Goal: Task Accomplishment & Management: Manage account settings

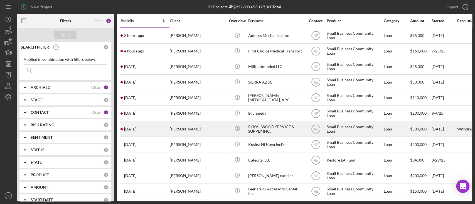
click at [212, 128] on div "[PERSON_NAME]" at bounding box center [198, 129] width 56 height 15
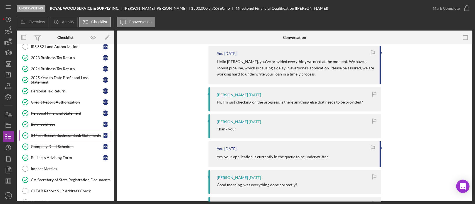
scroll to position [69, 0]
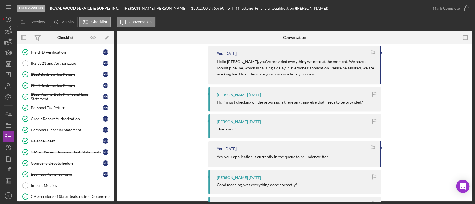
drag, startPoint x: 56, startPoint y: 160, endPoint x: 142, endPoint y: 160, distance: 86.2
click at [56, 161] on div "Company Debt Schedule" at bounding box center [67, 163] width 72 height 4
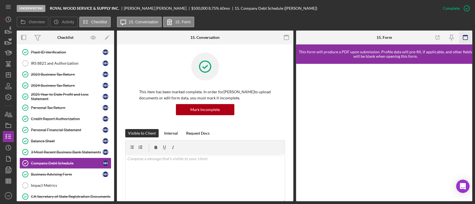
click at [463, 40] on icon "button" at bounding box center [465, 37] width 13 height 13
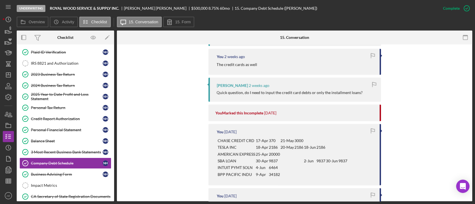
scroll to position [1210, 0]
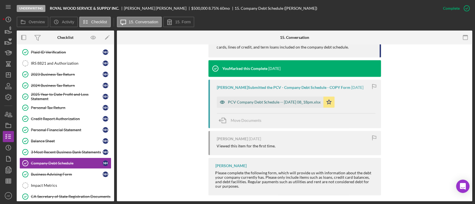
click at [223, 97] on icon "button" at bounding box center [222, 102] width 11 height 11
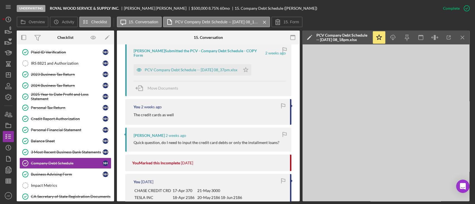
scroll to position [887, 0]
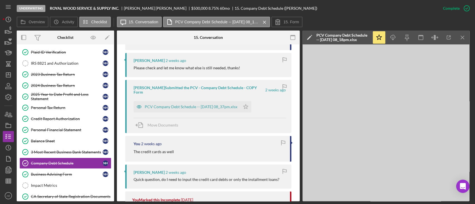
drag, startPoint x: 143, startPoint y: 100, endPoint x: 149, endPoint y: 99, distance: 5.3
click at [143, 101] on icon "button" at bounding box center [138, 106] width 11 height 11
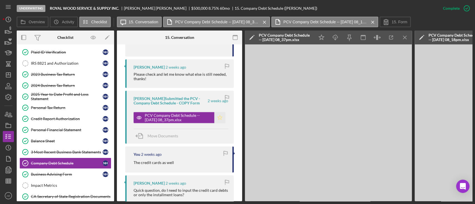
click at [218, 116] on polygon "button" at bounding box center [219, 118] width 5 height 4
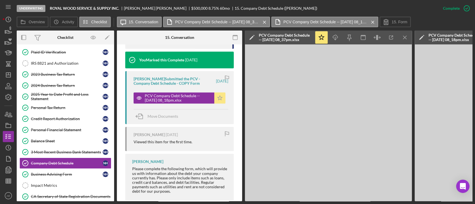
click at [218, 99] on icon "Icon/Star" at bounding box center [219, 98] width 11 height 11
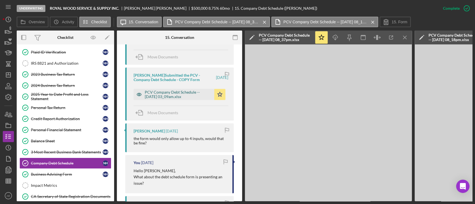
scroll to position [279, 0]
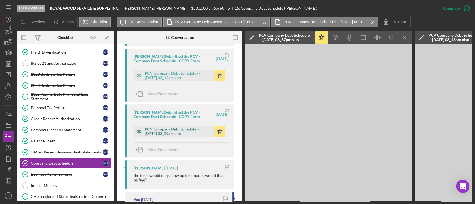
click at [138, 130] on icon "button" at bounding box center [138, 131] width 11 height 11
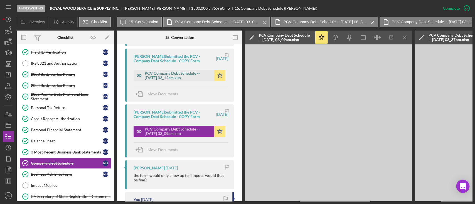
click at [136, 77] on icon "button" at bounding box center [138, 75] width 11 height 11
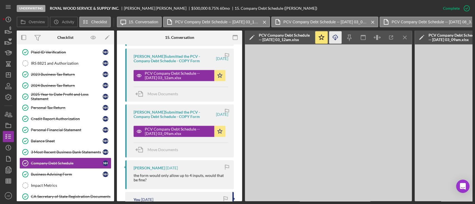
click at [336, 38] on icon "Icon/Download" at bounding box center [335, 37] width 13 height 13
click at [404, 41] on icon "Icon/Menu Close" at bounding box center [404, 37] width 13 height 13
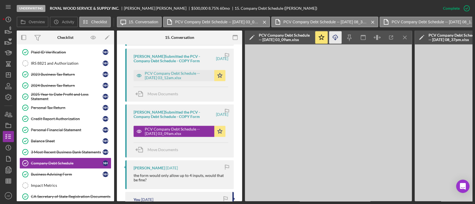
click at [336, 40] on polyline "button" at bounding box center [335, 39] width 2 height 1
click at [402, 37] on icon "Icon/Menu Close" at bounding box center [404, 37] width 13 height 13
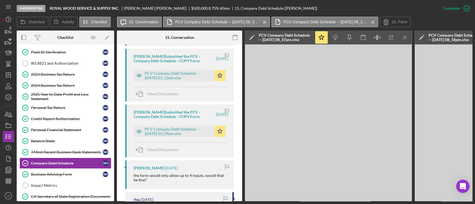
click at [402, 37] on icon "Icon/Menu Close" at bounding box center [404, 37] width 13 height 13
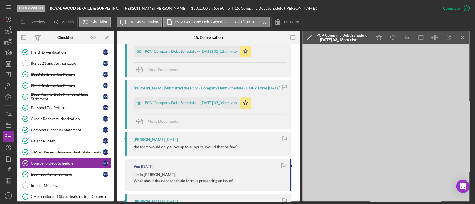
scroll to position [268, 0]
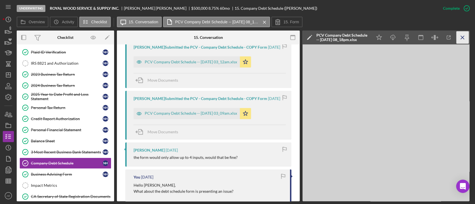
click at [461, 36] on icon "Icon/Menu Close" at bounding box center [462, 37] width 13 height 13
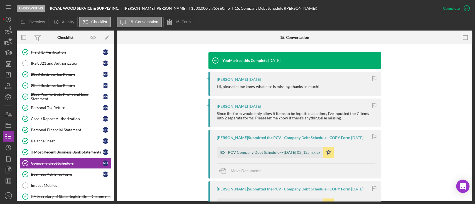
scroll to position [194, 0]
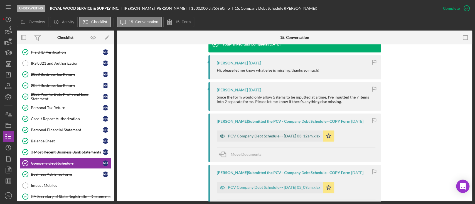
click at [225, 135] on icon "button" at bounding box center [222, 136] width 11 height 11
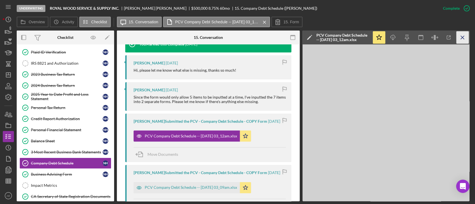
click at [460, 36] on icon "Icon/Menu Close" at bounding box center [462, 37] width 13 height 13
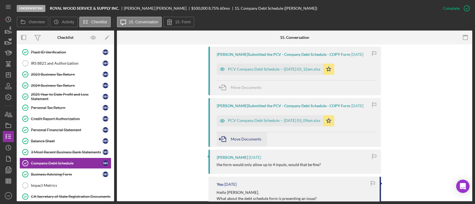
scroll to position [268, 0]
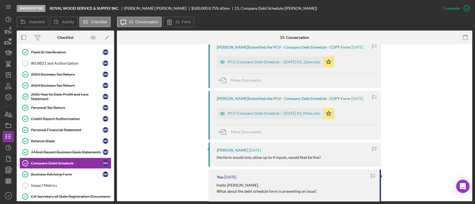
drag, startPoint x: 220, startPoint y: 111, endPoint x: 262, endPoint y: 113, distance: 41.7
click at [221, 111] on icon "button" at bounding box center [222, 113] width 11 height 11
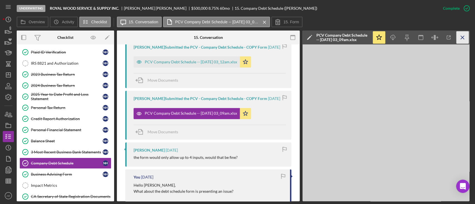
click at [460, 38] on icon "Icon/Menu Close" at bounding box center [462, 37] width 13 height 13
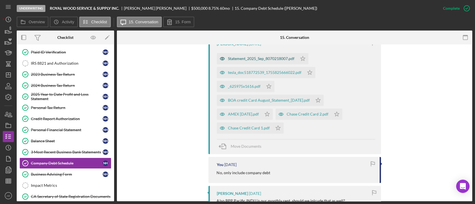
scroll to position [454, 0]
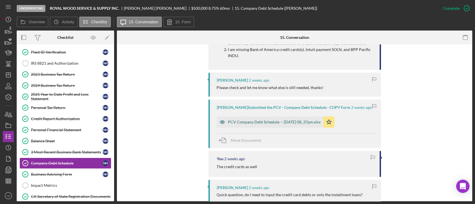
click at [222, 117] on icon "button" at bounding box center [222, 122] width 11 height 11
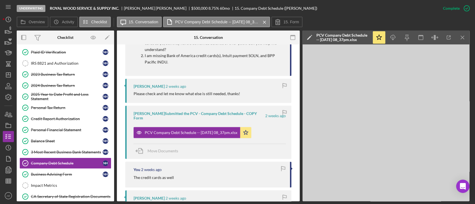
scroll to position [872, 0]
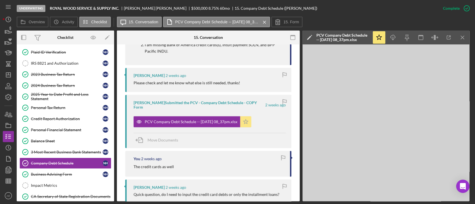
click at [251, 118] on icon "Icon/Star" at bounding box center [245, 121] width 11 height 11
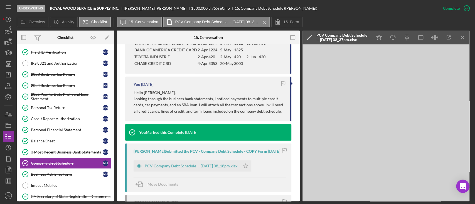
scroll to position [1221, 0]
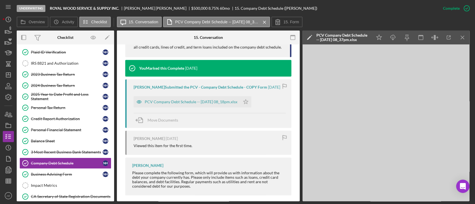
click at [466, 44] on iframe at bounding box center [385, 122] width 167 height 157
click at [465, 39] on icon "Icon/Menu Close" at bounding box center [462, 37] width 13 height 13
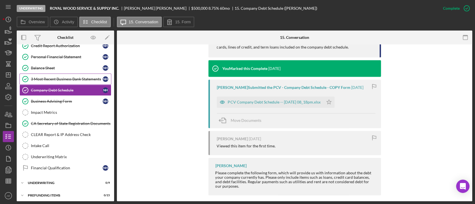
scroll to position [143, 0]
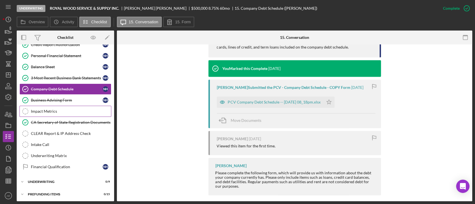
click at [64, 110] on div "Impact Metrics" at bounding box center [71, 111] width 80 height 4
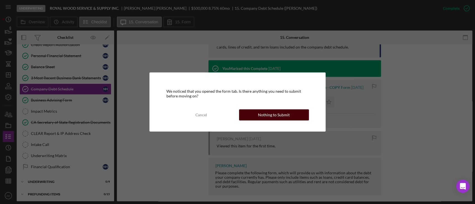
click at [282, 116] on div "Nothing to Submit" at bounding box center [274, 115] width 32 height 11
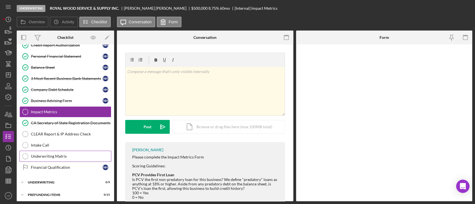
scroll to position [143, 0]
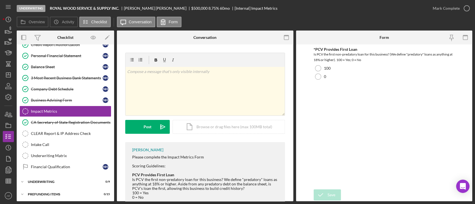
drag, startPoint x: 330, startPoint y: 76, endPoint x: 332, endPoint y: 88, distance: 12.2
click at [330, 76] on div "0" at bounding box center [383, 77] width 141 height 8
click at [325, 192] on icon "submit" at bounding box center [320, 195] width 14 height 14
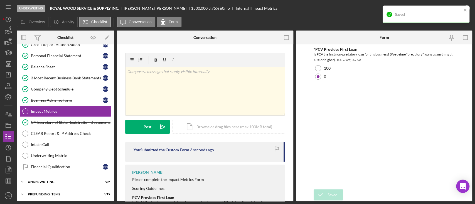
click at [455, 8] on div "Saved" at bounding box center [425, 15] width 87 height 18
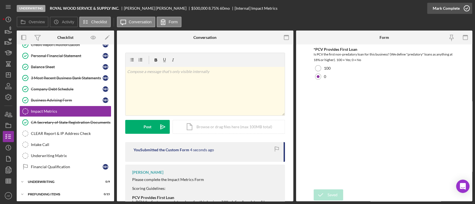
click at [455, 8] on div "Mark Complete" at bounding box center [445, 8] width 27 height 11
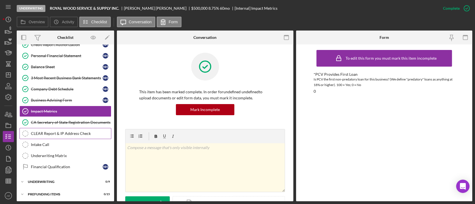
scroll to position [69, 0]
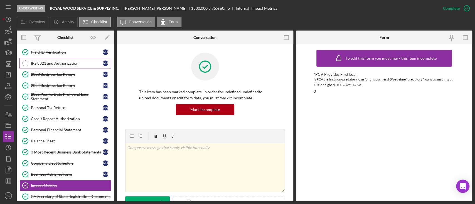
click at [63, 62] on div "IRS 8821 and Authorization" at bounding box center [67, 63] width 72 height 4
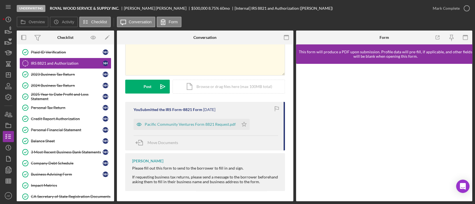
scroll to position [41, 0]
click at [58, 74] on div "2023 Business Tax Return" at bounding box center [67, 74] width 72 height 4
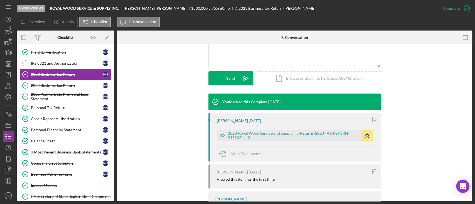
scroll to position [148, 0]
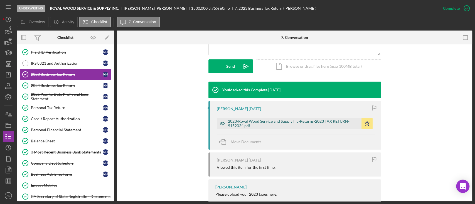
click at [224, 121] on icon "button" at bounding box center [222, 123] width 11 height 11
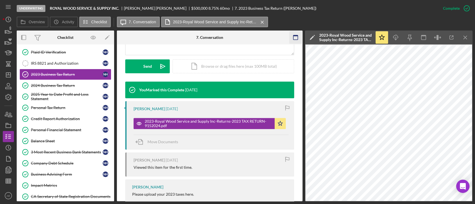
click at [296, 36] on rect "button" at bounding box center [295, 35] width 4 height 1
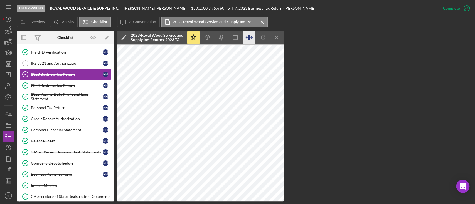
click at [246, 40] on icon "button" at bounding box center [249, 37] width 13 height 13
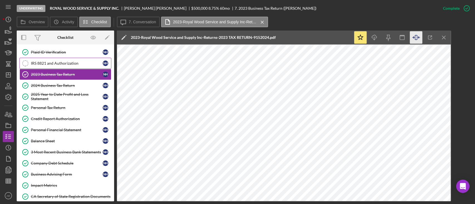
drag, startPoint x: 38, startPoint y: 64, endPoint x: 44, endPoint y: 65, distance: 6.5
click at [38, 64] on div "IRS 8821 and Authorization" at bounding box center [67, 63] width 72 height 4
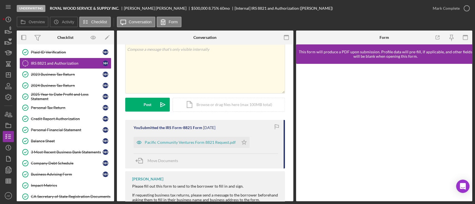
scroll to position [41, 0]
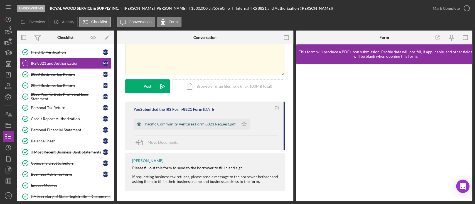
drag, startPoint x: 136, startPoint y: 126, endPoint x: 152, endPoint y: 128, distance: 16.2
click at [136, 126] on icon "button" at bounding box center [138, 124] width 11 height 11
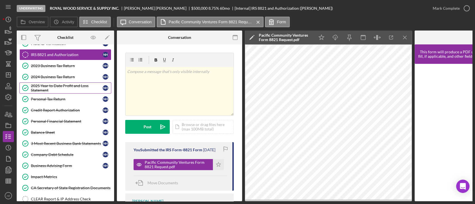
scroll to position [33, 0]
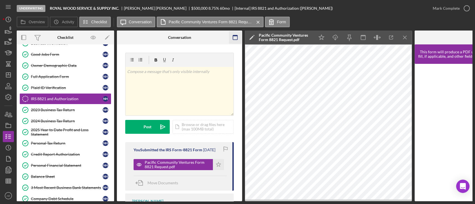
click at [233, 37] on rect "button" at bounding box center [235, 37] width 4 height 4
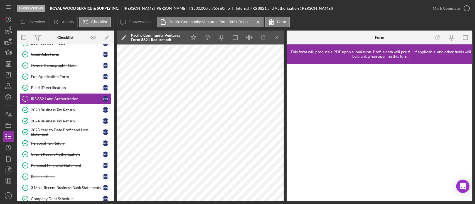
click at [277, 36] on icon "Icon/Menu Close" at bounding box center [276, 37] width 13 height 13
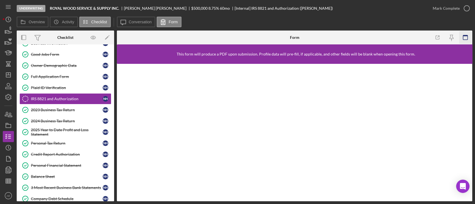
click at [461, 38] on icon "button" at bounding box center [465, 37] width 13 height 13
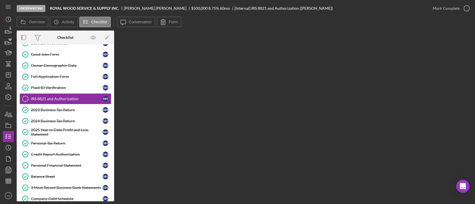
click at [173, 17] on button "Form" at bounding box center [169, 22] width 25 height 11
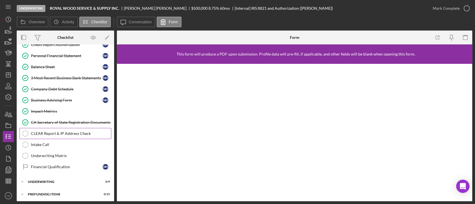
drag, startPoint x: 60, startPoint y: 132, endPoint x: 63, endPoint y: 134, distance: 3.2
click at [60, 132] on div "CLEAR Report & IP Address Check" at bounding box center [71, 133] width 80 height 4
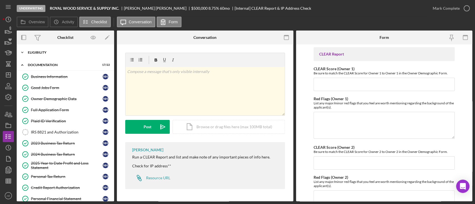
click at [64, 50] on div "Icon/Expander Eligibility 3 / 3" at bounding box center [65, 52] width 97 height 11
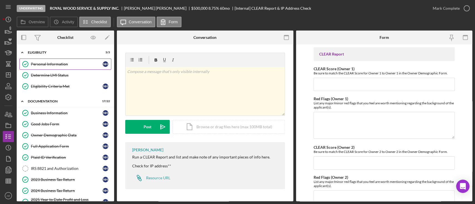
click at [59, 68] on link "Personal Information Personal Information N H" at bounding box center [65, 64] width 92 height 11
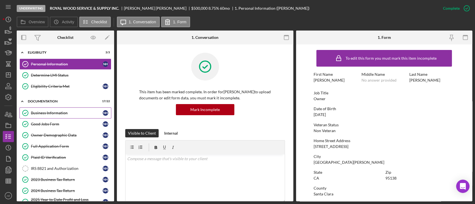
click at [60, 114] on div "Business Information" at bounding box center [67, 113] width 72 height 4
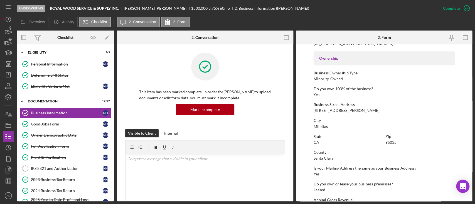
scroll to position [185, 0]
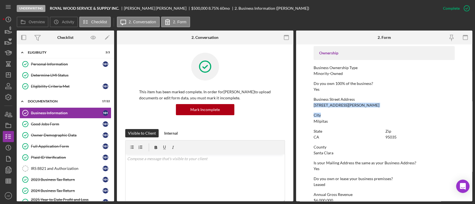
drag, startPoint x: 313, startPoint y: 106, endPoint x: 366, endPoint y: 108, distance: 53.2
click at [366, 108] on div "To edit this form you must mark this item incomplete Business Name ROYAL WOOD S…" at bounding box center [383, 69] width 141 height 414
copy div "446 S Abbott Ave City"
drag, startPoint x: 337, startPoint y: 112, endPoint x: 324, endPoint y: 110, distance: 12.9
click at [336, 112] on div "To edit this form you must mark this item incomplete Business Name ROYAL WOOD S…" at bounding box center [383, 69] width 141 height 414
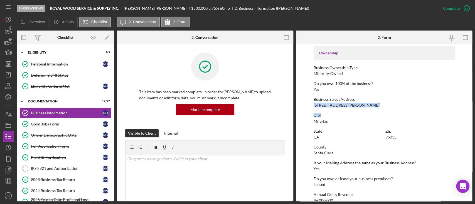
click at [318, 104] on div "446 S Abbott Ave" at bounding box center [346, 105] width 66 height 4
drag, startPoint x: 313, startPoint y: 105, endPoint x: 345, endPoint y: 105, distance: 32.0
click at [345, 105] on div "Business Street Address 446 S Abbott Ave" at bounding box center [383, 102] width 141 height 10
copy div "446 S Abbott Ave"
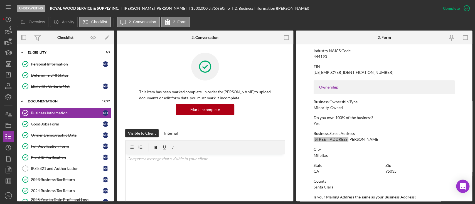
scroll to position [77, 0]
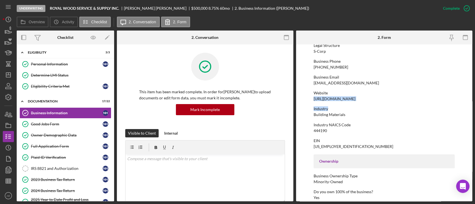
drag, startPoint x: 312, startPoint y: 99, endPoint x: 394, endPoint y: 102, distance: 81.8
click at [394, 102] on form "To edit this form you must mark this item incomplete Business Name ROYAL WOOD S…" at bounding box center [384, 122] width 176 height 157
click at [391, 101] on div "Website https://www.royalwood2008.com/" at bounding box center [383, 96] width 141 height 10
drag, startPoint x: 312, startPoint y: 99, endPoint x: 374, endPoint y: 99, distance: 61.2
click at [374, 99] on form "To edit this form you must mark this item incomplete Business Name ROYAL WOOD S…" at bounding box center [384, 122] width 176 height 157
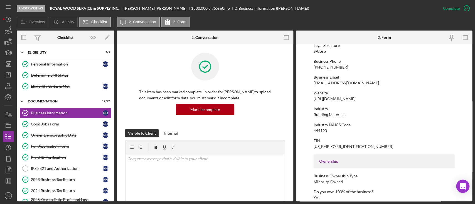
copy div "https://www.royalwood2008.com/"
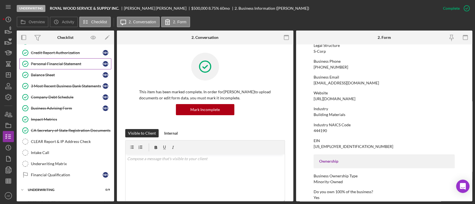
scroll to position [180, 0]
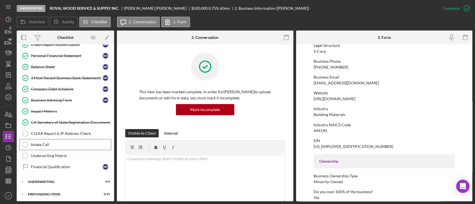
click at [63, 140] on link "Intake Call Intake Call" at bounding box center [65, 144] width 92 height 11
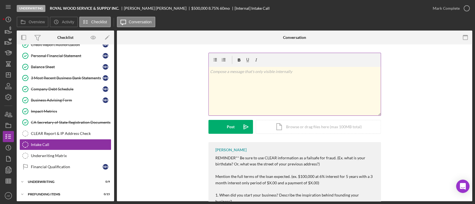
click at [244, 95] on div "v Color teal Color pink Remove color Add row above Add row below Add column bef…" at bounding box center [294, 91] width 172 height 49
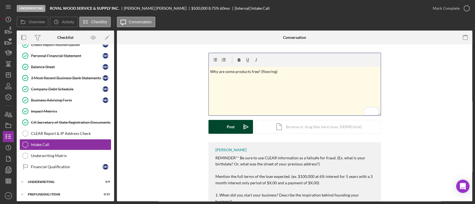
click at [227, 131] on div "Post" at bounding box center [231, 127] width 8 height 14
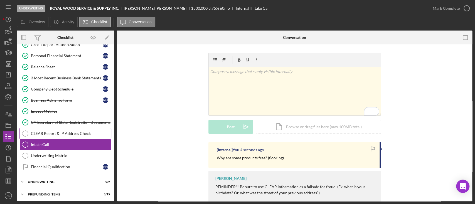
click at [62, 131] on div "CLEAR Report & IP Address Check" at bounding box center [71, 133] width 80 height 4
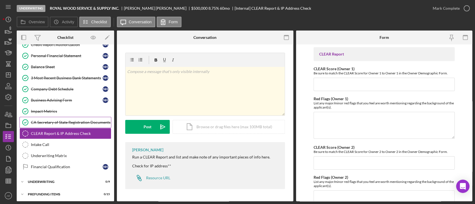
click at [76, 124] on link "CA Secretary of State Registration Documents CA Secretary of State Registration…" at bounding box center [65, 122] width 92 height 11
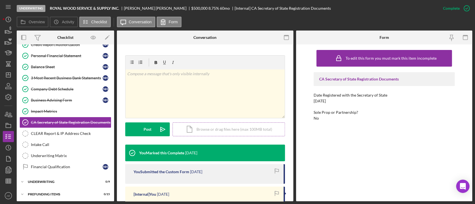
scroll to position [185, 0]
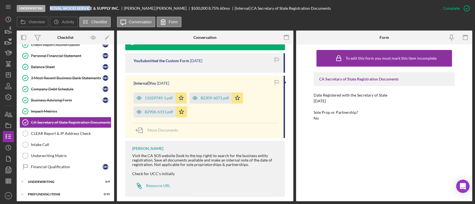
drag, startPoint x: 51, startPoint y: 8, endPoint x: 91, endPoint y: 9, distance: 40.3
click at [91, 9] on b "ROYAL WOOD SERVICE & SUPPLY INC." at bounding box center [84, 8] width 69 height 4
copy b "ROYAL WOOD SERVIC"
click at [64, 131] on div "CLEAR Report & IP Address Check" at bounding box center [71, 133] width 80 height 4
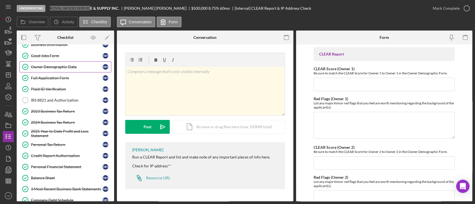
scroll to position [105, 0]
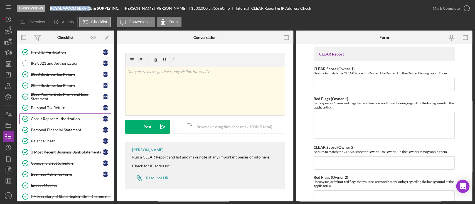
click at [63, 119] on div "Credit Report Authorization" at bounding box center [67, 119] width 72 height 4
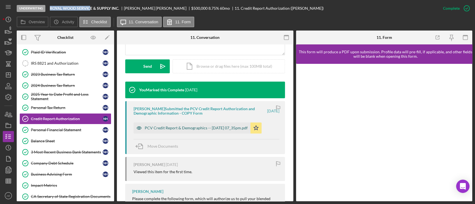
click at [138, 131] on icon "button" at bounding box center [138, 128] width 11 height 11
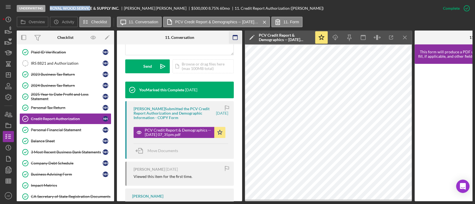
click at [234, 35] on icon "button" at bounding box center [235, 37] width 13 height 13
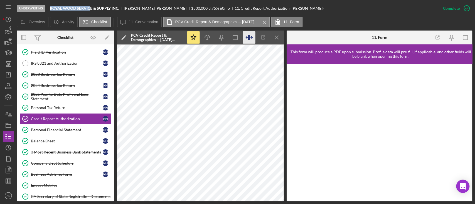
click at [246, 38] on icon "button" at bounding box center [249, 37] width 13 height 13
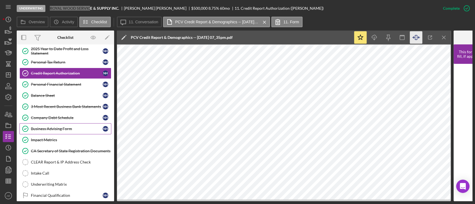
scroll to position [181, 0]
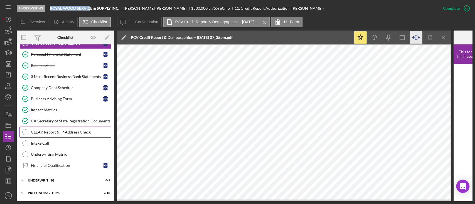
drag, startPoint x: 58, startPoint y: 129, endPoint x: 81, endPoint y: 129, distance: 22.8
click at [58, 130] on div "CLEAR Report & IP Address Check" at bounding box center [71, 132] width 80 height 4
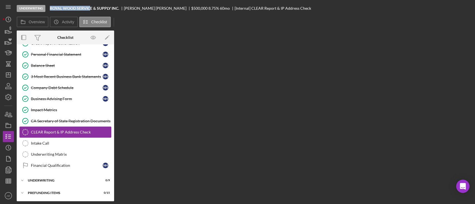
scroll to position [180, 0]
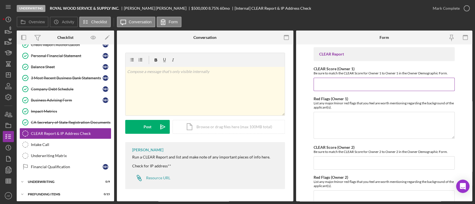
click at [335, 85] on input "CLEAR Score (Owner 1)" at bounding box center [383, 84] width 141 height 13
click at [326, 120] on textarea "Red Flags (Owner 1)" at bounding box center [383, 125] width 141 height 27
click at [373, 82] on input "CLEAR Score (Owner 1)" at bounding box center [383, 84] width 141 height 13
type input "105"
click at [355, 123] on textarea "Red Flags (Owner 1)" at bounding box center [383, 125] width 141 height 27
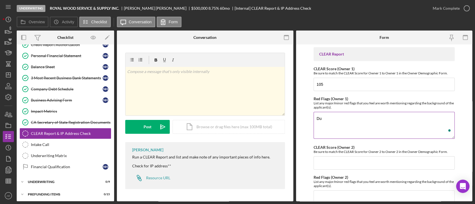
type textarea "D"
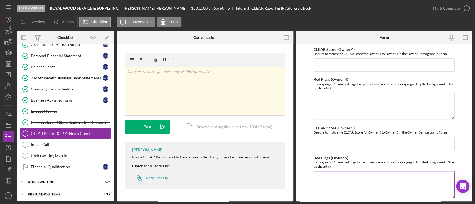
scroll to position [272, 0]
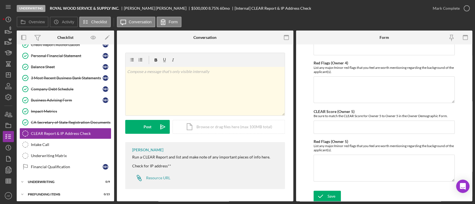
click at [332, 195] on div "Save" at bounding box center [331, 196] width 8 height 11
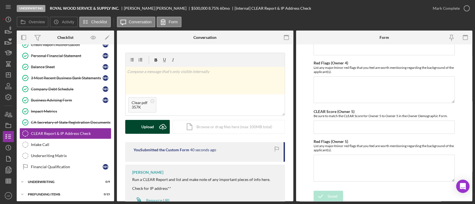
click at [146, 125] on div "Upload" at bounding box center [147, 127] width 13 height 14
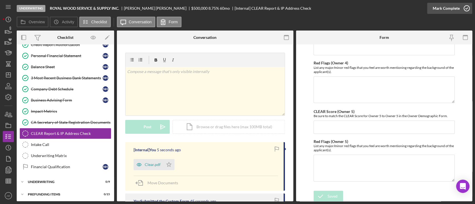
click at [442, 10] on div "Mark Complete" at bounding box center [445, 8] width 27 height 11
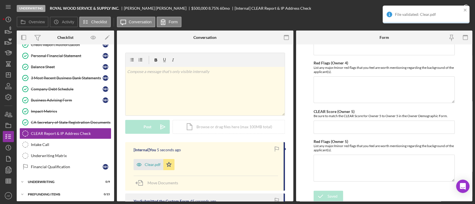
scroll to position [294, 0]
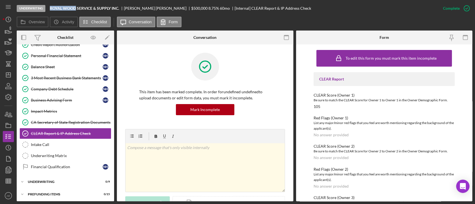
drag, startPoint x: 49, startPoint y: 6, endPoint x: 76, endPoint y: 9, distance: 27.6
click at [76, 9] on div "Underwriting ROYAL WOOD SERVICE & SUPPLY INC. Nanjie Huang $500,000 8.75 % 60 m…" at bounding box center [227, 8] width 420 height 17
copy b "ROYAL WOOD"
click at [75, 150] on link "Underwriting Matrix Underwriting Matrix" at bounding box center [65, 155] width 92 height 11
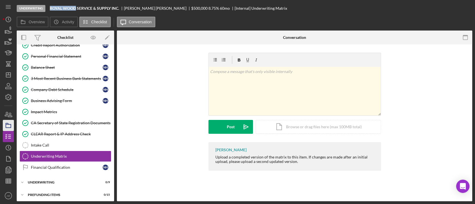
scroll to position [180, 0]
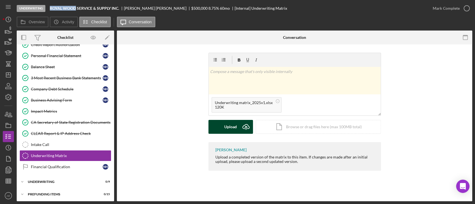
drag, startPoint x: 225, startPoint y: 127, endPoint x: 236, endPoint y: 131, distance: 11.8
click at [227, 127] on div "Upload" at bounding box center [230, 127] width 13 height 14
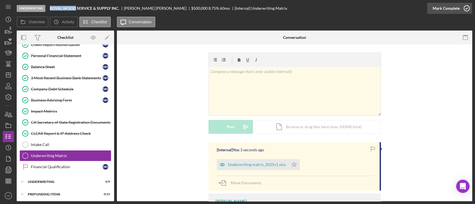
click at [446, 10] on div "Mark Complete" at bounding box center [445, 8] width 27 height 11
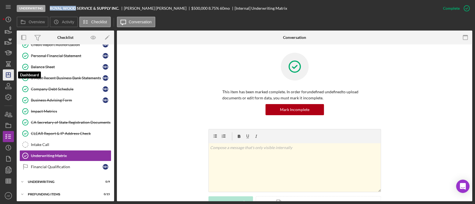
click at [10, 79] on icon "Icon/Dashboard" at bounding box center [8, 75] width 14 height 14
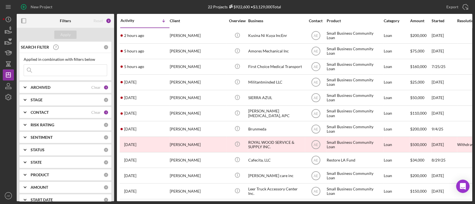
click at [43, 71] on input at bounding box center [65, 70] width 83 height 11
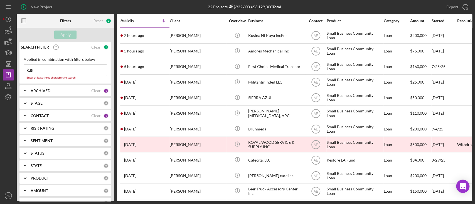
type input "kusi"
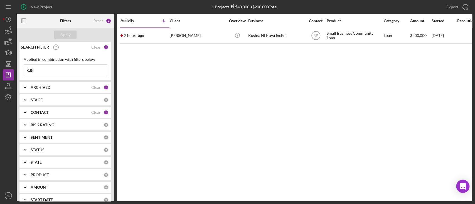
click at [46, 68] on input "kusi" at bounding box center [65, 70] width 83 height 11
click at [183, 109] on div "Activity Icon/Table Sort Arrow Client Overview Business Contact Product Categor…" at bounding box center [294, 108] width 355 height 188
click at [64, 32] on div "Apply" at bounding box center [65, 35] width 10 height 8
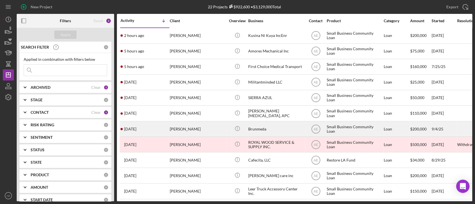
click at [202, 127] on div "[PERSON_NAME]" at bounding box center [198, 129] width 56 height 15
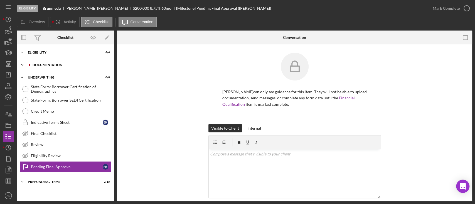
click at [49, 62] on div "Icon/Expander Documentation 7 / 20" at bounding box center [65, 64] width 97 height 11
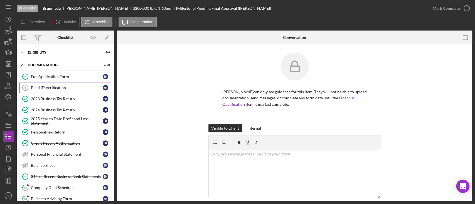
click at [67, 88] on div "Plaid ID Verification" at bounding box center [67, 88] width 72 height 4
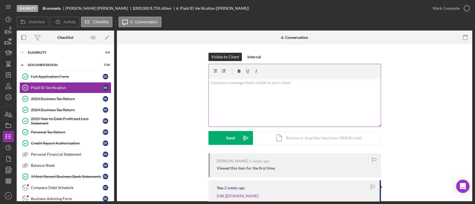
click at [238, 103] on div "v Color teal Color pink Remove color Add row above Add row below Add column bef…" at bounding box center [294, 102] width 172 height 49
click at [61, 57] on div "Icon/Expander Eligibility 6 / 6" at bounding box center [65, 52] width 97 height 11
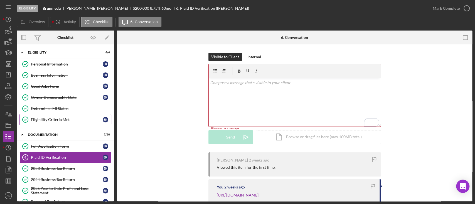
click at [66, 125] on link "Eligibility Criteria Met Eligibility Criteria Met E K" at bounding box center [65, 119] width 92 height 11
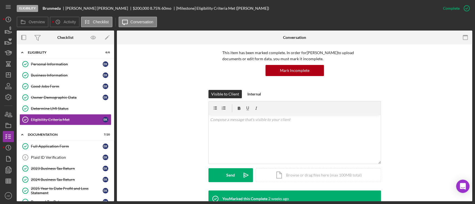
scroll to position [101, 0]
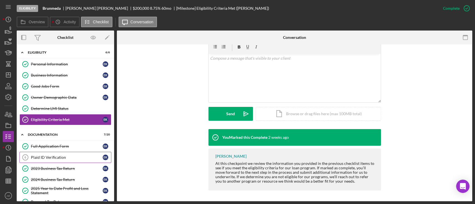
click at [58, 157] on div "Plaid ID Verification" at bounding box center [67, 157] width 72 height 4
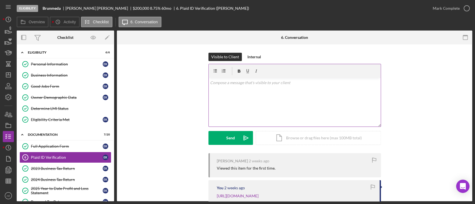
click at [254, 101] on div "v Color teal Color pink Remove color Add row above Add row below Add column bef…" at bounding box center [294, 102] width 172 height 49
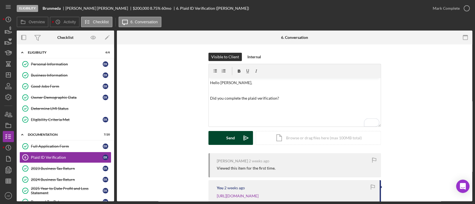
click at [231, 136] on div "Send" at bounding box center [230, 138] width 9 height 14
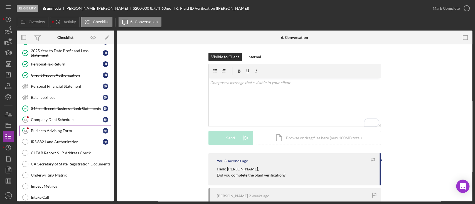
scroll to position [148, 0]
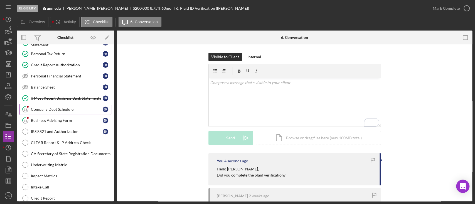
click at [65, 109] on div "Company Debt Schedule" at bounding box center [67, 109] width 72 height 4
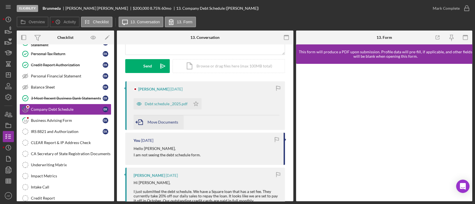
scroll to position [74, 0]
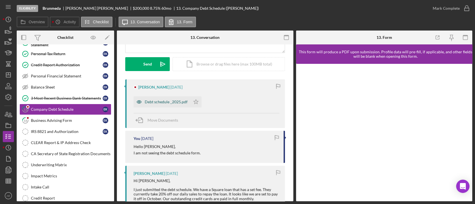
click at [138, 102] on icon "button" at bounding box center [138, 101] width 11 height 11
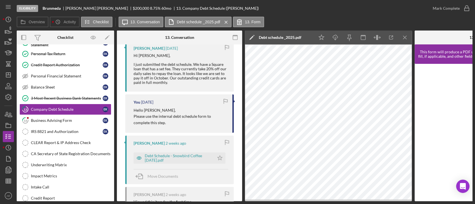
scroll to position [197, 0]
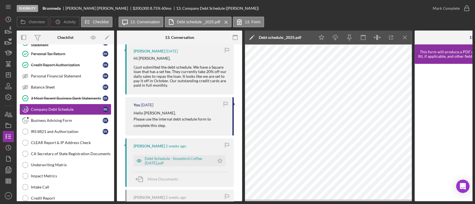
drag, startPoint x: 131, startPoint y: 112, endPoint x: 177, endPoint y: 129, distance: 49.4
click at [177, 129] on div "You 1 week ago Hello Eugene, Please use the internal debt schedule form to comp…" at bounding box center [179, 116] width 108 height 38
copy div "Hello Eugene, Please use the internal debt schedule form to complete this step."
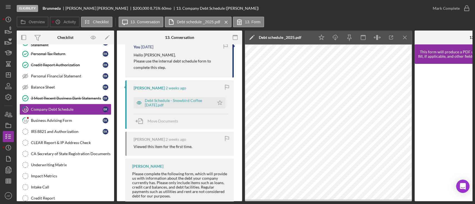
scroll to position [271, 0]
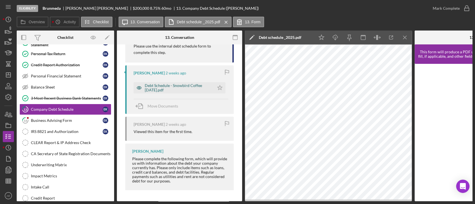
click at [142, 88] on icon "button" at bounding box center [138, 87] width 11 height 11
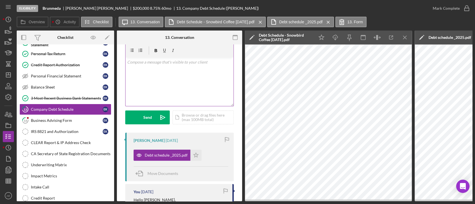
scroll to position [0, 0]
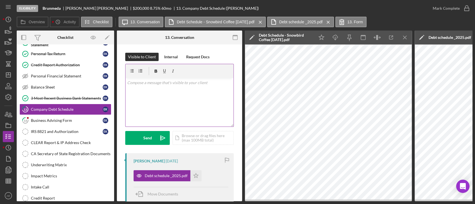
click at [166, 78] on div at bounding box center [179, 71] width 108 height 14
click at [171, 92] on div "v Color teal Color pink Remove color Add row above Add row below Add column bef…" at bounding box center [179, 102] width 108 height 49
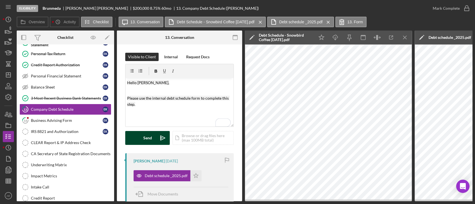
click at [148, 135] on div "Send" at bounding box center [147, 138] width 9 height 14
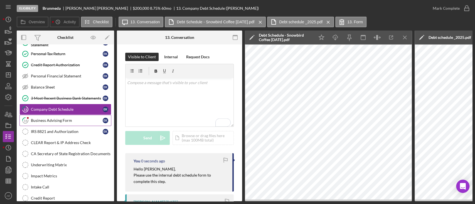
drag, startPoint x: 67, startPoint y: 118, endPoint x: 85, endPoint y: 121, distance: 18.3
click at [67, 118] on div "Business Advising Form" at bounding box center [67, 120] width 72 height 4
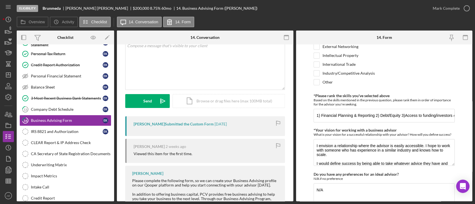
scroll to position [512, 0]
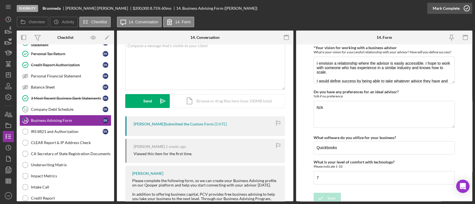
click at [441, 9] on div "Mark Complete" at bounding box center [445, 8] width 27 height 11
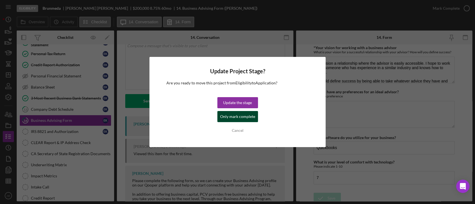
click at [245, 116] on div "Only mark complete" at bounding box center [237, 116] width 35 height 11
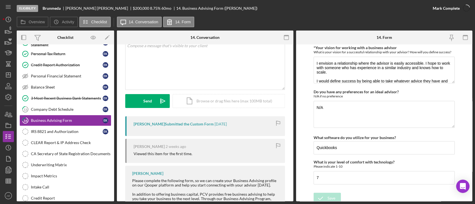
scroll to position [534, 0]
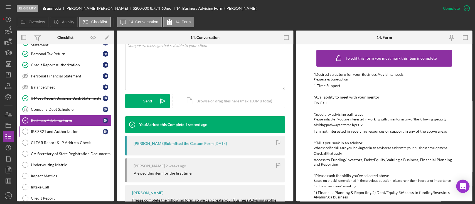
click at [76, 131] on div "IRS 8821 and Authorization" at bounding box center [67, 132] width 72 height 4
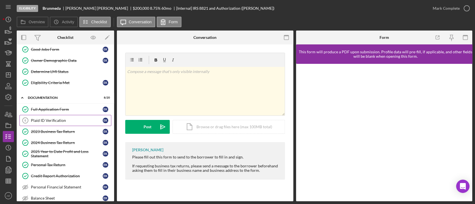
scroll to position [74, 0]
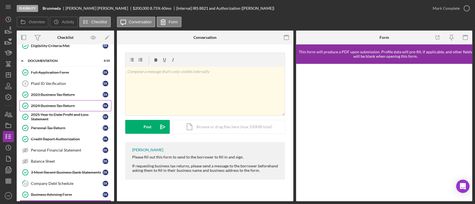
click at [61, 105] on div "2024 Business Tax Return" at bounding box center [67, 106] width 72 height 4
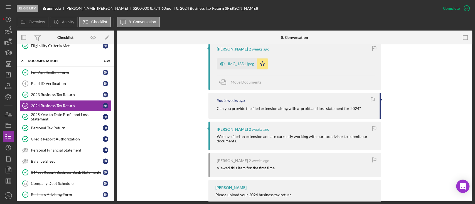
scroll to position [185, 0]
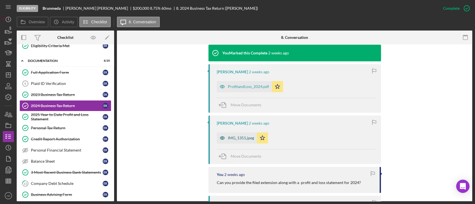
click at [219, 134] on icon "button" at bounding box center [222, 138] width 11 height 11
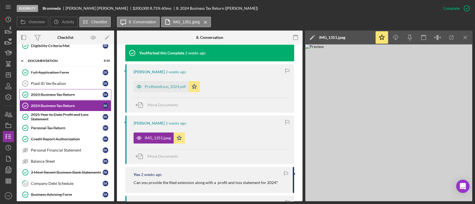
click at [73, 97] on link "2023 Business Tax Return 2023 Business Tax Return E K" at bounding box center [65, 94] width 92 height 11
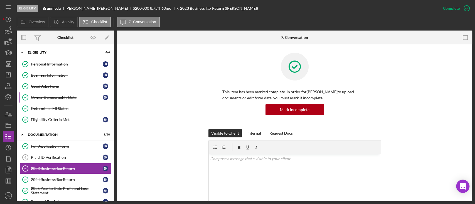
click at [64, 100] on link "Owner Demographic Data Owner Demographic Data E K" at bounding box center [65, 97] width 92 height 11
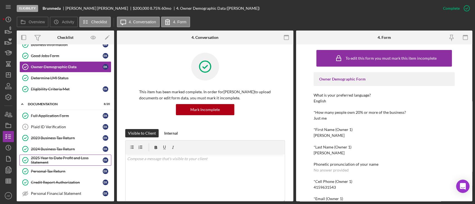
scroll to position [74, 0]
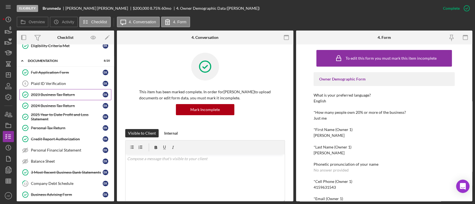
click at [56, 95] on div "2023 Business Tax Return" at bounding box center [67, 95] width 72 height 4
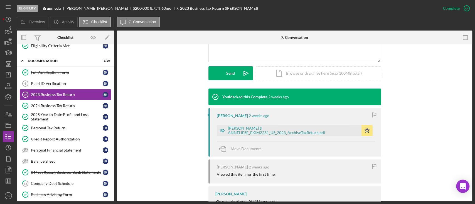
scroll to position [148, 0]
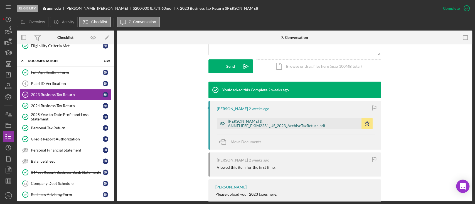
click at [225, 122] on icon "button" at bounding box center [222, 123] width 11 height 11
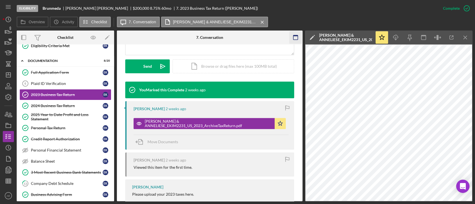
click at [292, 39] on icon "button" at bounding box center [295, 37] width 13 height 13
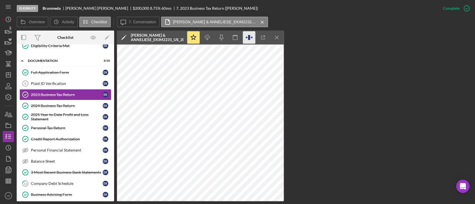
click at [248, 37] on icon "button" at bounding box center [249, 37] width 13 height 13
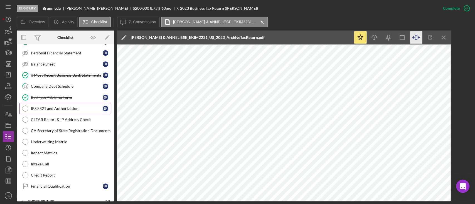
scroll to position [171, 0]
click at [64, 107] on div "IRS 8821 and Authorization" at bounding box center [67, 109] width 72 height 4
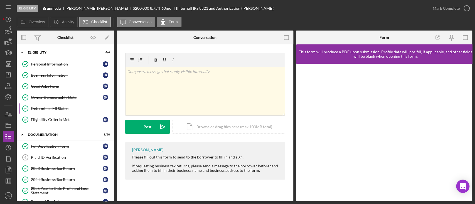
click at [65, 108] on div "Determine LMI Status" at bounding box center [71, 108] width 80 height 4
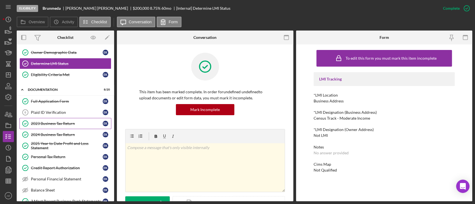
scroll to position [111, 0]
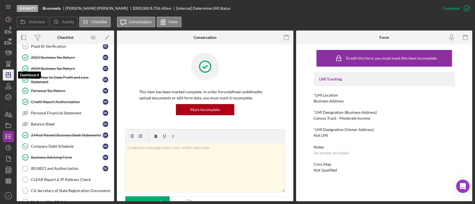
click at [11, 78] on icon "Icon/Dashboard" at bounding box center [8, 75] width 14 height 14
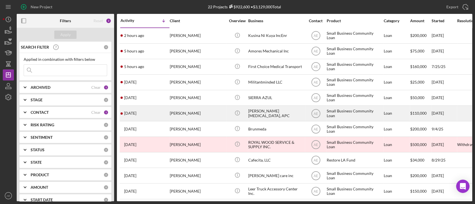
click at [207, 110] on div "[PERSON_NAME]" at bounding box center [198, 113] width 56 height 15
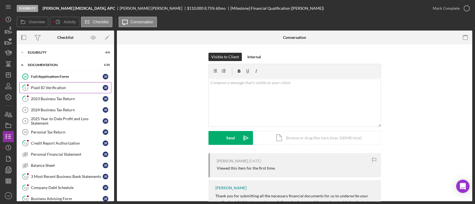
click at [67, 90] on link "6 Plaid ID Verification J R" at bounding box center [65, 87] width 92 height 11
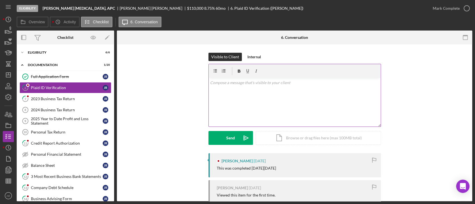
scroll to position [37, 0]
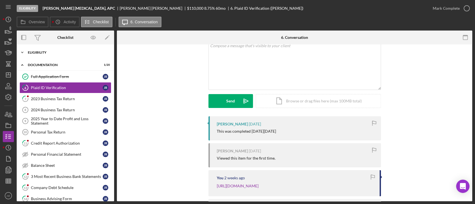
click at [65, 50] on div "Icon/Expander Eligibility 6 / 6" at bounding box center [65, 52] width 97 height 11
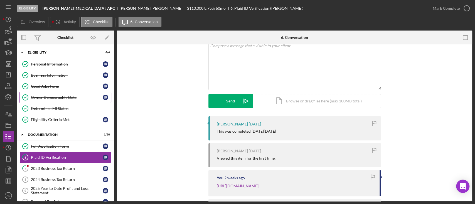
click at [59, 96] on div "Owner Demographic Data" at bounding box center [67, 97] width 72 height 4
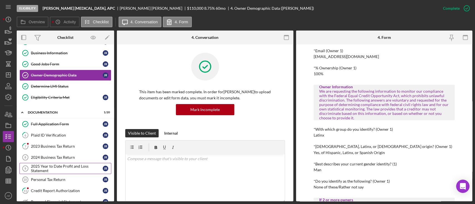
scroll to position [74, 0]
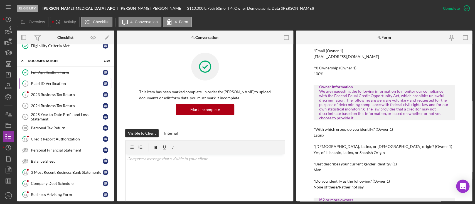
click at [46, 81] on div "Plaid ID Verification" at bounding box center [67, 83] width 72 height 4
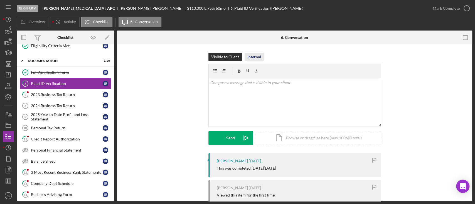
click at [248, 58] on div "Internal" at bounding box center [254, 57] width 14 height 8
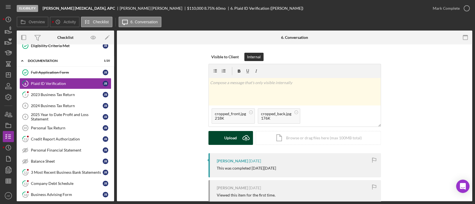
click at [221, 140] on button "Upload Icon/Upload" at bounding box center [230, 138] width 44 height 14
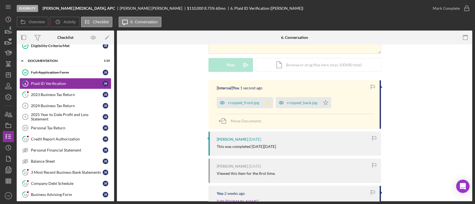
scroll to position [74, 0]
click at [266, 101] on polygon "button" at bounding box center [267, 102] width 5 height 4
click at [323, 103] on polygon "button" at bounding box center [325, 102] width 5 height 4
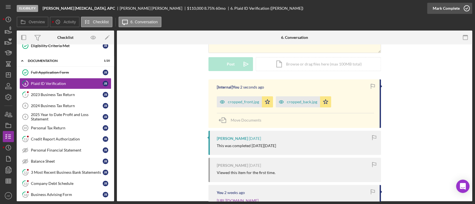
click at [437, 11] on div "Mark Complete" at bounding box center [445, 8] width 27 height 11
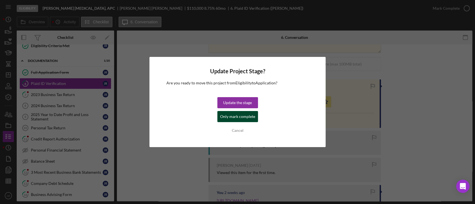
click at [242, 121] on div "Only mark complete" at bounding box center [237, 116] width 35 height 11
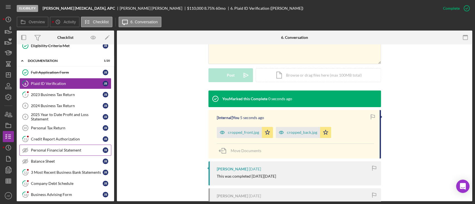
scroll to position [150, 0]
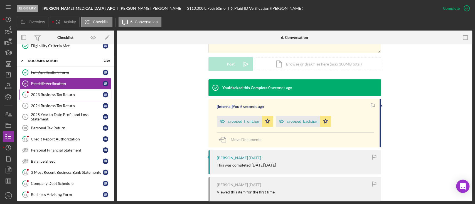
click at [59, 97] on link "7 2023 Business Tax Return J R" at bounding box center [65, 94] width 92 height 11
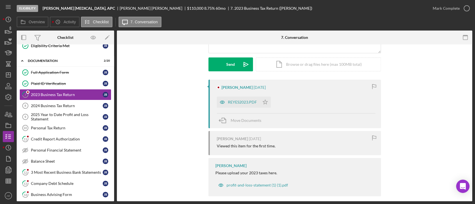
scroll to position [74, 0]
click at [220, 101] on icon "button" at bounding box center [222, 102] width 4 height 3
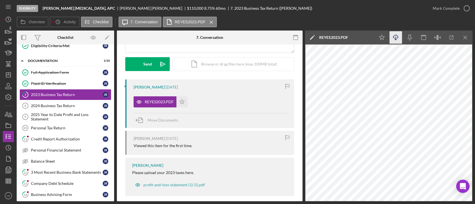
click at [392, 38] on icon "Icon/Download" at bounding box center [395, 37] width 13 height 13
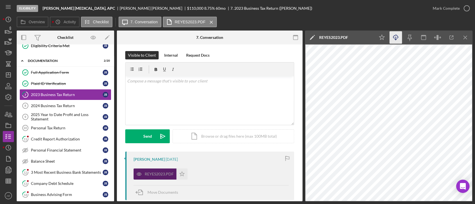
scroll to position [0, 0]
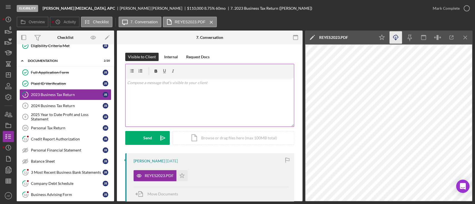
drag, startPoint x: 173, startPoint y: 101, endPoint x: 174, endPoint y: 106, distance: 5.0
click at [173, 101] on div "v Color teal Color pink Remove color Add row above Add row below Add column bef…" at bounding box center [209, 102] width 168 height 49
click at [181, 95] on div "v Color teal Color pink Remove color Add row above Add row below Add column bef…" at bounding box center [209, 102] width 168 height 49
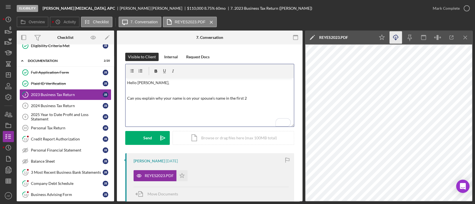
drag, startPoint x: 249, startPoint y: 100, endPoint x: 250, endPoint y: 103, distance: 3.6
click at [249, 101] on p "Can you explain why your name is on your spouse's name in the first 2" at bounding box center [209, 98] width 165 height 6
click at [255, 98] on p "Can you explain why your name is on your spouse's name in the first 2 lines jus…" at bounding box center [209, 101] width 165 height 13
click at [133, 105] on p "Can you explain why your name is on your spouse's name in the first 2 lines, ju…" at bounding box center [209, 101] width 165 height 13
click at [171, 99] on p "Can you explain why your name is on your spouse's name in the first 2 lines, ju…" at bounding box center [209, 101] width 165 height 13
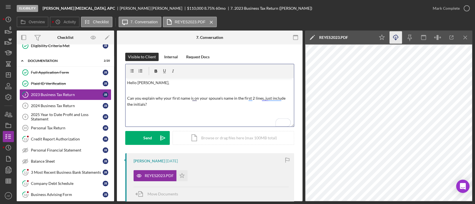
click at [221, 98] on p "Can you explain why your first name is on your spouse's name in the first 2 lin…" at bounding box center [209, 101] width 165 height 13
click at [193, 98] on p "Can you explain why your first name is on your spouse's first name in the first…" at bounding box center [209, 101] width 165 height 13
click at [191, 100] on p "Can you explain why your first name is in your spouse's first name in the first…" at bounding box center [209, 101] width 165 height 13
click at [264, 99] on p "Can you explain why your first name and your spouse's first name in the first 2…" at bounding box center [209, 101] width 165 height 13
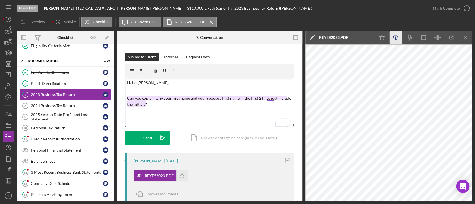
click at [271, 96] on p "Can you explain why your first name and your spouse's first name in the first 2…" at bounding box center [209, 101] width 165 height 13
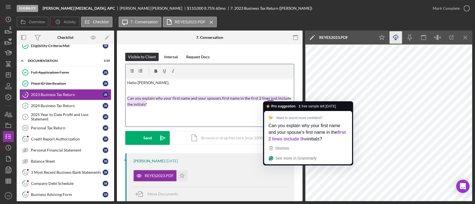
click at [254, 115] on div "v Color teal Color pink Remove color Add row above Add row below Add column bef…" at bounding box center [209, 102] width 168 height 49
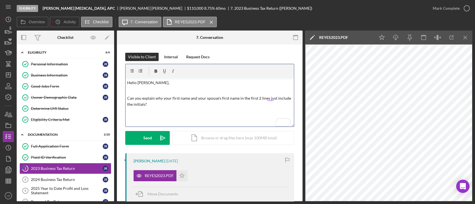
scroll to position [74, 0]
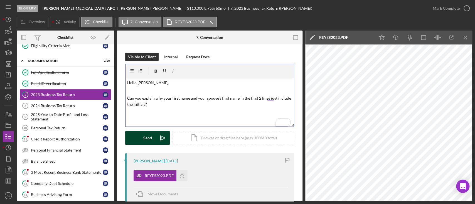
click at [146, 140] on div "Send" at bounding box center [147, 138] width 9 height 14
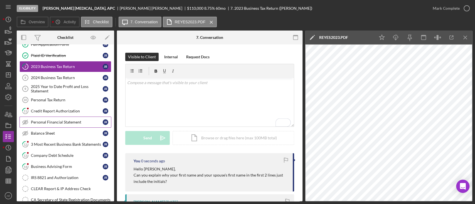
scroll to position [111, 0]
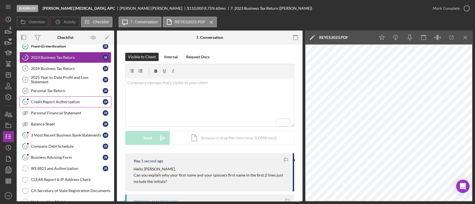
click at [68, 104] on link "11 Credit Report Authorization J R" at bounding box center [65, 101] width 92 height 11
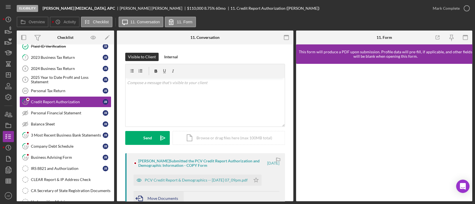
scroll to position [74, 0]
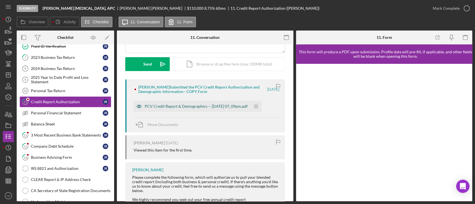
click at [141, 106] on icon "button" at bounding box center [138, 106] width 11 height 11
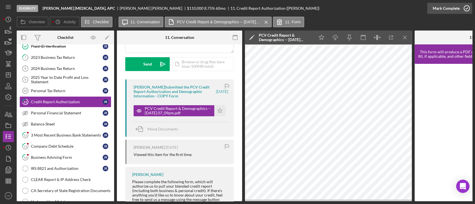
click at [445, 10] on div "Mark Complete" at bounding box center [445, 8] width 27 height 11
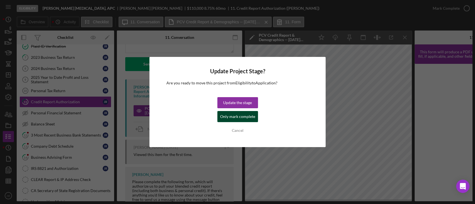
click at [238, 120] on div "Only mark complete" at bounding box center [237, 116] width 35 height 11
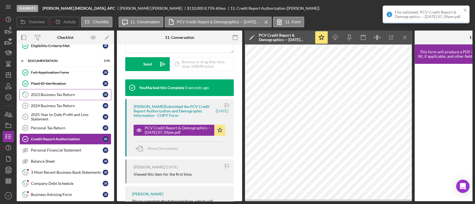
click at [58, 93] on div "2023 Business Tax Return" at bounding box center [67, 95] width 72 height 4
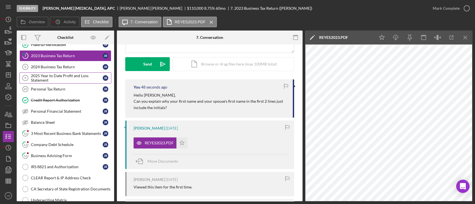
scroll to position [148, 0]
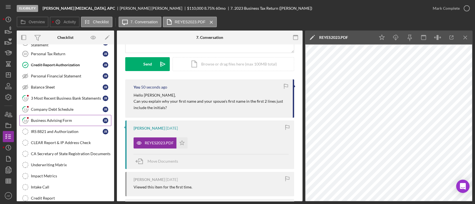
click at [82, 118] on div "Business Advising Form" at bounding box center [67, 120] width 72 height 4
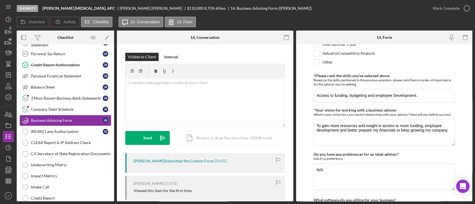
scroll to position [512, 0]
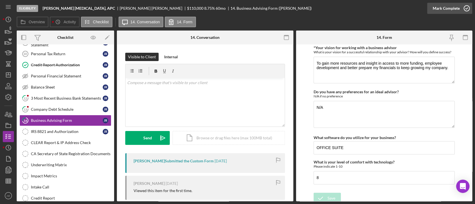
click at [440, 7] on div "Mark Complete" at bounding box center [445, 8] width 27 height 11
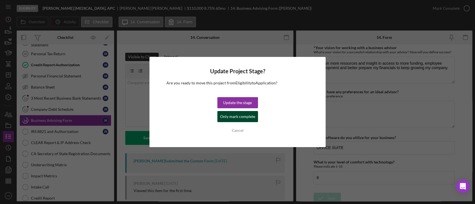
click at [226, 116] on div "Only mark complete" at bounding box center [237, 116] width 35 height 11
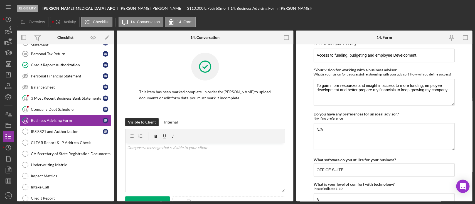
scroll to position [534, 0]
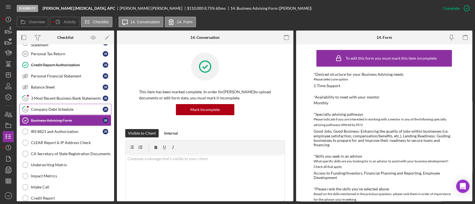
click at [76, 107] on div "Company Debt Schedule" at bounding box center [67, 109] width 72 height 4
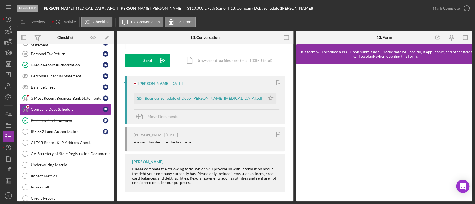
scroll to position [79, 0]
click at [144, 99] on icon "button" at bounding box center [138, 97] width 11 height 11
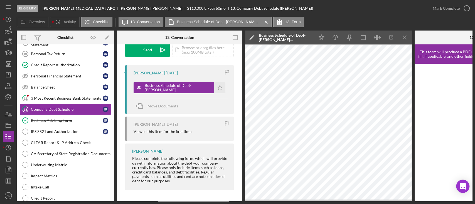
scroll to position [0, 0]
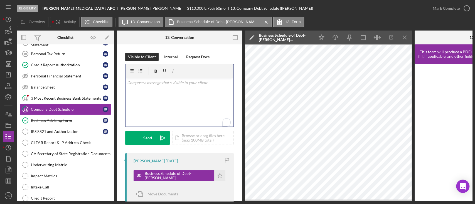
click at [174, 111] on div "v Color teal Color pink Remove color Add row above Add row below Add column bef…" at bounding box center [179, 102] width 108 height 49
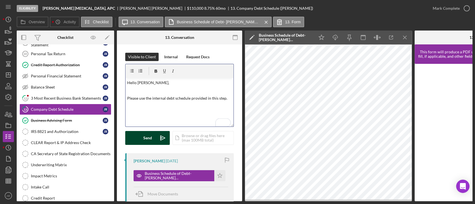
click at [157, 139] on icon "Icon/icon-invite-send" at bounding box center [163, 138] width 14 height 14
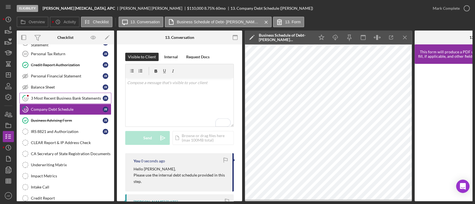
click at [56, 96] on div "3 Most Recent Business Bank Statements" at bounding box center [67, 98] width 72 height 4
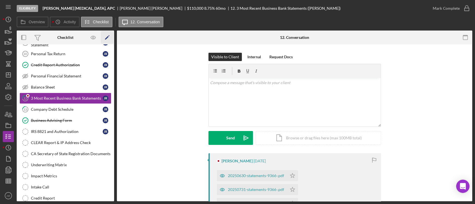
click at [106, 39] on polygon "button" at bounding box center [107, 38] width 4 height 4
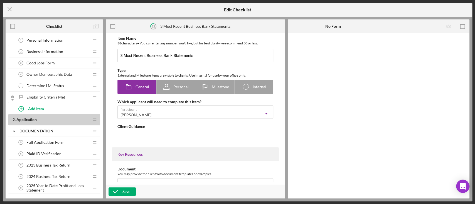
scroll to position [111, 0]
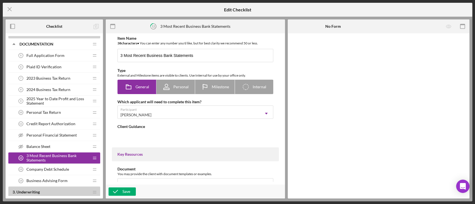
type textarea "<div>Please attach the 3 most recent bank statements for your business. We use …"
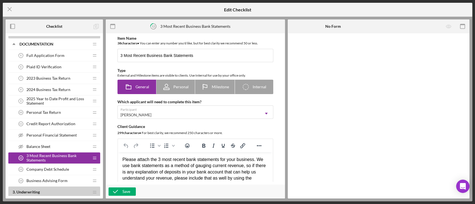
scroll to position [0, 0]
click at [77, 131] on div "Personal Financial Statement Personal Financial Statement" at bounding box center [52, 135] width 74 height 11
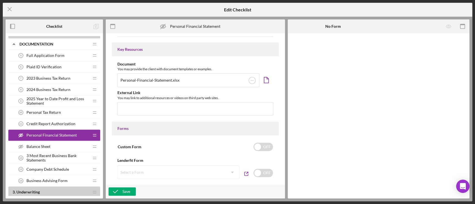
scroll to position [367, 0]
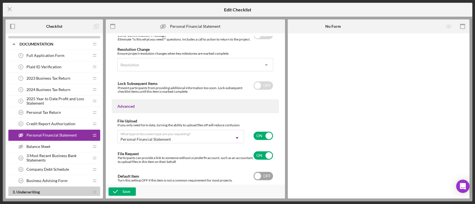
click at [265, 176] on input "checkbox" at bounding box center [262, 176] width 19 height 8
checkbox input "true"
drag, startPoint x: 130, startPoint y: 190, endPoint x: 79, endPoint y: 167, distance: 55.8
click at [129, 190] on div "Save" at bounding box center [126, 192] width 8 height 8
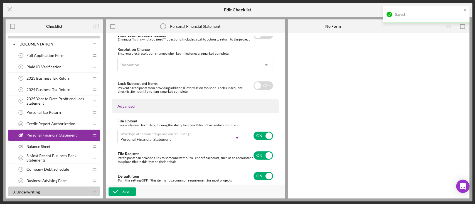
click at [56, 145] on div "Balance Sheet Balance Sheet" at bounding box center [52, 146] width 74 height 11
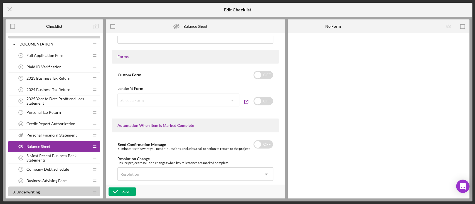
scroll to position [369, 0]
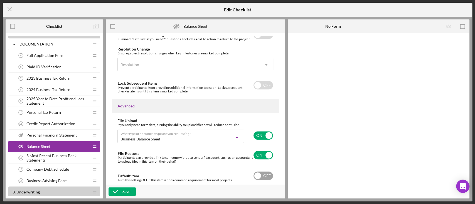
click at [259, 175] on input "checkbox" at bounding box center [262, 176] width 19 height 8
checkbox input "true"
click at [118, 188] on icon "button" at bounding box center [115, 192] width 14 height 14
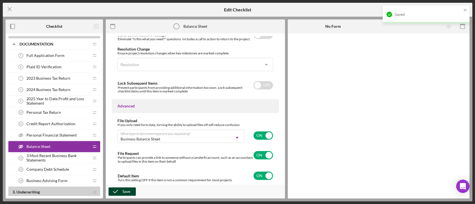
click at [72, 133] on span "Personal Financial Statement" at bounding box center [51, 135] width 50 height 4
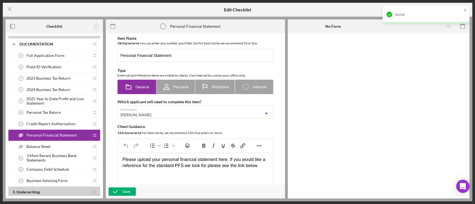
click at [71, 144] on div "Balance Sheet Balance Sheet" at bounding box center [52, 146] width 74 height 11
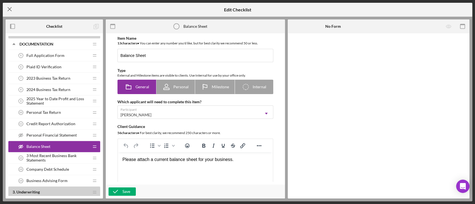
click at [9, 11] on icon "Icon/Menu Close" at bounding box center [10, 9] width 14 height 14
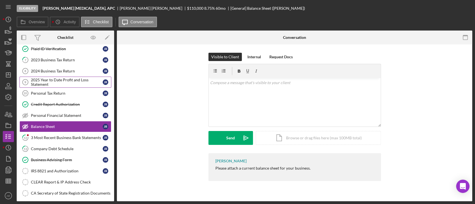
scroll to position [42, 0]
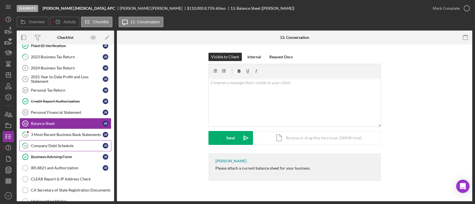
click at [70, 140] on link "15 Company Debt Schedule J R" at bounding box center [65, 145] width 92 height 11
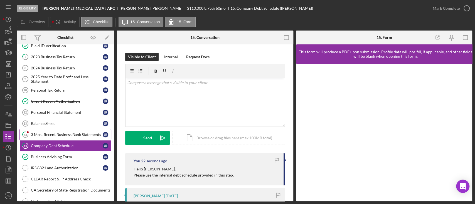
click at [70, 133] on div "3 Most Recent Business Bank Statements" at bounding box center [67, 135] width 72 height 4
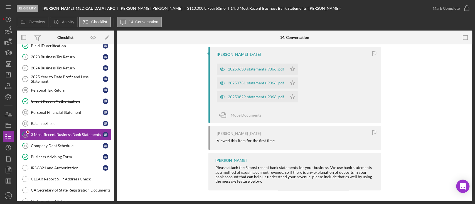
scroll to position [69, 0]
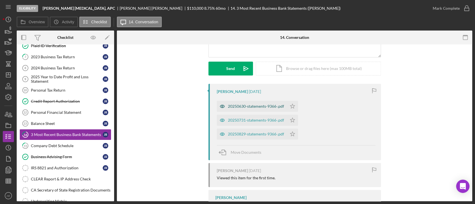
click at [220, 102] on icon "button" at bounding box center [222, 106] width 11 height 11
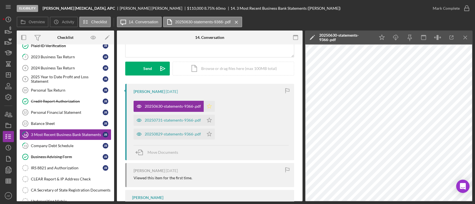
click at [204, 103] on icon "Icon/Star" at bounding box center [208, 106] width 11 height 11
click at [133, 119] on icon "button" at bounding box center [138, 120] width 11 height 11
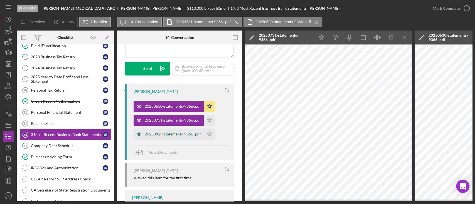
click at [135, 132] on icon "button" at bounding box center [138, 134] width 11 height 11
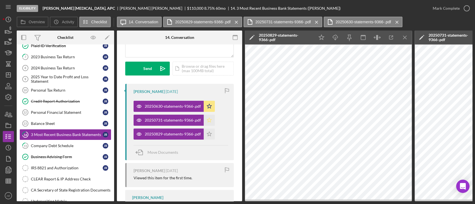
click at [211, 120] on icon "Icon/Star" at bounding box center [208, 120] width 11 height 11
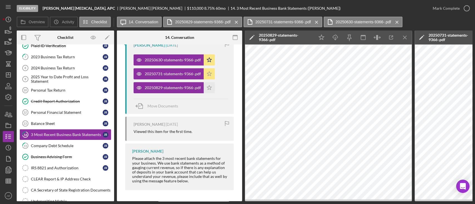
scroll to position [117, 0]
click at [210, 86] on icon "Icon/Star" at bounding box center [208, 87] width 11 height 11
click at [443, 8] on div "Mark Complete" at bounding box center [445, 8] width 27 height 11
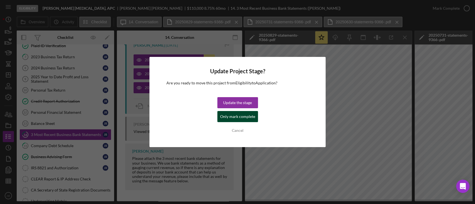
click at [247, 122] on div "Only mark complete" at bounding box center [237, 116] width 35 height 11
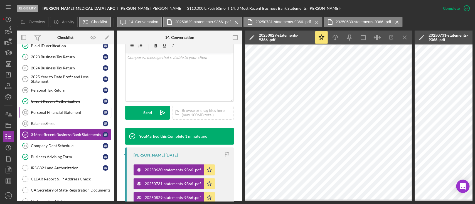
scroll to position [0, 0]
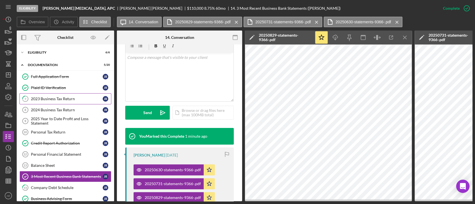
click at [59, 98] on div "2023 Business Tax Return" at bounding box center [67, 99] width 72 height 4
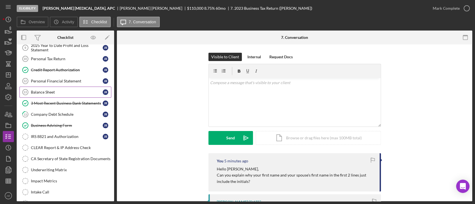
scroll to position [74, 0]
drag, startPoint x: 51, startPoint y: 59, endPoint x: 199, endPoint y: 58, distance: 148.5
click at [51, 59] on div "Personal Tax Return" at bounding box center [67, 58] width 72 height 4
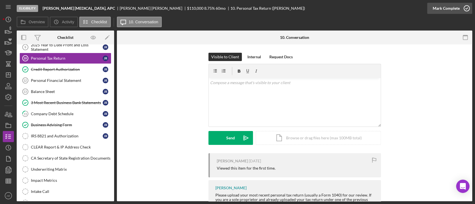
click at [436, 8] on div "Mark Complete" at bounding box center [445, 8] width 27 height 11
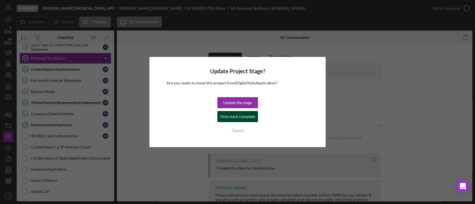
click at [239, 116] on div "Only mark complete" at bounding box center [237, 116] width 35 height 11
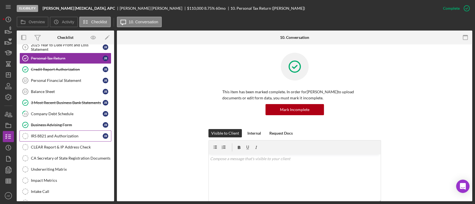
click at [50, 131] on link "IRS 8821 and Authorization IRS 8821 and Authorization J R" at bounding box center [65, 136] width 92 height 11
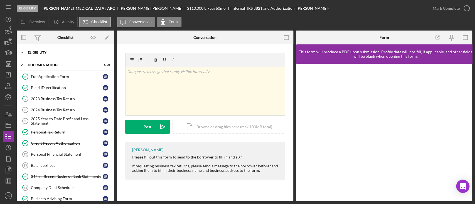
click at [51, 54] on div "Icon/Expander Eligibility 6 / 6" at bounding box center [65, 52] width 97 height 11
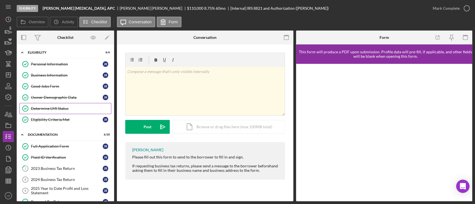
click at [63, 107] on div "Determine LMI Status" at bounding box center [71, 108] width 80 height 4
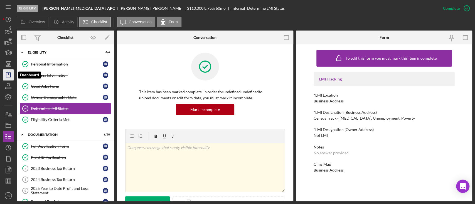
click at [11, 75] on icon "Icon/Dashboard" at bounding box center [8, 75] width 14 height 14
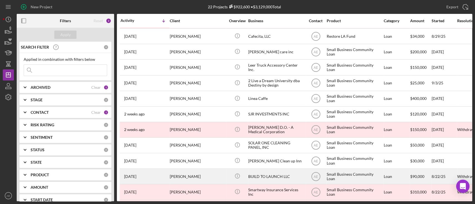
scroll to position [175, 0]
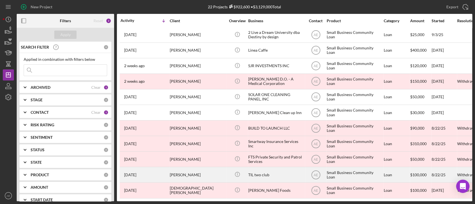
click at [190, 171] on div "Delanie Gomes" at bounding box center [198, 175] width 56 height 15
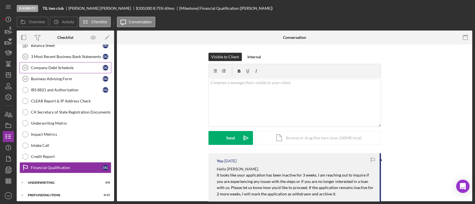
scroll to position [121, 0]
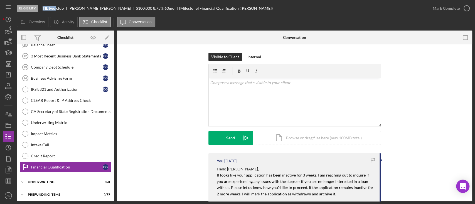
drag, startPoint x: 42, startPoint y: 10, endPoint x: 58, endPoint y: 10, distance: 15.8
click at [58, 10] on div "Eligibility TIL two club Delanie Gomes $100,000 8.75 % 60 mo [Milestone] Financ…" at bounding box center [222, 8] width 410 height 17
copy b "TIL two"
drag, startPoint x: 8, startPoint y: 125, endPoint x: 14, endPoint y: 125, distance: 5.8
click at [8, 125] on icon "button" at bounding box center [8, 126] width 14 height 14
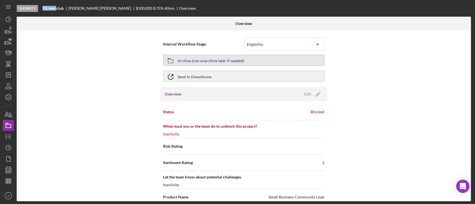
click at [210, 59] on div "Archive (can unarchive later if needed)" at bounding box center [210, 60] width 66 height 10
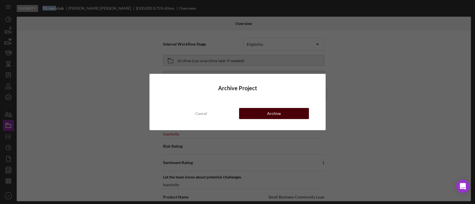
click at [282, 114] on button "Archive" at bounding box center [274, 113] width 70 height 11
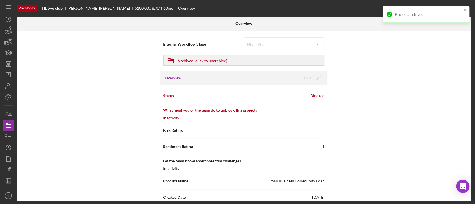
drag, startPoint x: 49, startPoint y: 85, endPoint x: 53, endPoint y: 85, distance: 4.2
click at [49, 85] on div "Internal Workflow Stage Eligibility Icon/Dropdown Arrow Icon/Archived Archived …" at bounding box center [244, 116] width 454 height 171
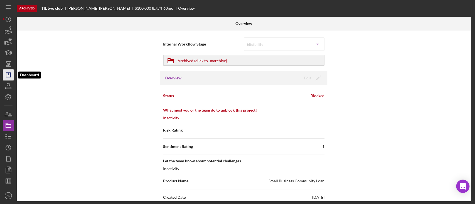
drag, startPoint x: 10, startPoint y: 75, endPoint x: 13, endPoint y: 75, distance: 2.8
click at [9, 75] on icon "Icon/Dashboard" at bounding box center [8, 75] width 14 height 14
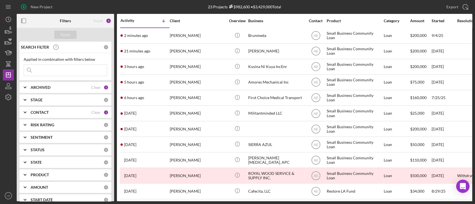
click at [117, 6] on div "New Project" at bounding box center [93, 7] width 152 height 14
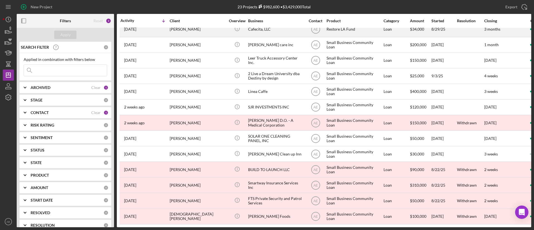
scroll to position [169, 0]
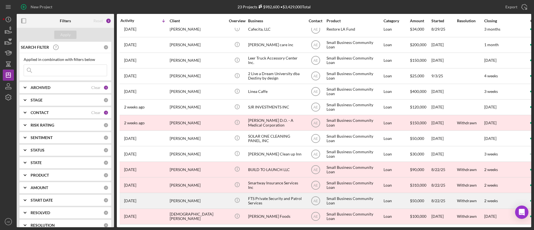
click at [208, 197] on div "James Clements II" at bounding box center [198, 200] width 56 height 15
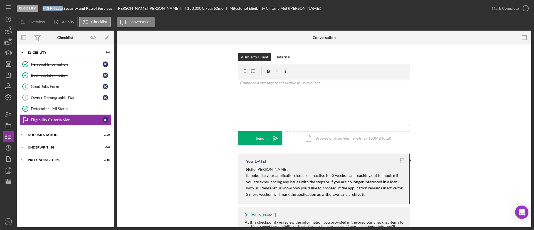
drag, startPoint x: 41, startPoint y: 9, endPoint x: 63, endPoint y: 7, distance: 22.0
click at [63, 7] on div "Eligibility FTS Private Security and Patrol Services James Clements II $50,000 …" at bounding box center [251, 8] width 469 height 17
copy b "FTS Private"
drag, startPoint x: 8, startPoint y: 123, endPoint x: 14, endPoint y: 124, distance: 5.6
click at [8, 123] on icon "button" at bounding box center [8, 126] width 14 height 14
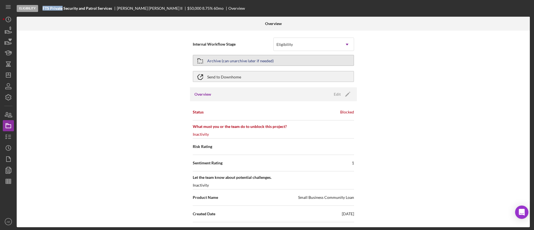
click at [255, 58] on div "Archive (can unarchive later if needed)" at bounding box center [240, 60] width 66 height 10
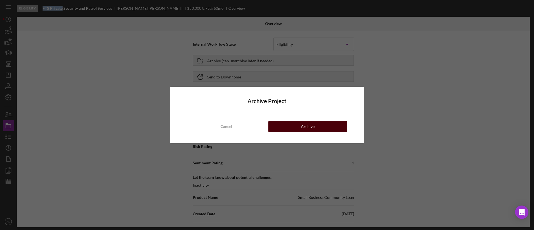
click at [323, 128] on button "Archive" at bounding box center [307, 126] width 79 height 11
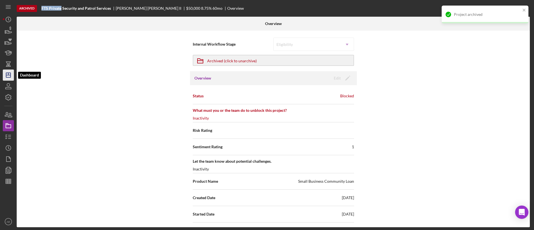
click at [10, 76] on icon "Icon/Dashboard" at bounding box center [8, 75] width 14 height 14
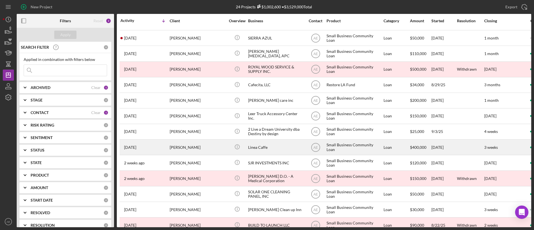
scroll to position [184, 0]
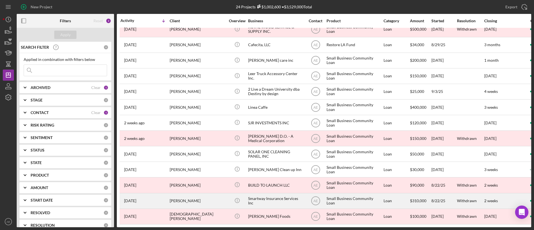
click at [200, 195] on div "John Brinckerhoff" at bounding box center [198, 200] width 56 height 15
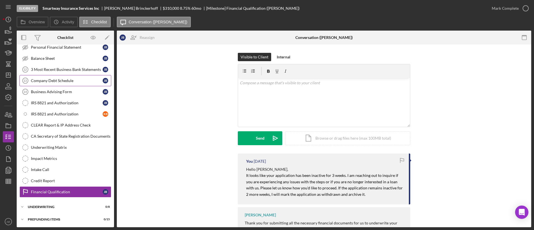
scroll to position [142, 0]
drag, startPoint x: 43, startPoint y: 9, endPoint x: 69, endPoint y: 9, distance: 26.1
click at [69, 9] on b "Smartway Insurance Services Inc" at bounding box center [71, 8] width 57 height 4
copy b "Smartway Insu"
drag, startPoint x: 105, startPoint y: 10, endPoint x: 123, endPoint y: 10, distance: 18.1
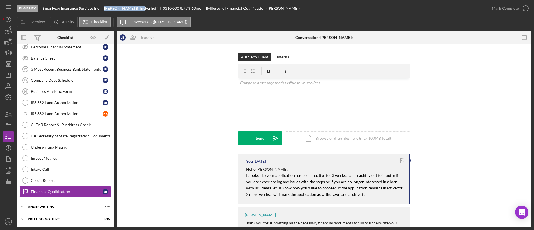
click at [123, 10] on div "John Brinckerhoff" at bounding box center [133, 8] width 59 height 4
copy div "John Brinc"
drag, startPoint x: 43, startPoint y: 9, endPoint x: 68, endPoint y: 9, distance: 24.8
click at [68, 9] on b "Smartway Insurance Services Inc" at bounding box center [71, 8] width 57 height 4
copy b "Smartway Insu"
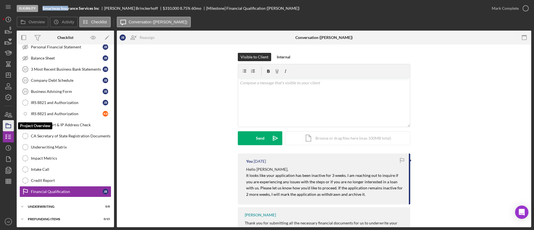
click at [9, 130] on icon "button" at bounding box center [8, 126] width 14 height 14
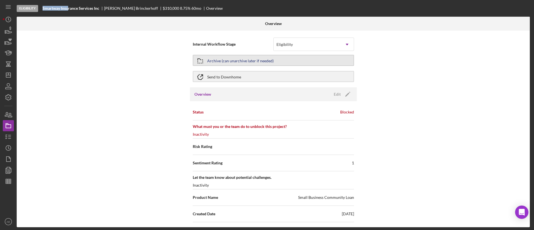
click at [230, 59] on div "Archive (can unarchive later if needed)" at bounding box center [240, 60] width 66 height 10
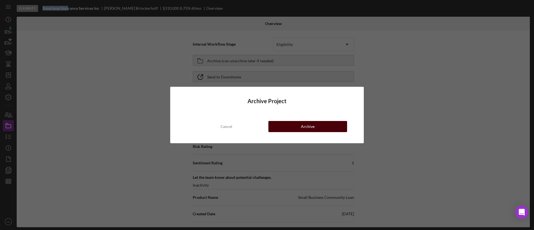
click at [289, 128] on button "Archive" at bounding box center [307, 126] width 79 height 11
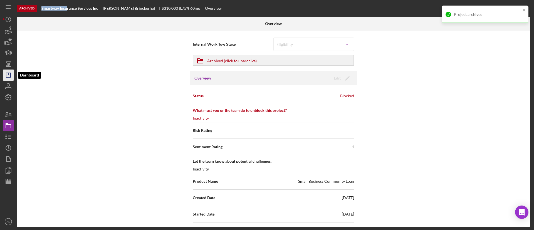
click at [11, 76] on icon "Icon/Dashboard" at bounding box center [8, 75] width 14 height 14
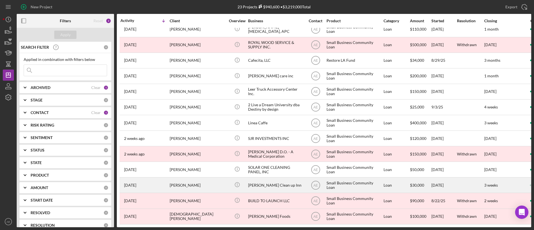
scroll to position [169, 0]
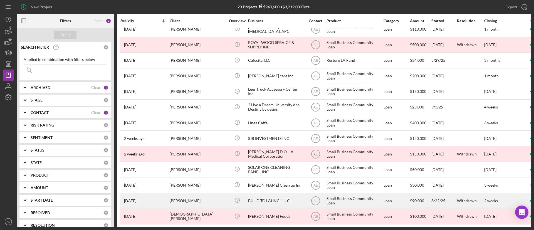
click at [275, 193] on div "BUILD TO LAUNCH LLC" at bounding box center [276, 200] width 56 height 15
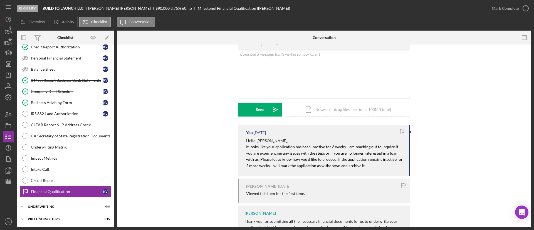
scroll to position [42, 0]
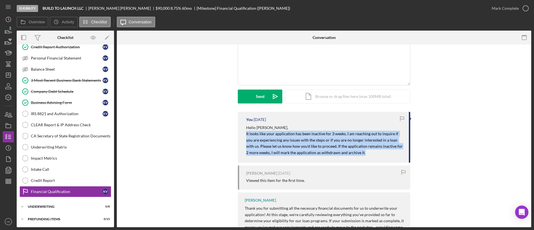
drag, startPoint x: 244, startPoint y: 133, endPoint x: 358, endPoint y: 153, distance: 115.9
click at [358, 153] on div "You 1 week ago Hello Kyle, It looks like your application has been inactive for…" at bounding box center [324, 137] width 172 height 51
copy mark "It looks like your application has been inactive for 3 weeks. I am reaching out…"
click at [10, 76] on polygon "button" at bounding box center [8, 75] width 4 height 4
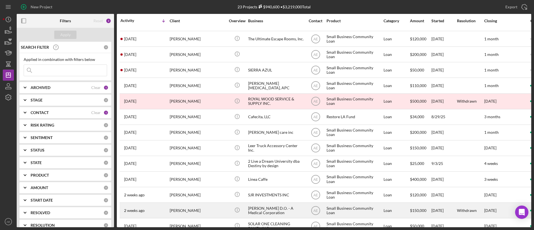
scroll to position [169, 0]
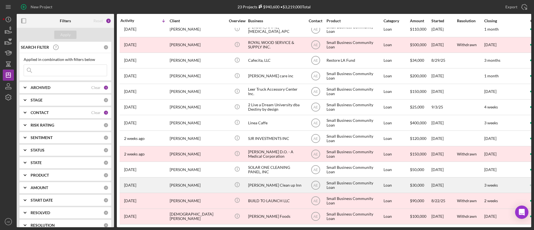
click at [272, 178] on div "[PERSON_NAME] Clean up Inn" at bounding box center [276, 185] width 56 height 15
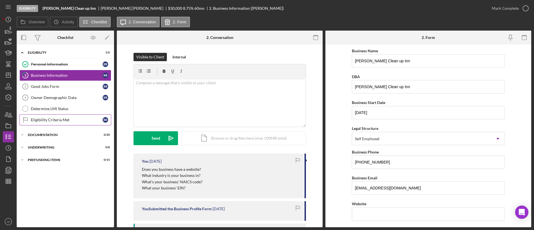
click at [76, 121] on div "Eligibility Criteria Met" at bounding box center [67, 120] width 72 height 4
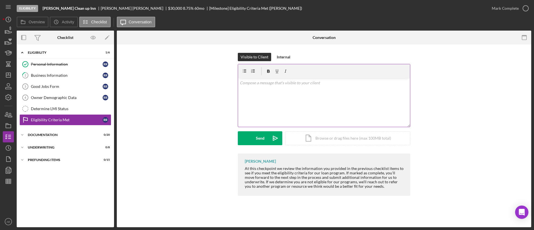
click at [284, 97] on div "v Color teal Color pink Remove color Add row above Add row below Add column bef…" at bounding box center [324, 102] width 172 height 49
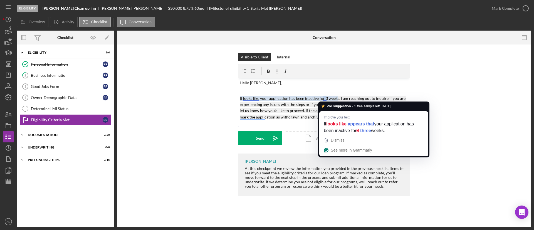
click at [325, 96] on mark "It looks like your application has been inactive for 3 weeks. I am reaching out…" at bounding box center [323, 107] width 167 height 23
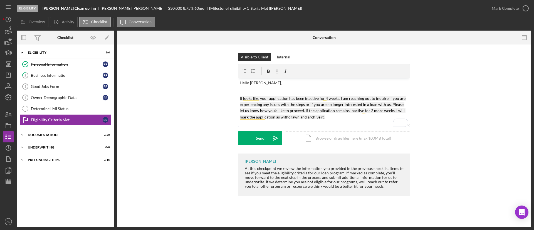
click at [365, 113] on p "It looks like your application has been inactive for 4 weeks. I am reaching out…" at bounding box center [324, 107] width 169 height 25
click at [262, 138] on div "Send" at bounding box center [260, 138] width 9 height 14
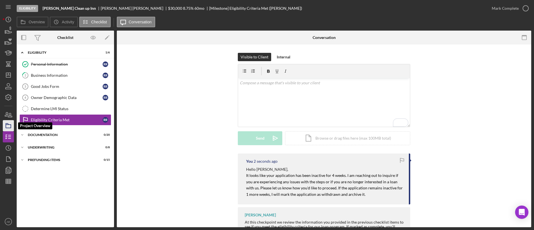
click at [13, 123] on icon "button" at bounding box center [8, 126] width 14 height 14
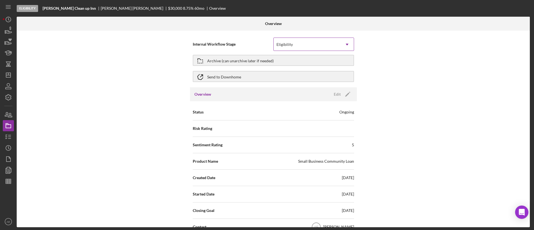
click at [289, 46] on div "Eligibility" at bounding box center [284, 44] width 16 height 4
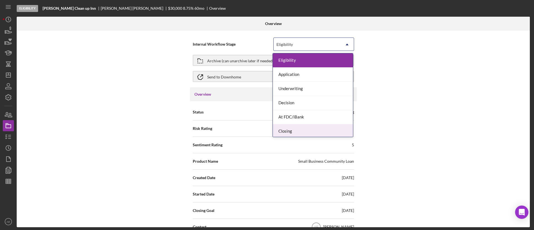
scroll to position [16, 0]
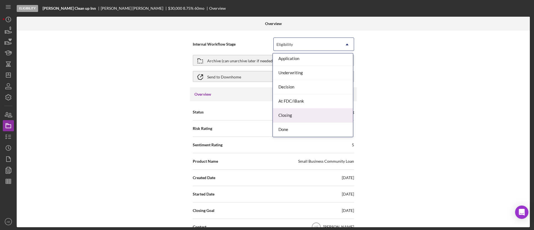
click at [291, 120] on div "Closing" at bounding box center [313, 115] width 80 height 14
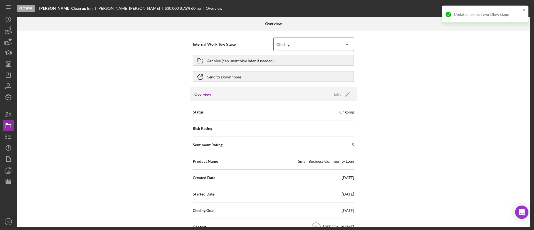
click at [298, 44] on div "Closing" at bounding box center [307, 44] width 67 height 13
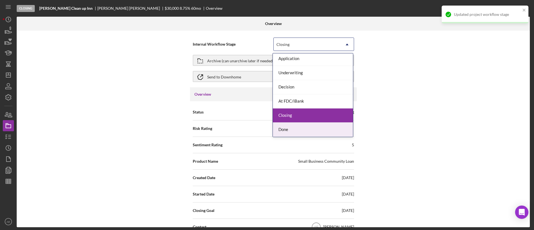
click at [297, 128] on div "Done" at bounding box center [313, 130] width 80 height 14
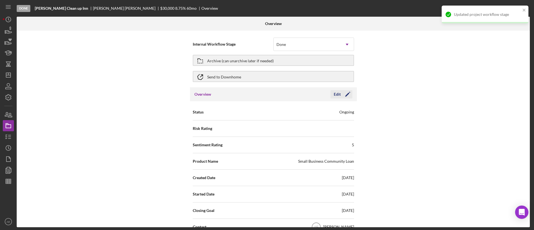
click at [338, 94] on div "Edit" at bounding box center [337, 94] width 7 height 8
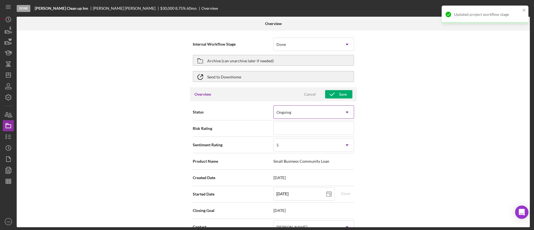
click at [328, 109] on div "Ongoing" at bounding box center [307, 112] width 67 height 13
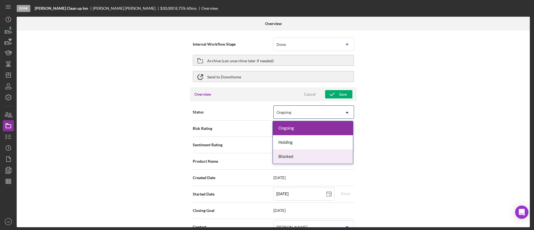
click at [296, 156] on div "Blocked" at bounding box center [313, 157] width 80 height 14
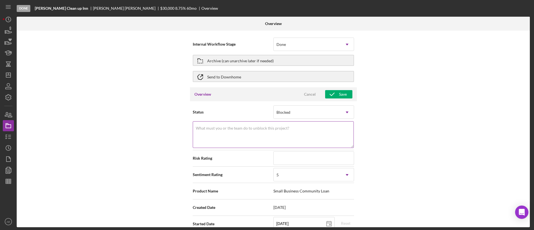
click at [288, 138] on textarea "What must you or the team do to unblock this project?" at bounding box center [273, 134] width 161 height 27
drag, startPoint x: 219, startPoint y: 133, endPoint x: 183, endPoint y: 131, distance: 35.9
click at [183, 131] on div "Internal Workflow Stage Done Icon/Dropdown Arrow Archive (can unarchive later i…" at bounding box center [273, 129] width 513 height 197
type textarea "Inactivity"
click at [300, 175] on div "5" at bounding box center [307, 174] width 67 height 13
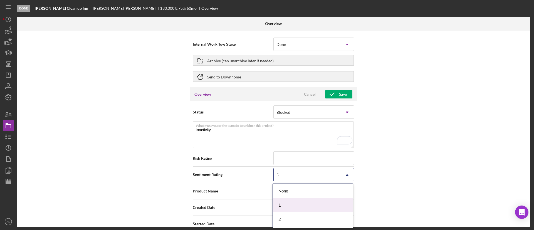
click at [292, 202] on div "1" at bounding box center [313, 205] width 80 height 14
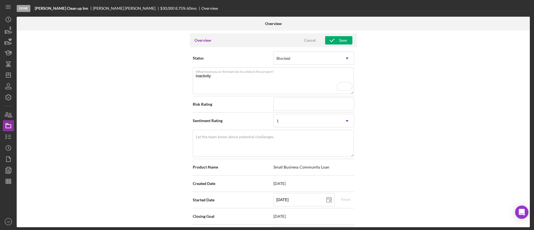
scroll to position [83, 0]
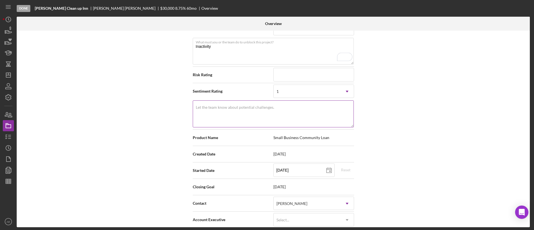
click at [227, 112] on textarea "Let the team know about potential challenges." at bounding box center [273, 113] width 161 height 27
paste textarea "Inactivity"
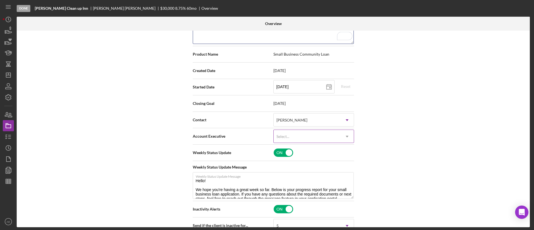
scroll to position [167, 0]
type textarea "Inactivity"
click at [292, 135] on div "Select..." at bounding box center [307, 136] width 67 height 13
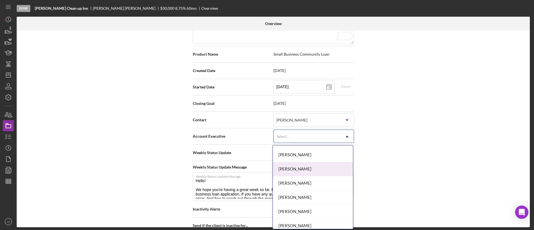
scroll to position [200, 0]
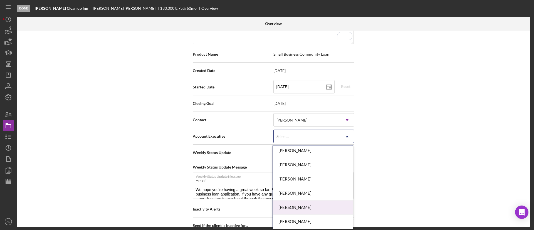
click at [307, 204] on div "[PERSON_NAME]" at bounding box center [313, 207] width 80 height 14
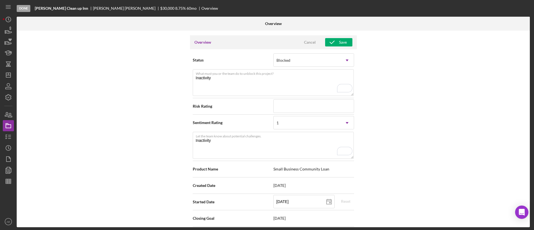
scroll to position [0, 0]
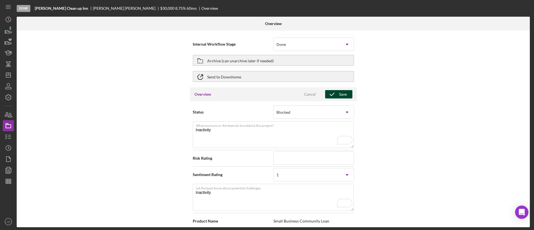
click at [334, 93] on icon "button" at bounding box center [332, 94] width 14 height 14
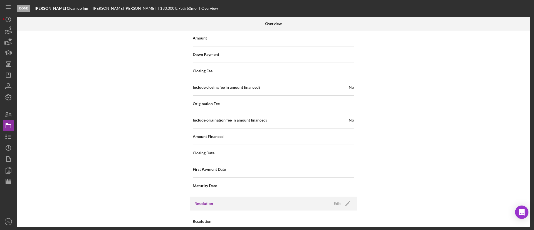
scroll to position [721, 0]
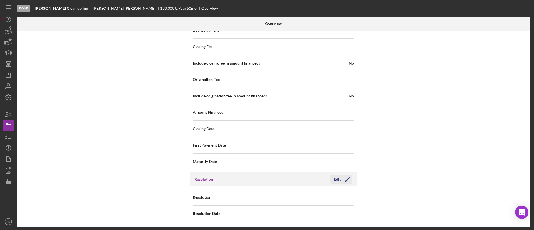
click at [346, 178] on icon "Icon/Edit" at bounding box center [348, 179] width 14 height 14
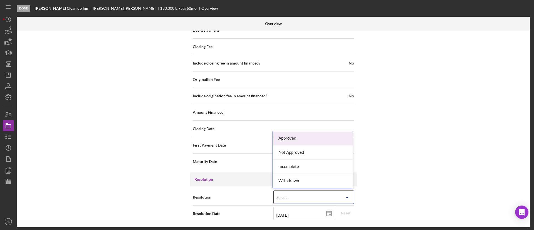
click at [306, 203] on div "Select..." at bounding box center [307, 197] width 67 height 13
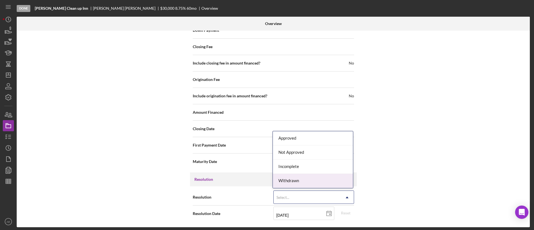
click at [296, 183] on div "Withdrawn" at bounding box center [313, 181] width 80 height 14
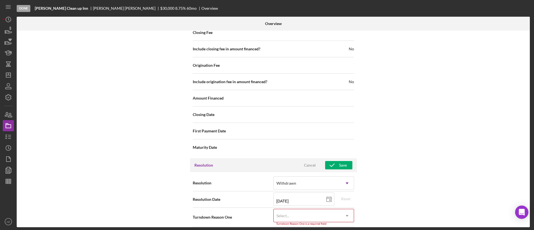
scroll to position [757, 0]
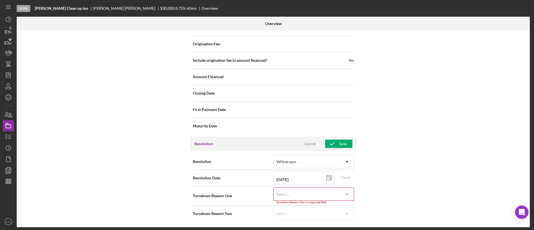
click at [306, 193] on div "Select..." at bounding box center [307, 194] width 67 height 13
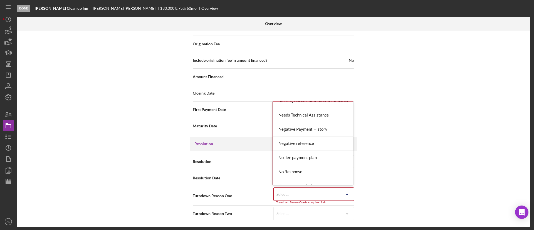
scroll to position [375, 0]
click at [308, 130] on div "No Response" at bounding box center [313, 130] width 80 height 14
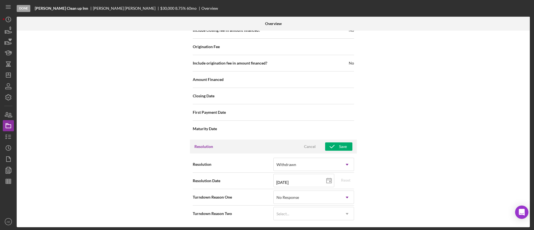
scroll to position [754, 0]
click at [333, 145] on icon "button" at bounding box center [332, 147] width 14 height 14
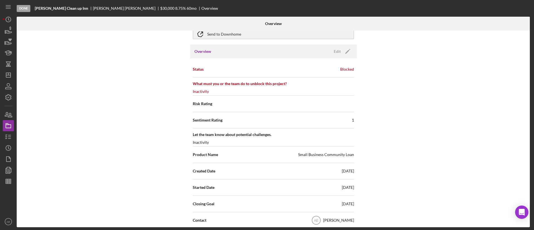
scroll to position [0, 0]
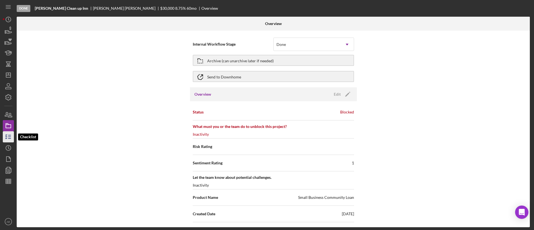
click at [8, 140] on icon "button" at bounding box center [8, 137] width 14 height 14
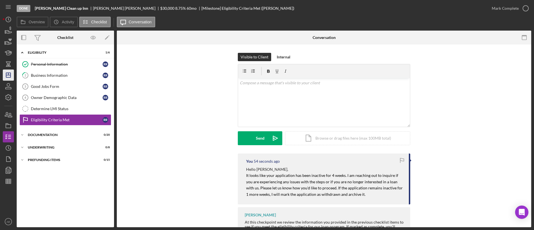
click at [14, 73] on icon "Icon/Dashboard" at bounding box center [8, 75] width 14 height 14
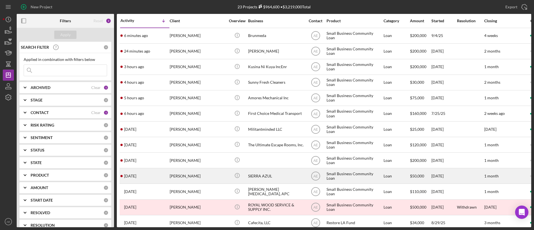
click at [251, 175] on div "SIERRA AZUL" at bounding box center [276, 175] width 56 height 15
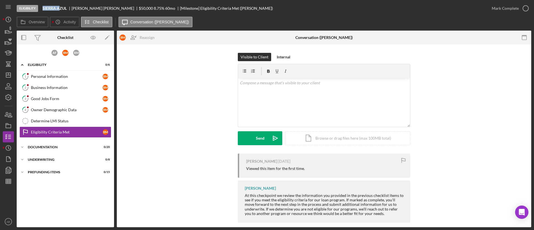
drag, startPoint x: 44, startPoint y: 8, endPoint x: 59, endPoint y: 8, distance: 15.6
click at [59, 8] on b "SIERRA AZUL" at bounding box center [55, 8] width 24 height 4
copy b "SIERRA A"
drag, startPoint x: 73, startPoint y: 10, endPoint x: 90, endPoint y: 9, distance: 16.7
click at [90, 9] on div "BRISEIDA MENDEZ" at bounding box center [104, 8] width 67 height 4
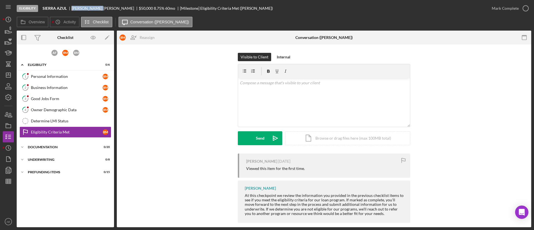
copy div "BRISEIDA"
click at [48, 73] on link "1 Personal Information B M" at bounding box center [65, 76] width 92 height 11
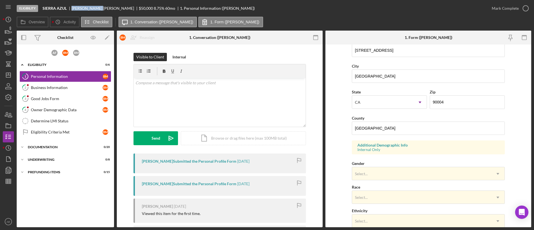
scroll to position [125, 0]
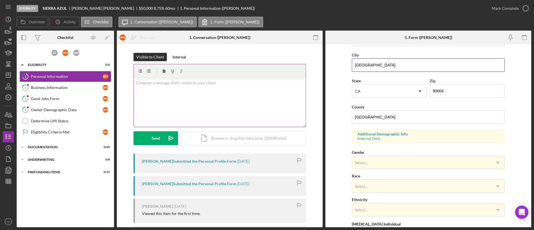
drag, startPoint x: 388, startPoint y: 63, endPoint x: 268, endPoint y: 64, distance: 119.8
click at [268, 64] on div "Overview Internal Workflow Stage Eligibility Icon/Dropdown Arrow Archive (can u…" at bounding box center [274, 129] width 514 height 197
drag, startPoint x: 375, startPoint y: 114, endPoint x: 306, endPoint y: 112, distance: 69.0
click at [306, 112] on div "Overview Internal Workflow Stage Eligibility Icon/Dropdown Arrow Archive (can u…" at bounding box center [274, 129] width 514 height 197
paste input "Los Angeles"
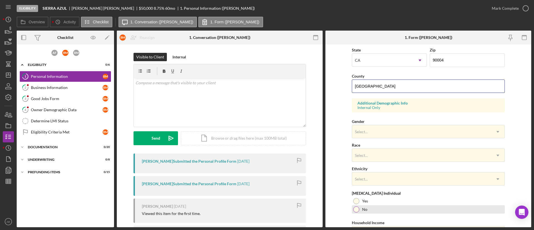
scroll to position [188, 0]
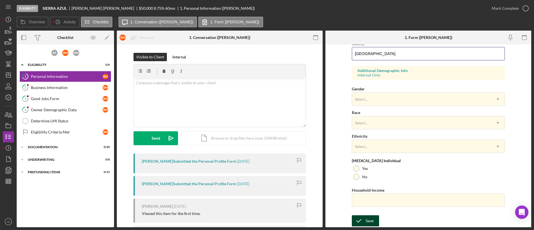
type input "Los Angeles"
click at [366, 204] on div "Save" at bounding box center [370, 220] width 8 height 11
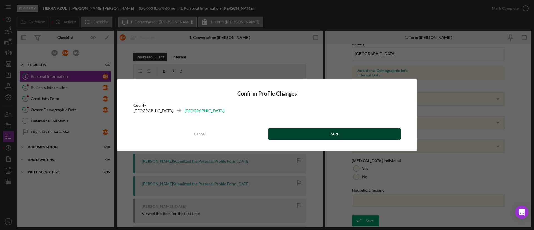
click at [309, 135] on button "Save" at bounding box center [334, 133] width 132 height 11
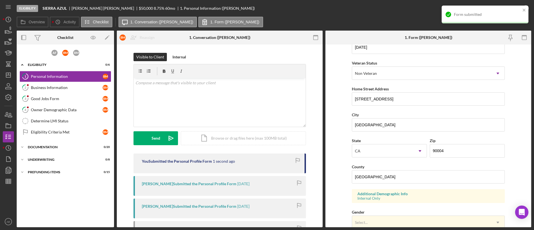
scroll to position [63, 0]
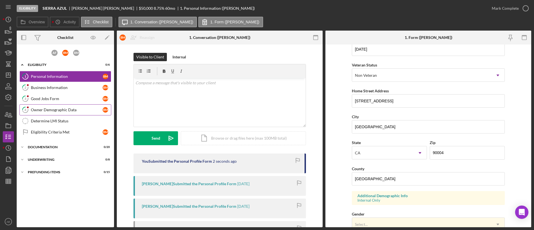
click at [84, 111] on div "Owner Demographic Data" at bounding box center [67, 110] width 72 height 4
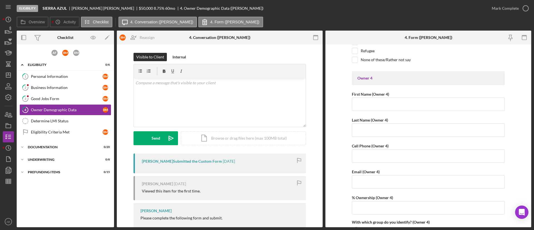
scroll to position [1418, 0]
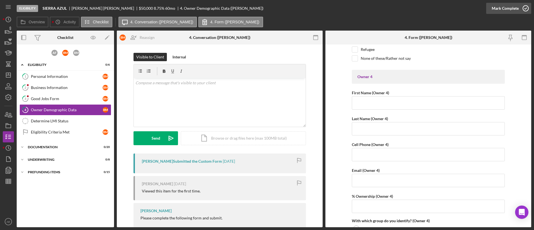
click at [474, 6] on div "Mark Complete" at bounding box center [504, 8] width 27 height 11
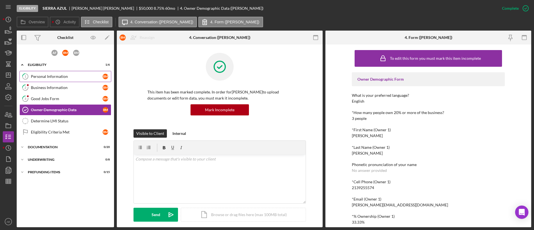
click at [59, 75] on div "Personal Information" at bounding box center [67, 76] width 72 height 4
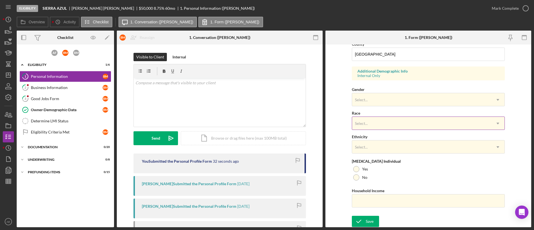
scroll to position [188, 0]
click at [390, 98] on div "Select..." at bounding box center [421, 99] width 139 height 13
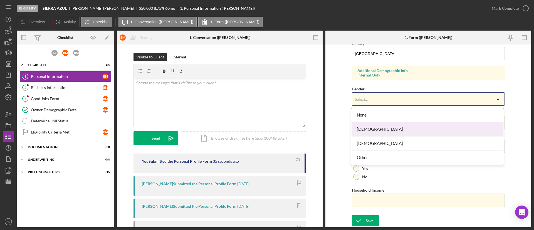
click at [391, 128] on div "[DEMOGRAPHIC_DATA]" at bounding box center [427, 129] width 152 height 14
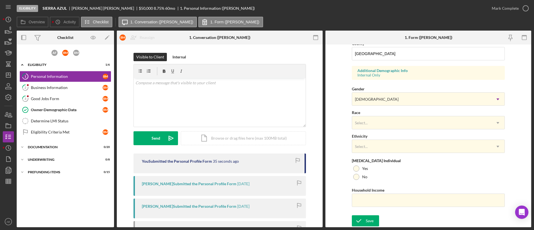
click at [382, 109] on div "Race Select... Icon/Dropdown Arrow" at bounding box center [428, 119] width 153 height 20
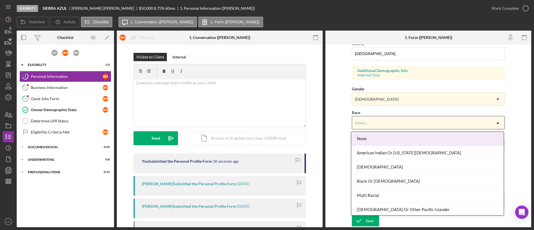
click at [383, 119] on div "Select..." at bounding box center [421, 122] width 139 height 13
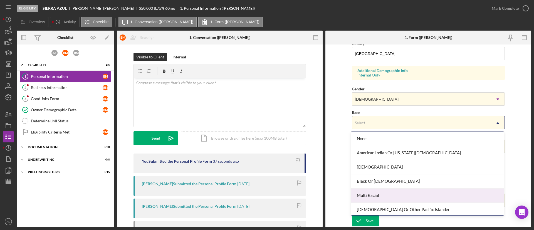
scroll to position [30, 0]
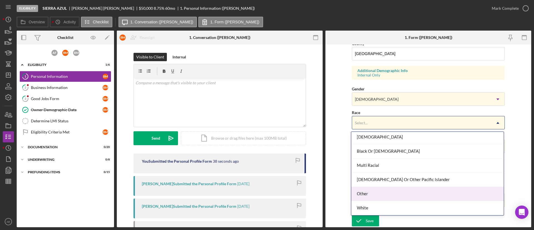
click at [386, 194] on div "Other" at bounding box center [427, 194] width 152 height 14
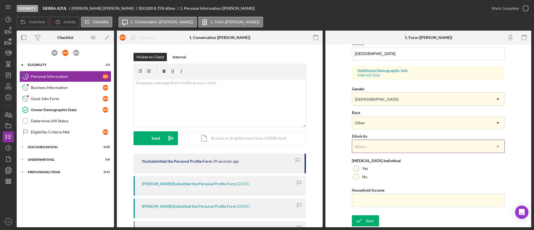
click at [375, 145] on div "Select..." at bounding box center [421, 146] width 139 height 13
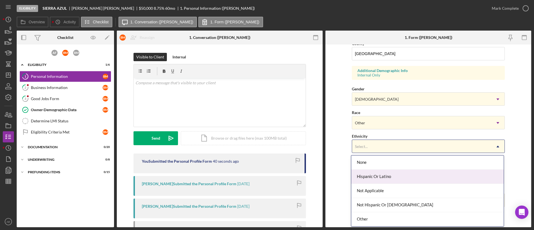
click at [384, 175] on div "Hispanic Or Latino" at bounding box center [427, 177] width 152 height 14
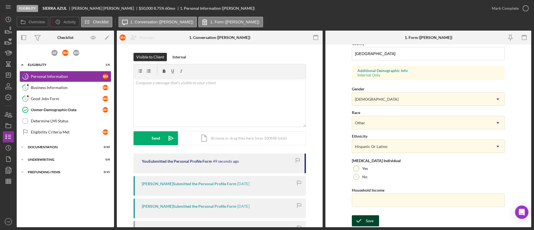
click at [370, 204] on div "Save" at bounding box center [370, 220] width 8 height 11
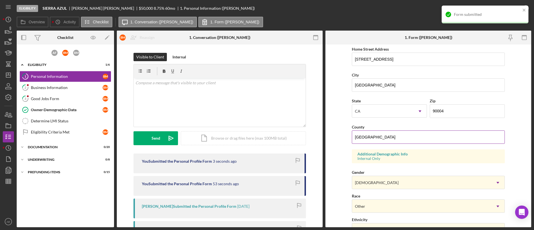
scroll to position [63, 0]
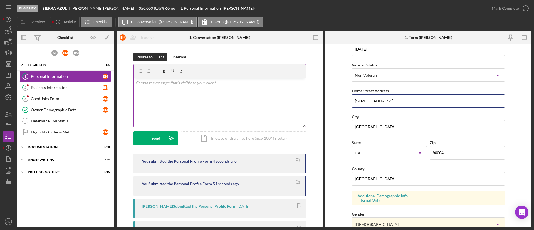
drag, startPoint x: 407, startPoint y: 102, endPoint x: 303, endPoint y: 102, distance: 104.0
click at [303, 102] on div "Overview Internal Workflow Stage Eligibility Icon/Dropdown Arrow Archive (can u…" at bounding box center [274, 129] width 514 height 197
drag, startPoint x: 376, startPoint y: 125, endPoint x: 318, endPoint y: 124, distance: 58.4
click at [318, 125] on div "Overview Internal Workflow Stage Eligibility Icon/Dropdown Arrow Archive (can u…" at bounding box center [274, 129] width 514 height 197
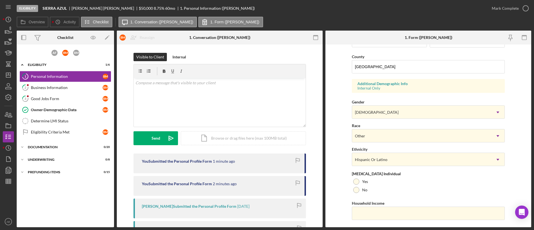
scroll to position [188, 0]
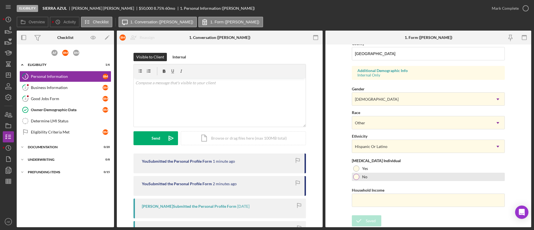
click at [363, 180] on div "No" at bounding box center [428, 177] width 153 height 8
drag, startPoint x: 372, startPoint y: 222, endPoint x: 375, endPoint y: 202, distance: 20.7
click at [372, 204] on div "Save" at bounding box center [370, 220] width 8 height 11
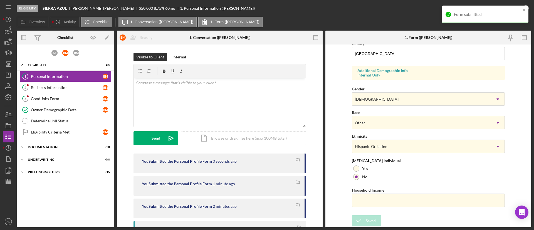
click at [474, 14] on div "Form submitted" at bounding box center [484, 15] width 87 height 18
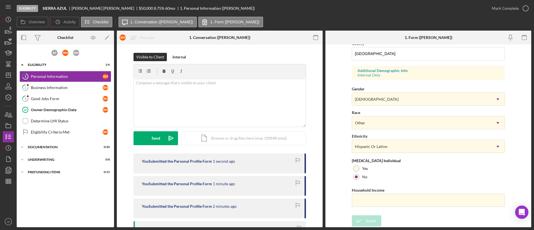
click at [0, 0] on icon "button" at bounding box center [0, 0] width 0 height 0
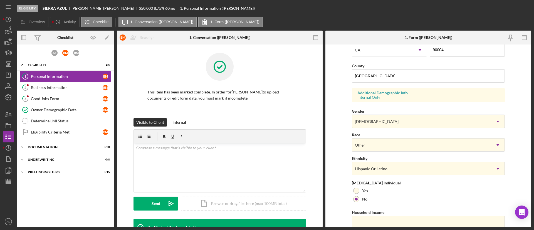
scroll to position [77, 0]
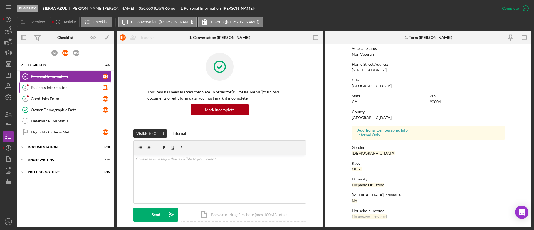
click at [59, 83] on link "2 Business Information B M" at bounding box center [65, 87] width 92 height 11
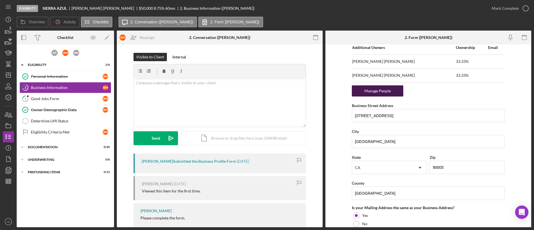
scroll to position [375, 0]
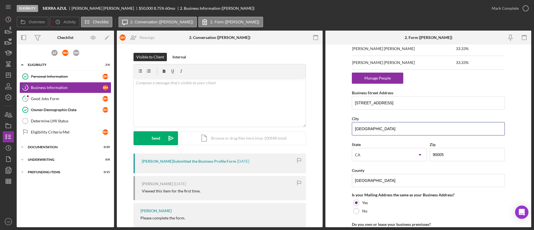
drag, startPoint x: 394, startPoint y: 129, endPoint x: 325, endPoint y: 125, distance: 69.1
click at [325, 125] on div "Overview Internal Workflow Stage Eligibility Icon/Dropdown Arrow Archive (can u…" at bounding box center [274, 129] width 514 height 197
drag, startPoint x: 294, startPoint y: 175, endPoint x: 309, endPoint y: 175, distance: 15.0
click at [283, 173] on div "Overview Internal Workflow Stage Eligibility Icon/Dropdown Arrow Archive (can u…" at bounding box center [274, 129] width 514 height 197
paste input "LOS ANGELES"
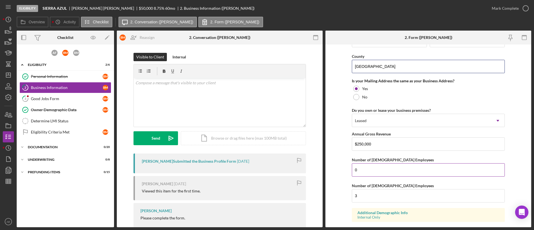
scroll to position [522, 0]
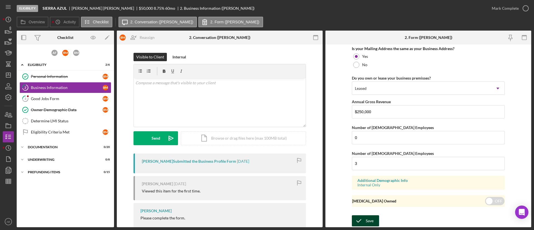
type input "LOS ANGELES"
click at [366, 204] on div "Save" at bounding box center [370, 220] width 8 height 11
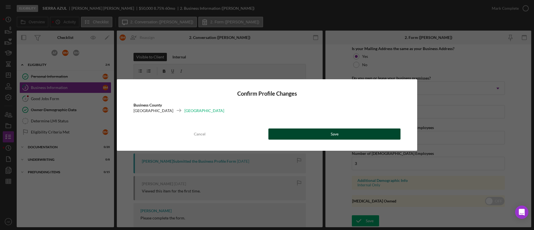
click at [332, 135] on div "Save" at bounding box center [335, 133] width 8 height 11
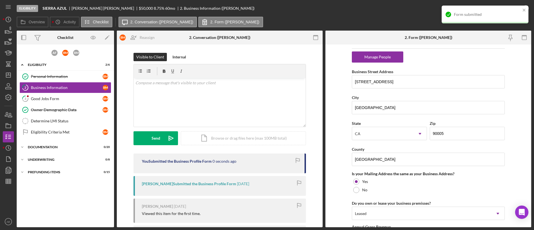
scroll to position [313, 0]
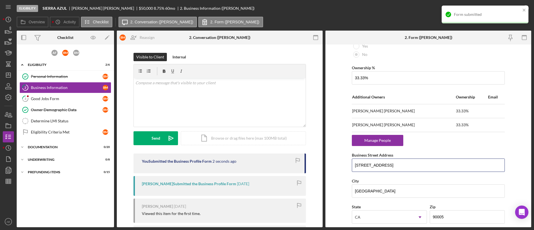
drag, startPoint x: 397, startPoint y: 164, endPoint x: 311, endPoint y: 159, distance: 86.3
click at [311, 159] on div "Overview Internal Workflow Stage Eligibility Icon/Dropdown Arrow Archive (can u…" at bounding box center [274, 129] width 514 height 197
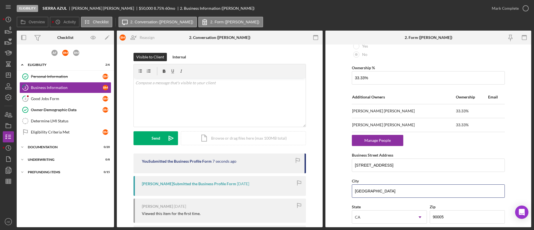
drag, startPoint x: 393, startPoint y: 194, endPoint x: 322, endPoint y: 185, distance: 71.1
click at [322, 185] on div "Overview Internal Workflow Stage Eligibility Icon/Dropdown Arrow Archive (can u…" at bounding box center [274, 129] width 514 height 197
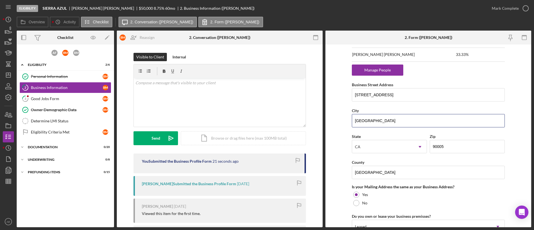
scroll to position [522, 0]
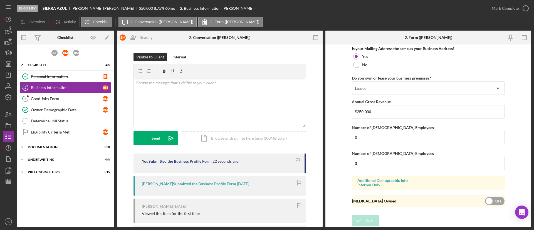
click at [474, 196] on div "Low Income Owned OFF" at bounding box center [428, 201] width 153 height 12
checkbox input "true"
click at [362, 204] on icon "submit" at bounding box center [359, 221] width 14 height 14
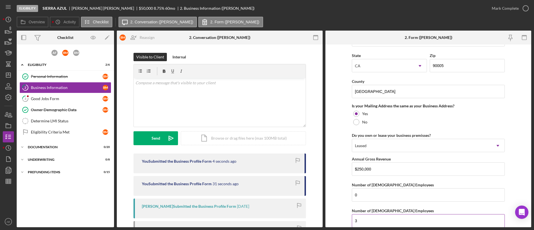
scroll to position [396, 0]
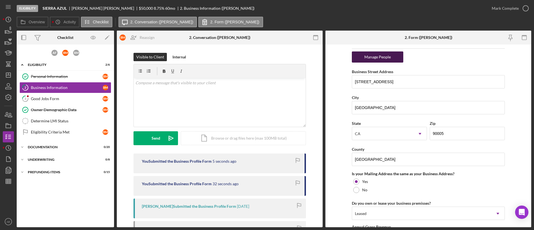
click at [361, 59] on div "Manage People" at bounding box center [377, 56] width 46 height 11
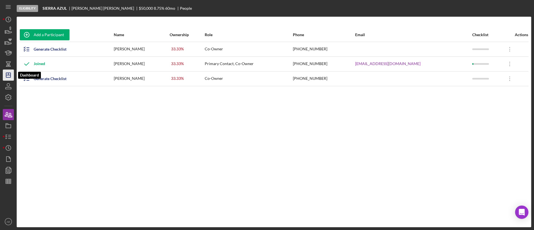
click at [6, 76] on polygon "button" at bounding box center [8, 75] width 4 height 4
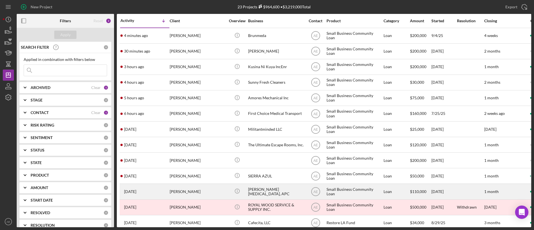
click at [206, 190] on div "[PERSON_NAME]" at bounding box center [198, 191] width 56 height 15
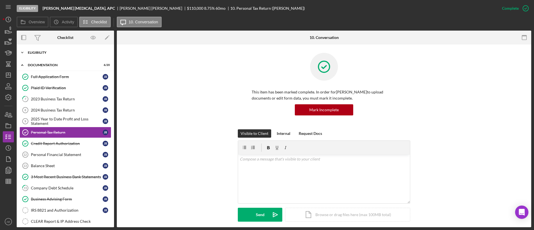
click at [47, 52] on div "Eligibility" at bounding box center [67, 52] width 79 height 3
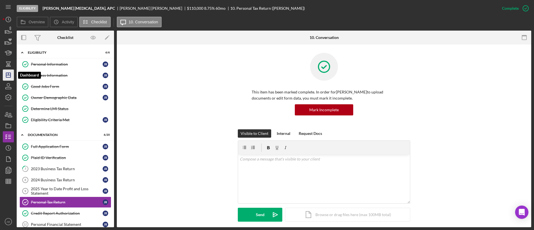
click at [11, 76] on icon "Icon/Dashboard" at bounding box center [8, 75] width 14 height 14
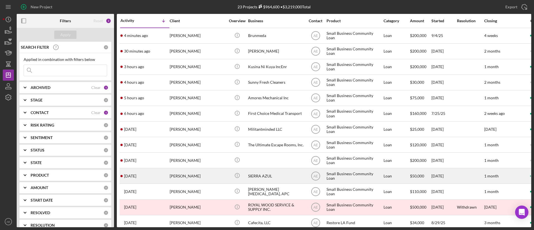
click at [259, 177] on div "SIERRA AZUL" at bounding box center [276, 175] width 56 height 15
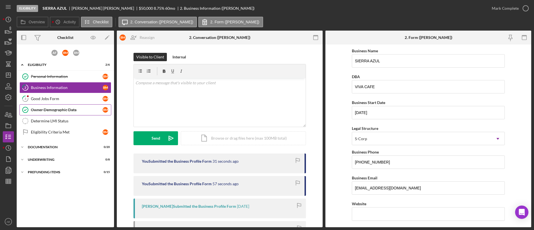
click at [57, 108] on div "Owner Demographic Data" at bounding box center [67, 110] width 72 height 4
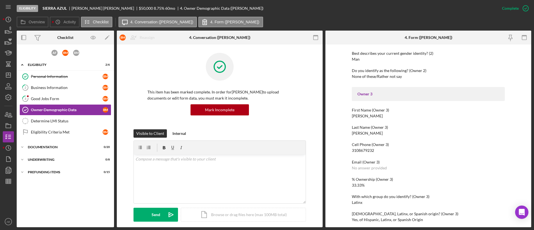
scroll to position [542, 0]
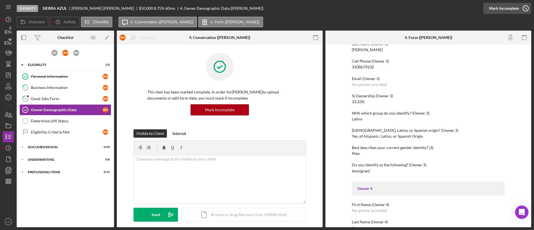
click at [474, 13] on div "Mark Incomplete" at bounding box center [504, 8] width 30 height 11
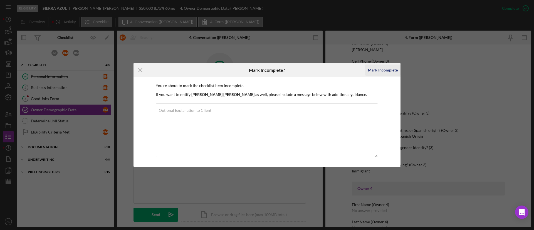
click at [386, 65] on div "Mark Incomplete" at bounding box center [383, 69] width 30 height 11
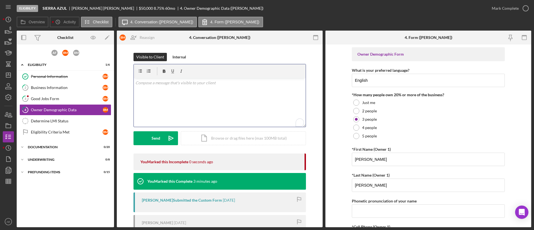
click at [191, 96] on div "v Color teal Color pink Remove color Add row above Add row below Add column bef…" at bounding box center [220, 102] width 172 height 49
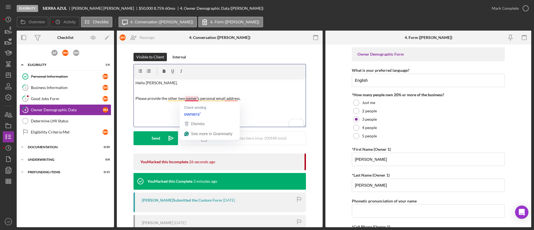
click at [192, 101] on p "Please provide the other two owner's personal email address." at bounding box center [219, 98] width 169 height 6
click at [233, 96] on p "Please provide the other two owners' personal email address." at bounding box center [219, 98] width 169 height 6
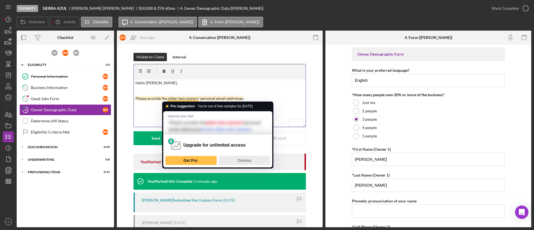
click at [242, 165] on div "Dismiss" at bounding box center [244, 160] width 46 height 9
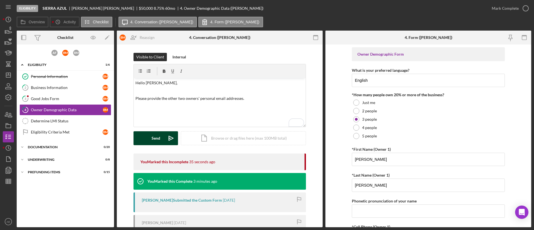
click at [162, 139] on button "Send Icon/icon-invite-send" at bounding box center [155, 138] width 44 height 14
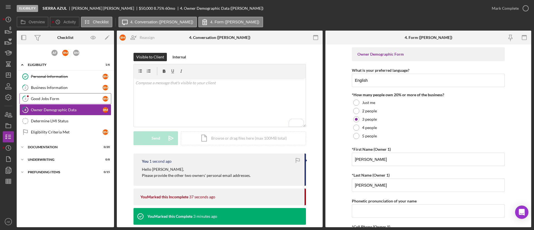
click at [46, 100] on div "Good Jobs Form" at bounding box center [67, 98] width 72 height 4
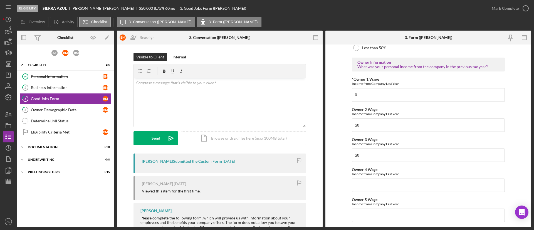
scroll to position [917, 0]
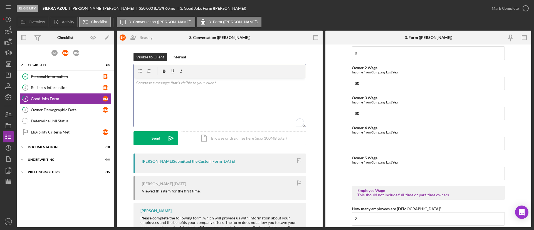
click at [202, 92] on div "v Color teal Color pink Remove color Add row above Add row below Add column bef…" at bounding box center [220, 102] width 172 height 49
click at [146, 82] on p "Do any of the owners pay themselves a salary?" at bounding box center [219, 83] width 169 height 6
click at [165, 135] on icon "Icon/icon-invite-send" at bounding box center [171, 138] width 14 height 14
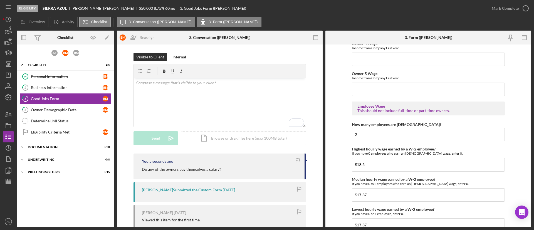
scroll to position [897, 0]
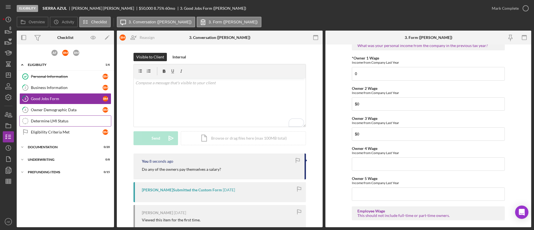
click at [64, 116] on link "Determine LMI Status Determine LMI Status" at bounding box center [65, 120] width 92 height 11
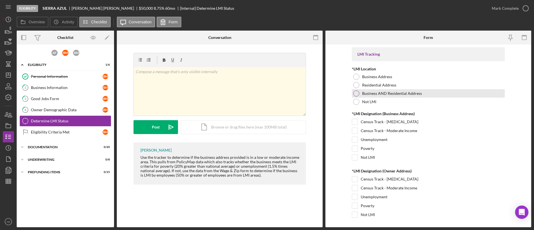
click at [373, 90] on div "Business AND Residential Address" at bounding box center [428, 93] width 153 height 8
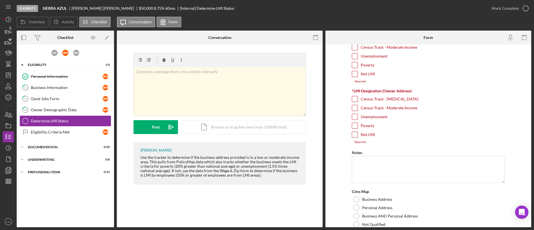
scroll to position [42, 0]
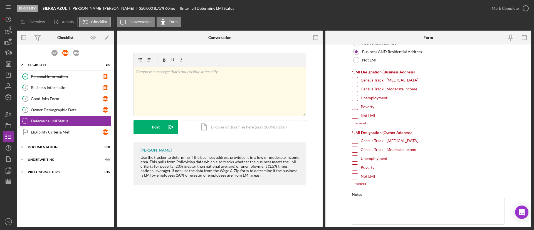
click at [373, 80] on label "Census Track - [MEDICAL_DATA]" at bounding box center [390, 80] width 58 height 6
click at [358, 80] on input "Census Track - [MEDICAL_DATA]" at bounding box center [355, 80] width 6 height 6
checkbox input "true"
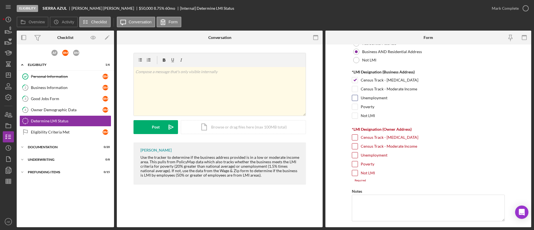
click at [372, 98] on label "Unemployment" at bounding box center [374, 98] width 27 height 6
click at [358, 98] on input "Unemployment" at bounding box center [355, 98] width 6 height 6
checkbox input "true"
click at [369, 106] on label "Poverty" at bounding box center [368, 107] width 14 height 6
click at [358, 106] on input "Poverty" at bounding box center [355, 107] width 6 height 6
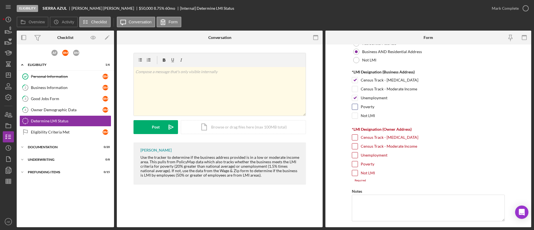
checkbox input "true"
click at [387, 146] on label "Census Track - Moderate Income" at bounding box center [389, 146] width 56 height 6
click at [358, 146] on input "Census Track - Moderate Income" at bounding box center [355, 146] width 6 height 6
checkbox input "true"
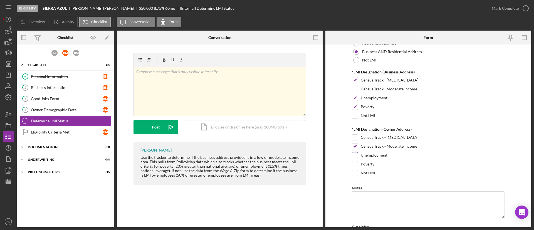
click at [378, 153] on label "Unemployment" at bounding box center [374, 155] width 27 height 6
click at [358, 153] on input "Unemployment" at bounding box center [355, 155] width 6 height 6
checkbox input "true"
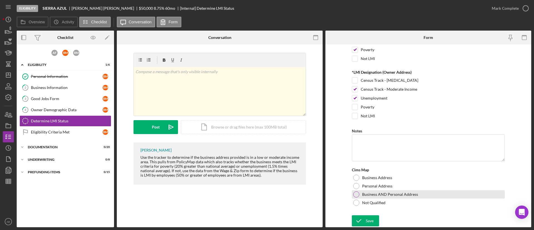
click at [395, 192] on label "Business AND Personal Address" at bounding box center [390, 194] width 56 height 4
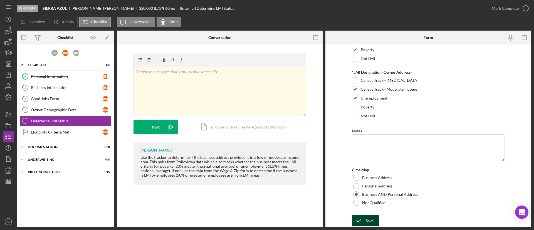
click at [374, 217] on button "Save" at bounding box center [365, 220] width 27 height 11
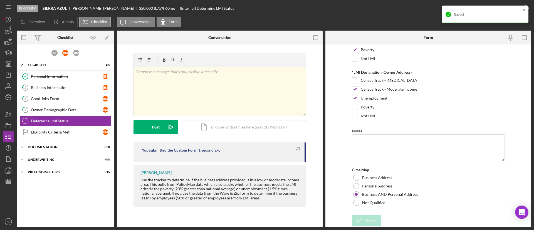
click at [520, 11] on div "Saved" at bounding box center [483, 14] width 78 height 9
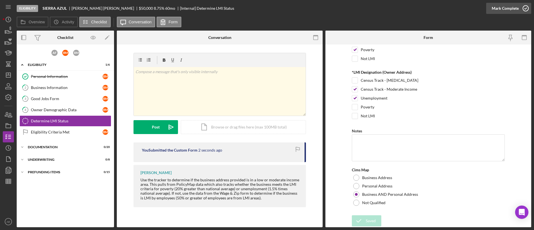
click at [508, 11] on div "Mark Complete" at bounding box center [504, 8] width 27 height 11
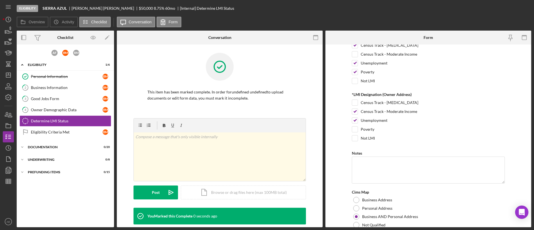
scroll to position [121, 0]
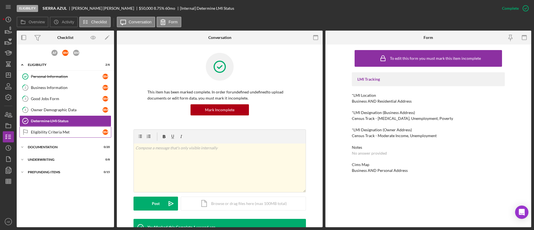
click at [89, 128] on link "Eligibility Criteria Met Eligibility Criteria Met B M" at bounding box center [65, 131] width 92 height 11
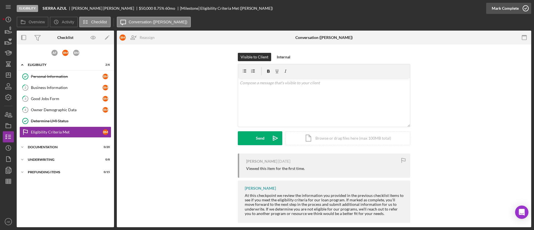
click at [508, 8] on div "Mark Complete" at bounding box center [504, 8] width 27 height 11
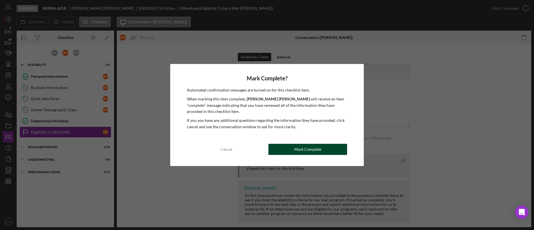
click at [320, 151] on div "Mark Complete" at bounding box center [307, 149] width 27 height 11
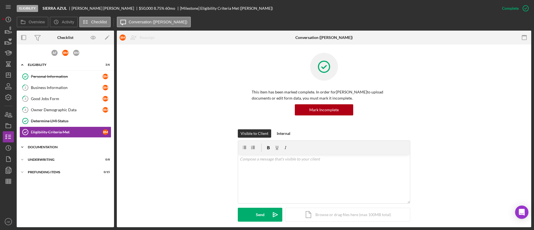
click at [67, 146] on div "Documentation" at bounding box center [67, 146] width 79 height 3
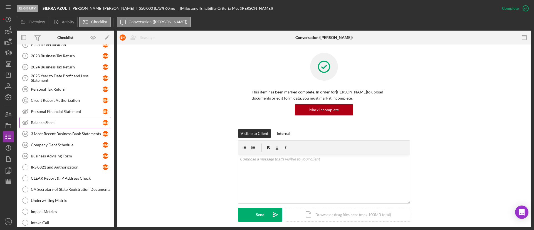
scroll to position [83, 0]
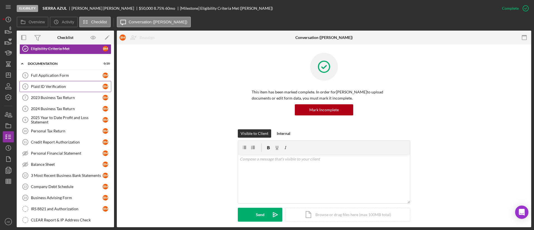
click at [52, 85] on div "Plaid ID Verification" at bounding box center [67, 86] width 72 height 4
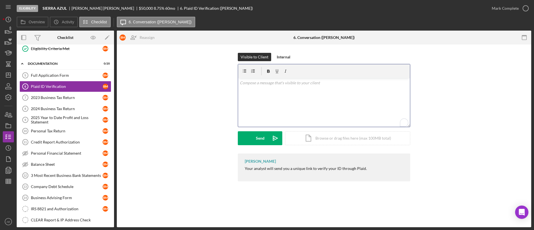
click at [287, 104] on div "v Color teal Color pink Remove color Add row above Add row below Add column bef…" at bounding box center [324, 102] width 172 height 49
click at [259, 140] on div "Send" at bounding box center [260, 138] width 9 height 14
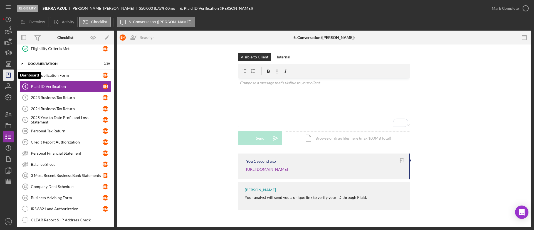
click at [11, 76] on icon "Icon/Dashboard" at bounding box center [8, 75] width 14 height 14
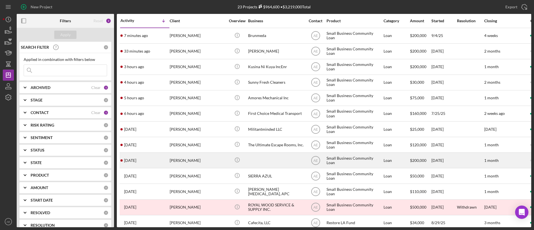
click at [204, 163] on div "[PERSON_NAME]" at bounding box center [198, 160] width 56 height 15
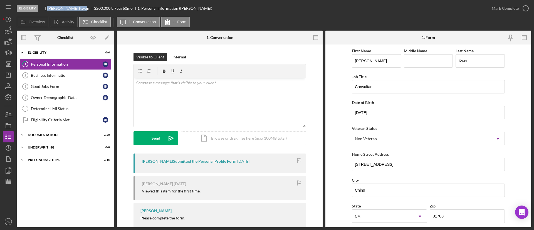
drag, startPoint x: 48, startPoint y: 9, endPoint x: 66, endPoint y: 10, distance: 18.1
click at [66, 10] on div "Joyce Kwon" at bounding box center [70, 8] width 47 height 4
copy div "Joyce Kwo"
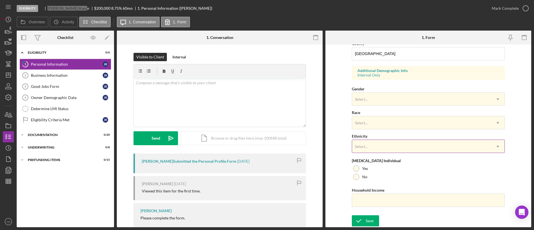
scroll to position [147, 0]
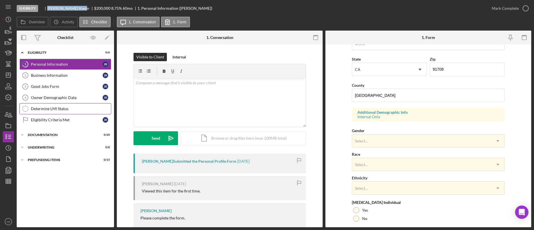
click at [49, 107] on div "Determine LMI Status" at bounding box center [71, 108] width 80 height 4
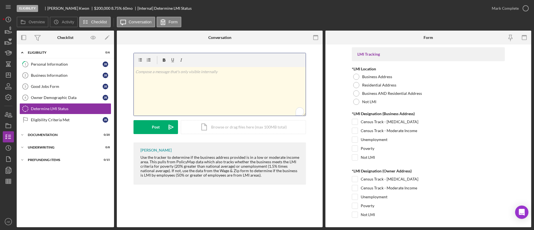
click at [181, 85] on div "v Color teal Color pink Remove color Add row above Add row below Add column bef…" at bounding box center [220, 91] width 172 height 49
click at [160, 125] on button "Post Icon/icon-invite-send" at bounding box center [155, 127] width 44 height 14
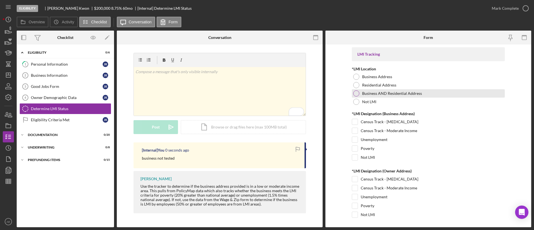
click at [391, 96] on div "Business AND Residential Address" at bounding box center [428, 93] width 153 height 8
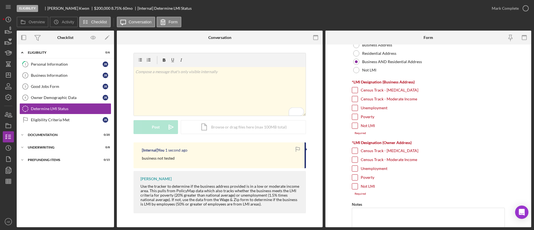
scroll to position [42, 0]
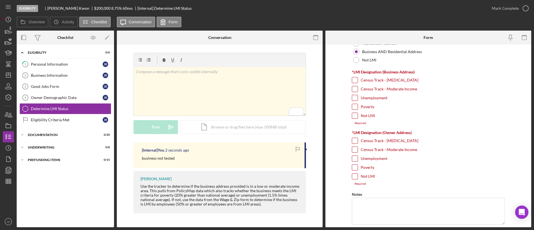
click at [355, 115] on input "Not LMI" at bounding box center [355, 116] width 6 height 6
checkbox input "true"
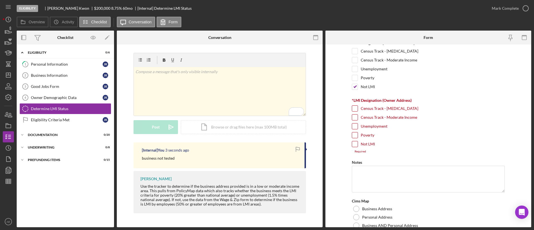
scroll to position [83, 0]
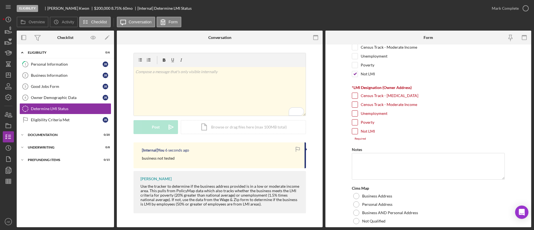
click at [354, 114] on input "Unemployment" at bounding box center [355, 114] width 6 height 6
checkbox input "true"
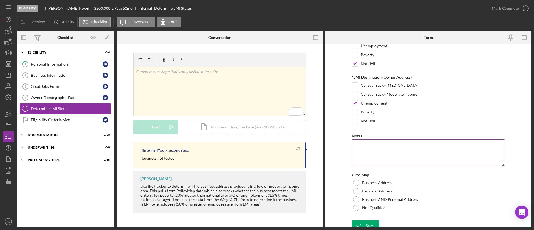
scroll to position [99, 0]
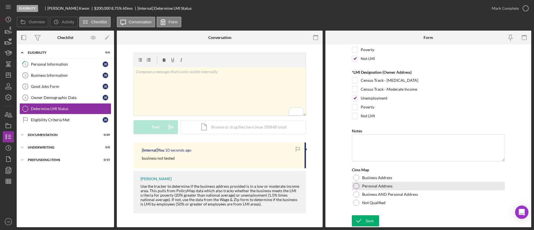
click at [368, 185] on label "Personal Address" at bounding box center [377, 186] width 30 height 4
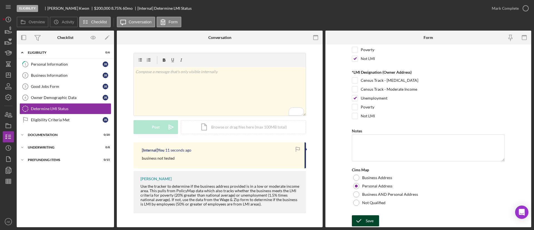
click at [368, 219] on div "Save" at bounding box center [370, 220] width 8 height 11
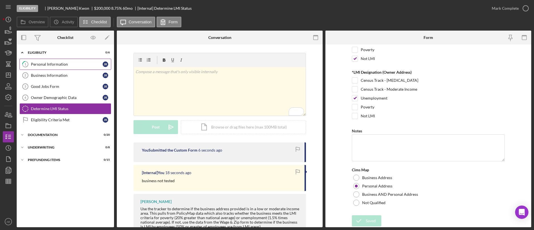
click at [61, 62] on div "Personal Information" at bounding box center [67, 64] width 72 height 4
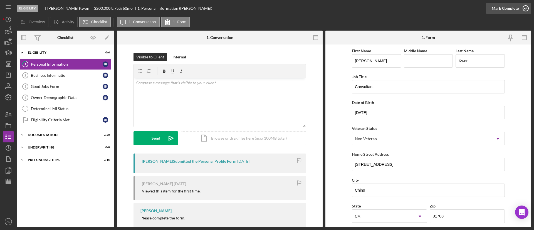
click at [508, 11] on div "Mark Complete" at bounding box center [504, 8] width 27 height 11
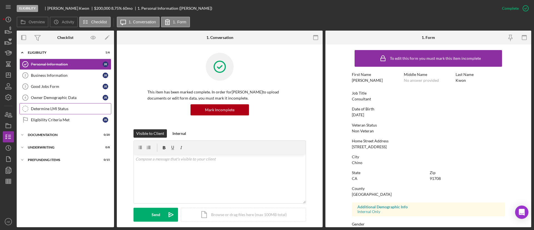
click at [71, 114] on link "Eligibility Criteria Met Eligibility Criteria Met J K" at bounding box center [65, 119] width 92 height 11
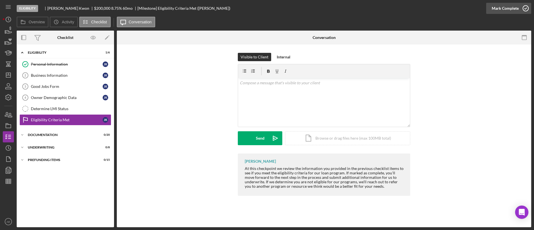
click at [522, 9] on icon "button" at bounding box center [525, 8] width 14 height 14
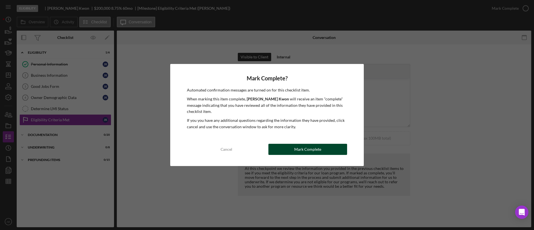
click at [319, 148] on div "Mark Complete" at bounding box center [307, 149] width 27 height 11
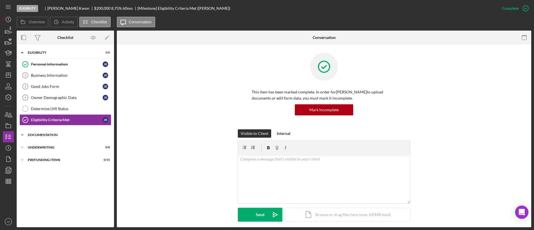
click at [62, 135] on div "Documentation" at bounding box center [67, 134] width 79 height 3
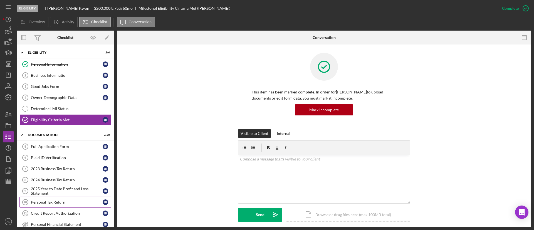
scroll to position [83, 0]
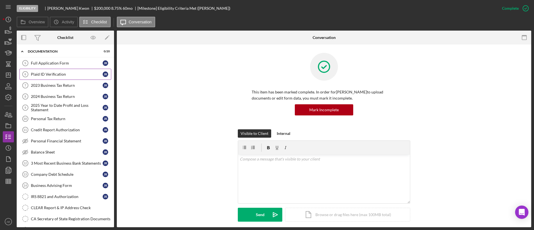
click at [51, 71] on link "Plaid ID Verification 6 Plaid ID Verification J K" at bounding box center [65, 74] width 92 height 11
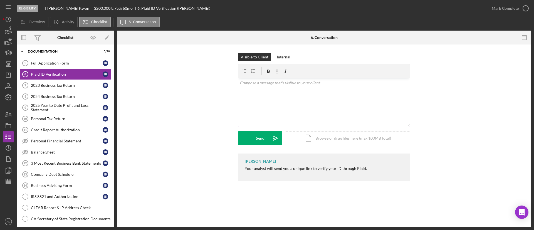
click at [284, 105] on div "v Color teal Color pink Remove color Add row above Add row below Add column bef…" at bounding box center [324, 102] width 172 height 49
click at [270, 138] on icon "Icon/icon-invite-send" at bounding box center [275, 138] width 14 height 14
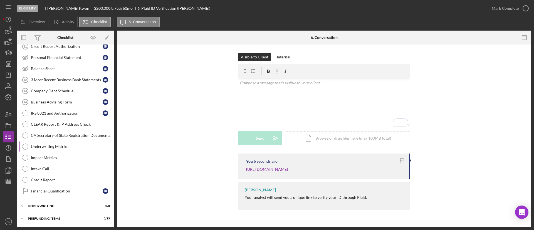
scroll to position [83, 0]
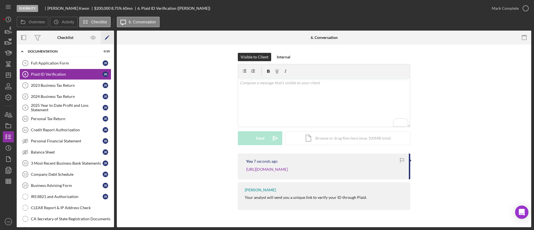
click at [109, 38] on icon "Icon/Edit" at bounding box center [107, 37] width 13 height 13
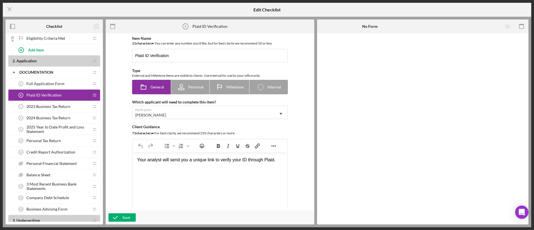
scroll to position [167, 0]
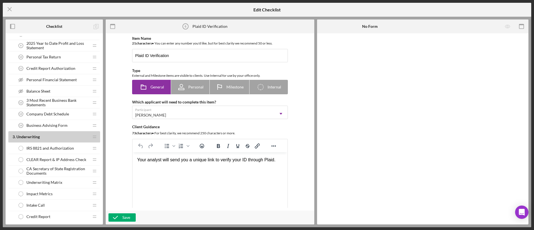
click at [54, 80] on span "Personal Financial Statement" at bounding box center [51, 80] width 50 height 4
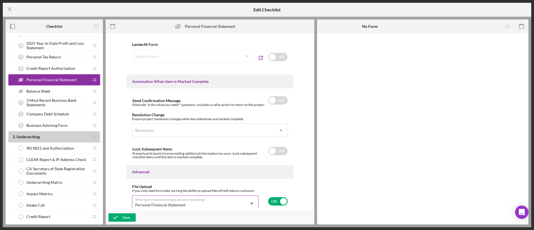
scroll to position [342, 0]
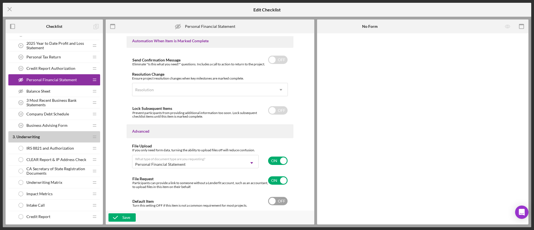
click at [274, 202] on input "checkbox" at bounding box center [277, 201] width 19 height 8
checkbox input "true"
click at [125, 215] on div "Save" at bounding box center [126, 217] width 8 height 8
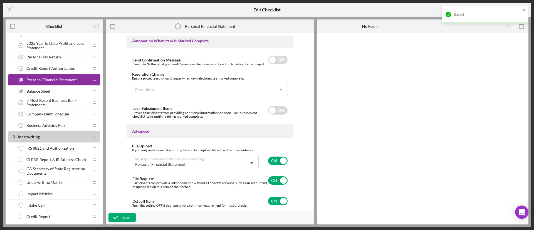
click at [57, 90] on div "Balance Sheet Balance Sheet" at bounding box center [52, 91] width 74 height 11
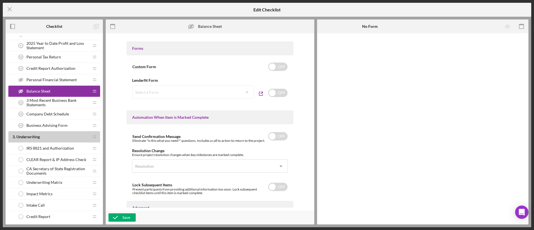
scroll to position [344, 0]
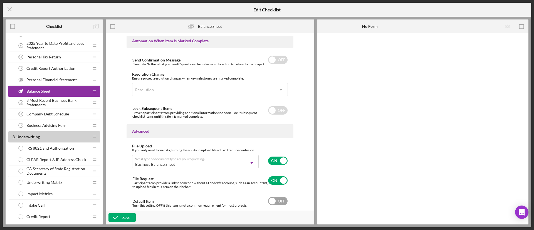
drag, startPoint x: 278, startPoint y: 201, endPoint x: 273, endPoint y: 201, distance: 4.4
click at [277, 201] on input "checkbox" at bounding box center [277, 201] width 19 height 8
checkbox input "true"
click at [125, 214] on div "Save" at bounding box center [126, 217] width 8 height 8
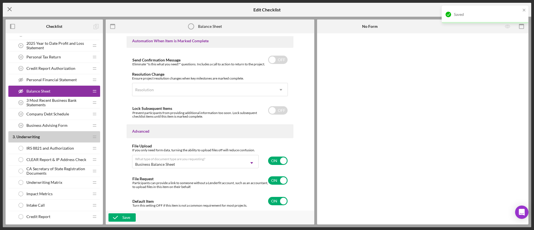
click at [7, 10] on icon "Icon/Menu Close" at bounding box center [10, 9] width 14 height 14
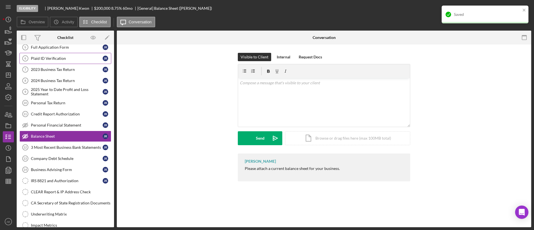
scroll to position [30, 0]
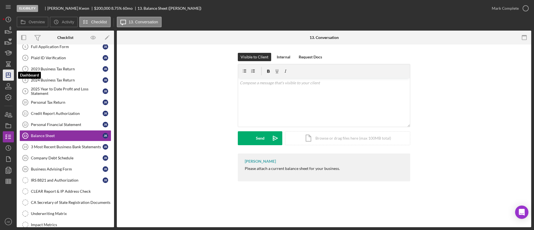
click at [6, 73] on polygon "button" at bounding box center [8, 75] width 4 height 4
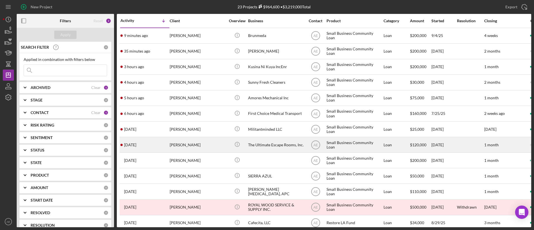
click at [206, 143] on div "[PERSON_NAME]" at bounding box center [198, 144] width 56 height 15
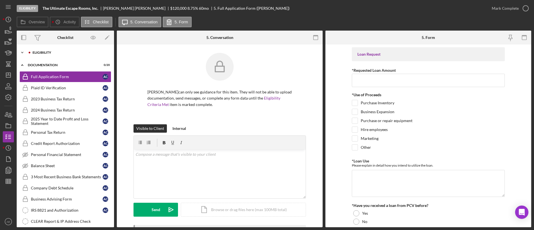
click at [50, 51] on div "Eligibility" at bounding box center [70, 52] width 75 height 3
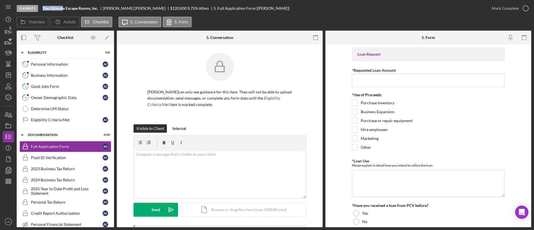
drag, startPoint x: 41, startPoint y: 8, endPoint x: 63, endPoint y: 8, distance: 22.0
click at [63, 8] on div "Eligibility The Ultimate Escape Rooms, Inc. Annette Cortez $120,000 $24,000 8.7…" at bounding box center [251, 8] width 469 height 17
copy b "The Ultimat"
click at [71, 64] on div "Personal Information" at bounding box center [67, 64] width 72 height 4
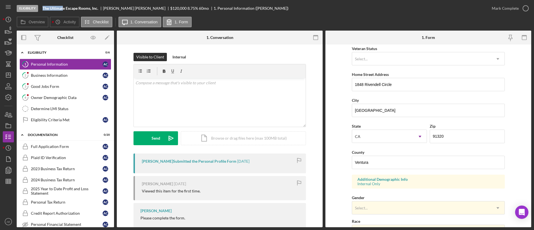
scroll to position [83, 0]
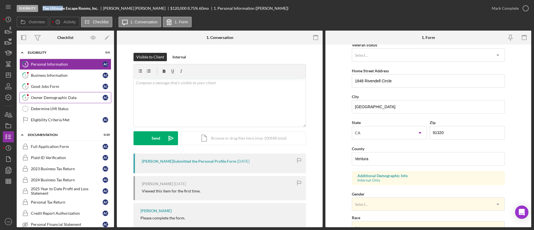
click at [77, 101] on link "4 Owner Demographic Data A C" at bounding box center [65, 97] width 92 height 11
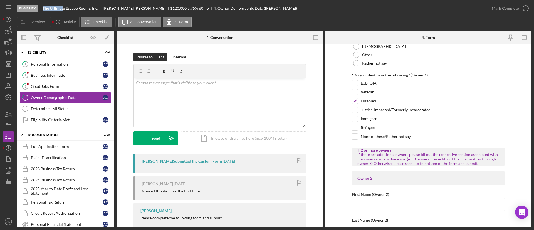
scroll to position [500, 0]
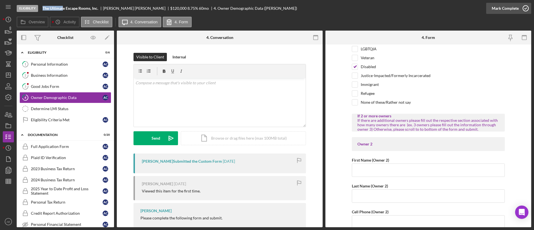
click at [500, 8] on div "Mark Complete" at bounding box center [504, 8] width 27 height 11
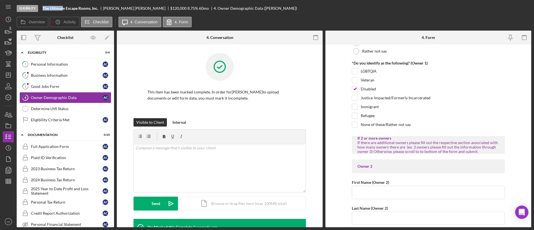
scroll to position [523, 0]
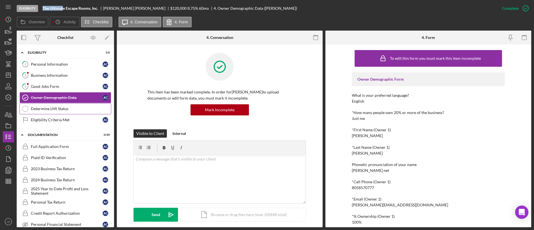
click at [74, 112] on link "Determine LMI Status Determine LMI Status" at bounding box center [65, 108] width 92 height 11
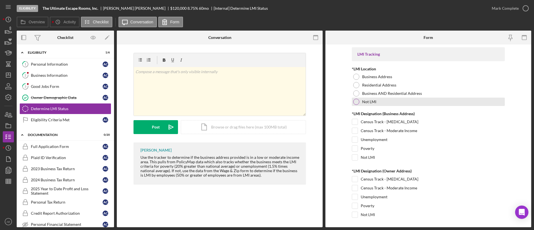
click at [363, 103] on label "Not LMI" at bounding box center [369, 102] width 14 height 4
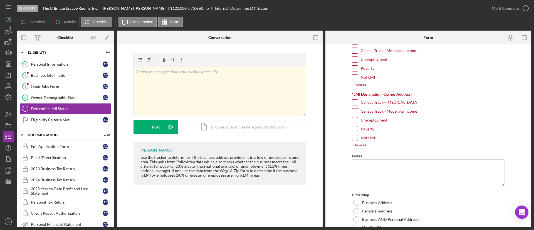
scroll to position [83, 0]
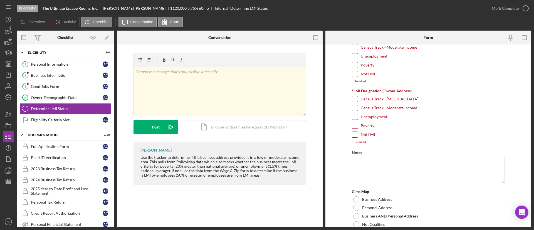
click at [352, 73] on input "Not LMI" at bounding box center [355, 74] width 6 height 6
checkbox input "true"
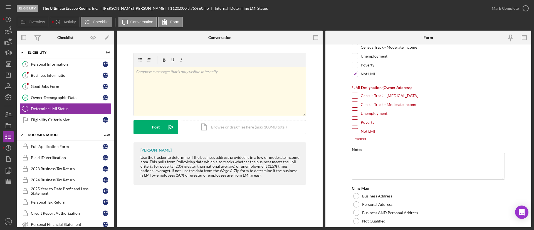
click at [356, 126] on div "Poverty" at bounding box center [428, 123] width 153 height 9
click at [356, 130] on input "Not LMI" at bounding box center [355, 131] width 6 height 6
checkbox input "true"
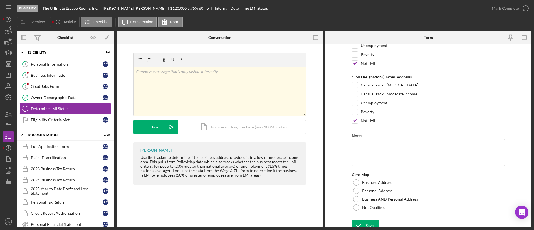
scroll to position [99, 0]
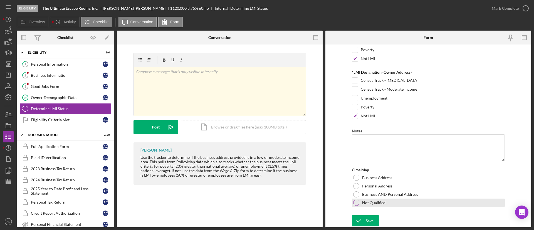
click at [357, 204] on div at bounding box center [356, 203] width 6 height 6
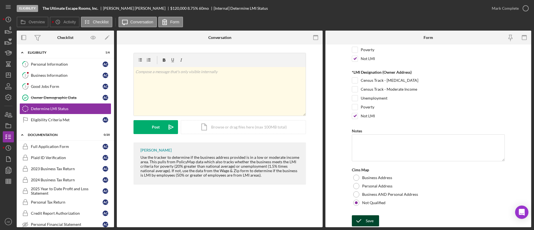
click at [364, 221] on icon "submit" at bounding box center [359, 221] width 14 height 14
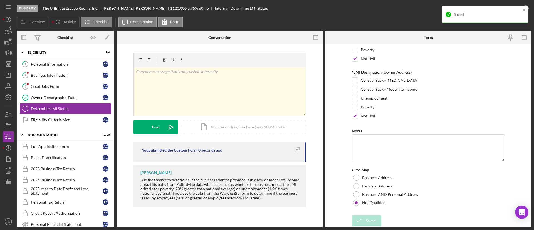
click at [501, 12] on div "Saved" at bounding box center [487, 14] width 67 height 4
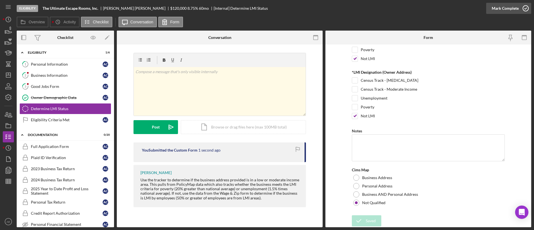
click at [505, 11] on div "Mark Complete" at bounding box center [504, 8] width 27 height 11
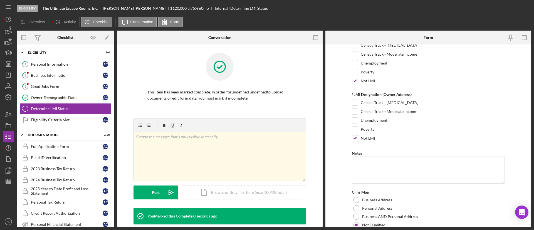
scroll to position [121, 0]
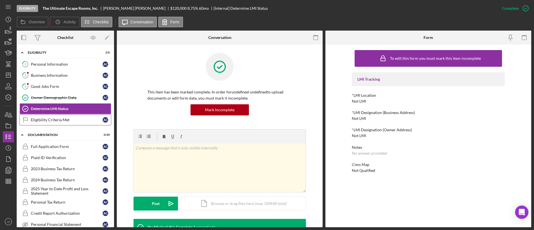
click at [74, 120] on div "Eligibility Criteria Met" at bounding box center [67, 120] width 72 height 4
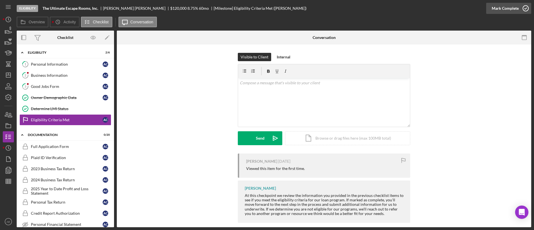
click at [485, 9] on div "Eligibility The Ultimate Escape Rooms, Inc. Annette Cortez $120,000 $24,000 8.7…" at bounding box center [251, 8] width 469 height 17
click at [490, 9] on button "Mark Complete" at bounding box center [508, 8] width 45 height 11
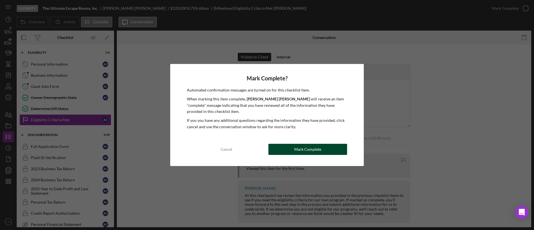
click at [321, 150] on button "Mark Complete" at bounding box center [307, 149] width 79 height 11
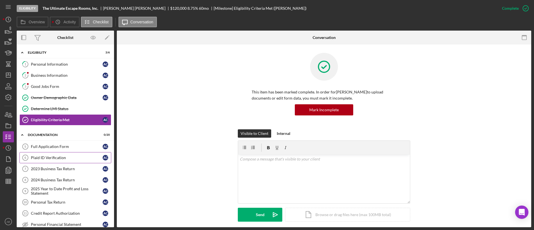
click at [72, 160] on link "Plaid ID Verification 6 Plaid ID Verification A C" at bounding box center [65, 157] width 92 height 11
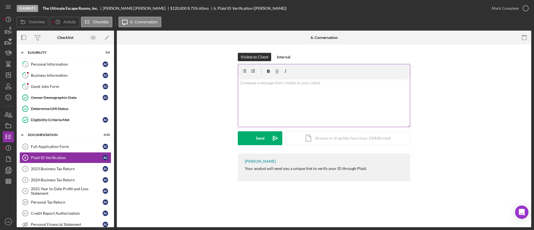
drag, startPoint x: 332, startPoint y: 95, endPoint x: 340, endPoint y: 96, distance: 7.8
click at [334, 95] on div "v Color teal Color pink Remove color Add row above Add row below Add column bef…" at bounding box center [324, 102] width 172 height 49
click at [254, 139] on button "Send Icon/icon-invite-send" at bounding box center [260, 138] width 44 height 14
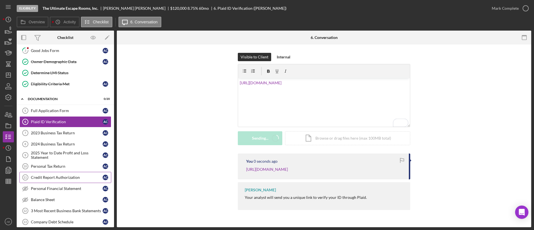
scroll to position [83, 0]
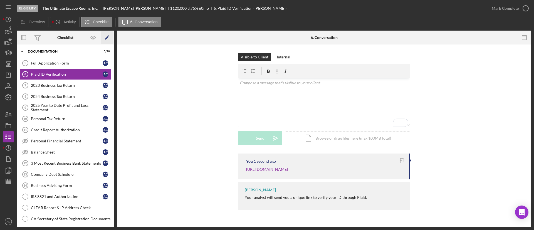
click at [106, 39] on polygon "button" at bounding box center [107, 38] width 4 height 4
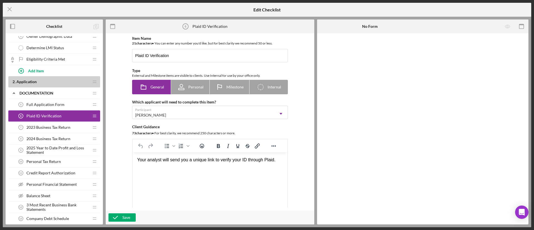
scroll to position [125, 0]
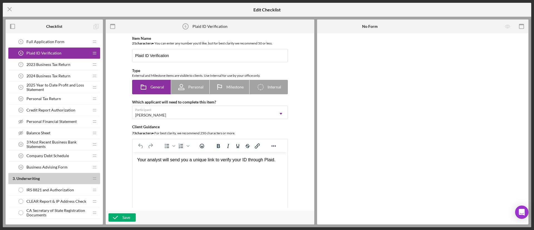
click at [76, 121] on span "Personal Financial Statement" at bounding box center [51, 121] width 50 height 4
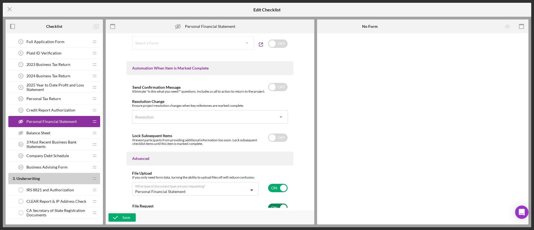
scroll to position [342, 0]
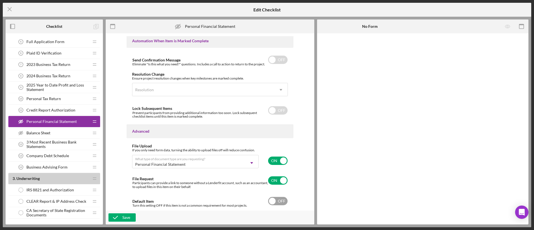
click at [280, 201] on input "checkbox" at bounding box center [277, 201] width 19 height 8
checkbox input "true"
click at [128, 216] on div "Save" at bounding box center [126, 217] width 8 height 8
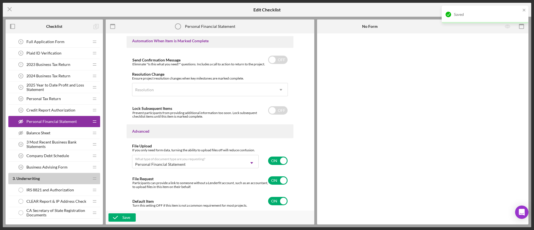
click at [58, 133] on div "Balance Sheet Balance Sheet" at bounding box center [52, 132] width 74 height 11
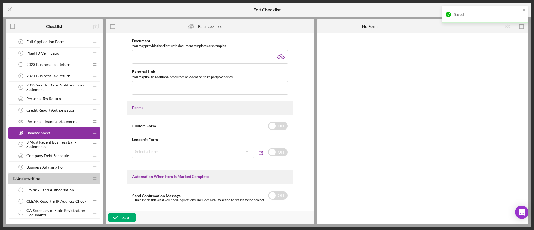
scroll to position [344, 0]
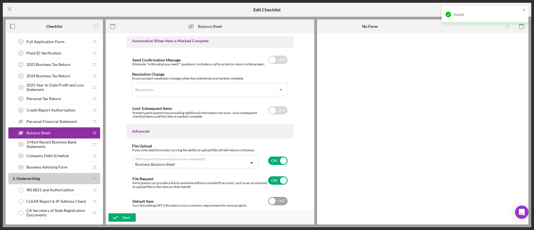
click at [271, 203] on input "checkbox" at bounding box center [277, 201] width 19 height 8
checkbox input "true"
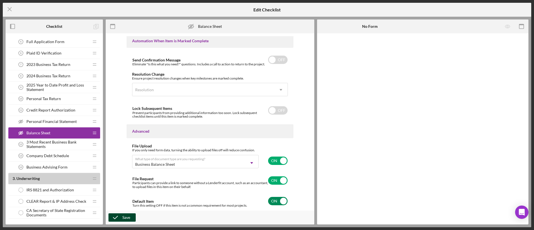
click at [121, 217] on icon "button" at bounding box center [115, 217] width 14 height 14
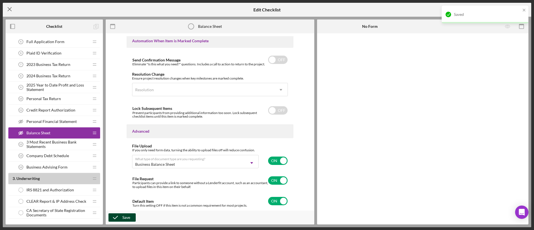
click at [8, 11] on icon "Icon/Menu Close" at bounding box center [10, 9] width 14 height 14
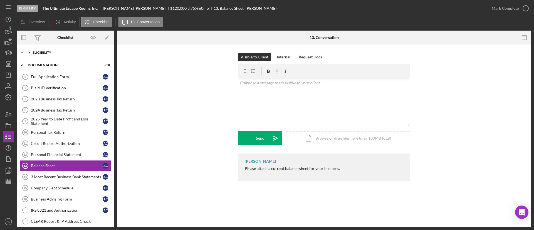
click at [36, 53] on div "Eligibility" at bounding box center [70, 52] width 75 height 3
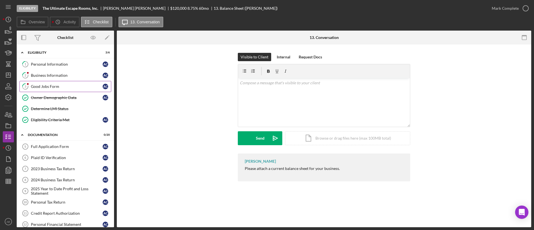
click at [51, 83] on link "3 Good Jobs Form A C" at bounding box center [65, 86] width 92 height 11
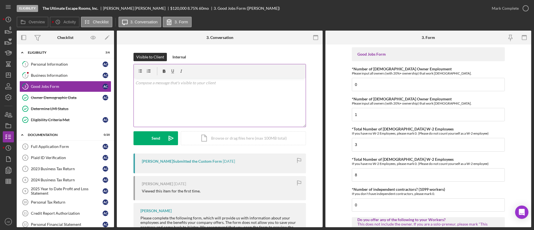
click at [180, 110] on div "v Color teal Color pink Remove color Add row above Add row below Add column bef…" at bounding box center [220, 102] width 172 height 49
click at [164, 95] on div "v Color teal Color pink Remove color Add row above Add row below Add column bef…" at bounding box center [220, 102] width 172 height 49
click at [167, 98] on p "Do you only work part time" at bounding box center [219, 98] width 169 height 6
click at [197, 99] on p "Do you only work part-time time" at bounding box center [219, 98] width 169 height 6
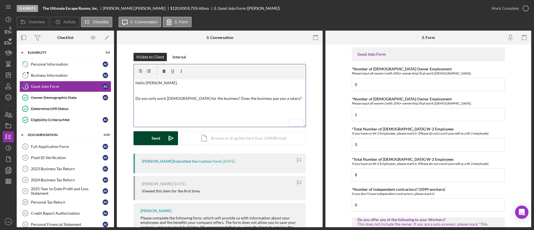
click at [147, 138] on button "Send Icon/icon-invite-send" at bounding box center [155, 138] width 44 height 14
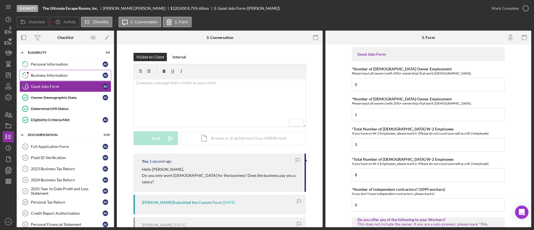
click at [59, 74] on div "Business Information" at bounding box center [67, 75] width 72 height 4
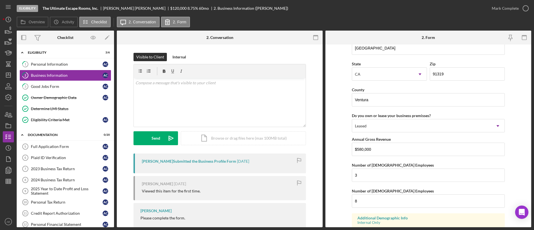
scroll to position [538, 0]
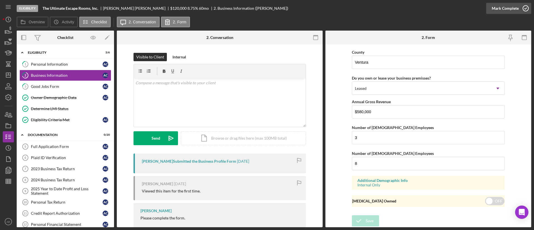
click at [502, 6] on div "Mark Complete" at bounding box center [504, 8] width 27 height 11
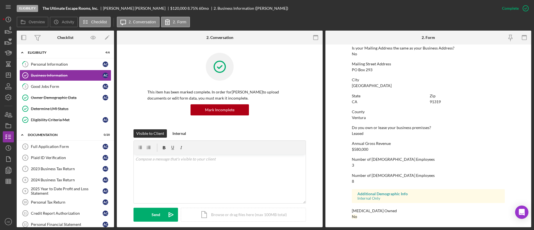
scroll to position [300, 0]
click at [71, 66] on div "Personal Information" at bounding box center [67, 64] width 72 height 4
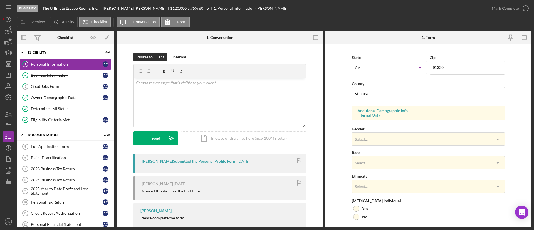
scroll to position [188, 0]
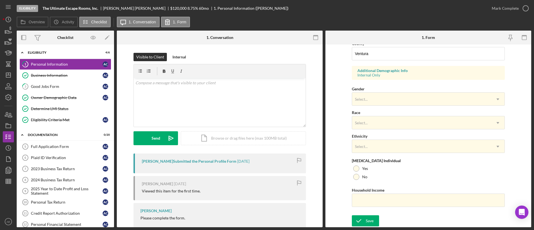
drag, startPoint x: 389, startPoint y: 104, endPoint x: 389, endPoint y: 107, distance: 3.4
click at [389, 104] on div "Select..." at bounding box center [421, 99] width 139 height 13
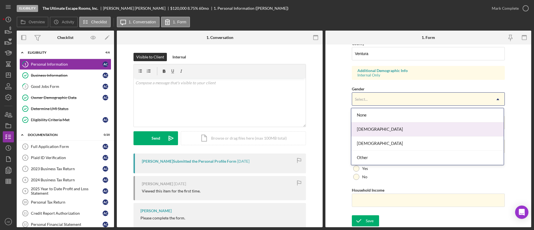
click at [372, 130] on div "[DEMOGRAPHIC_DATA]" at bounding box center [427, 129] width 152 height 14
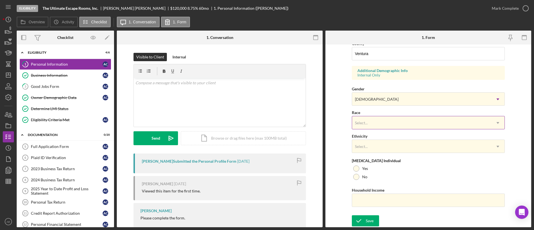
click at [374, 123] on div "Select..." at bounding box center [421, 122] width 139 height 13
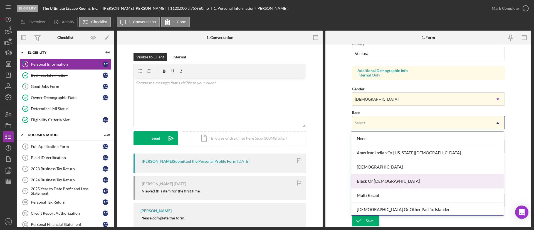
scroll to position [30, 0]
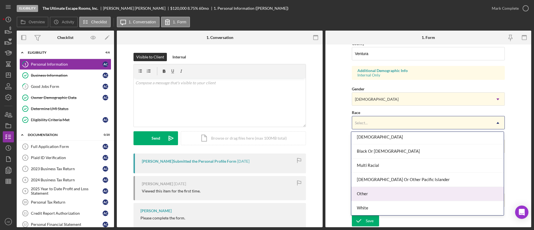
click at [384, 208] on div "White" at bounding box center [427, 208] width 152 height 14
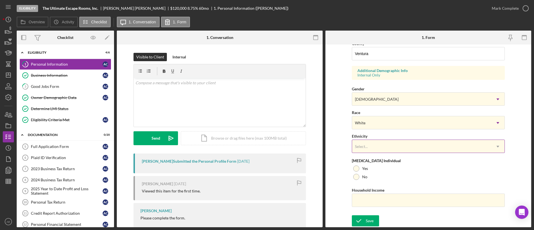
click at [379, 147] on div "Select..." at bounding box center [421, 146] width 139 height 13
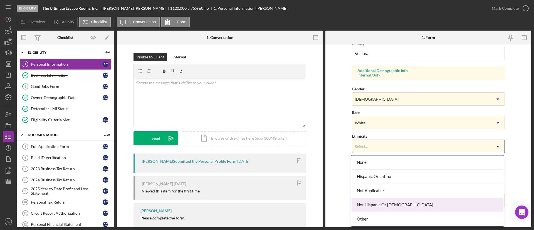
click at [389, 203] on div "Not Hispanic Or [DEMOGRAPHIC_DATA]" at bounding box center [427, 205] width 152 height 14
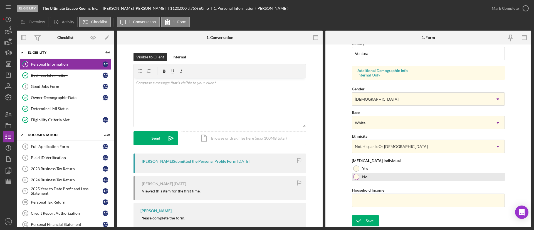
click at [366, 178] on label "No" at bounding box center [364, 177] width 5 height 4
click at [372, 224] on div "Save" at bounding box center [370, 220] width 8 height 11
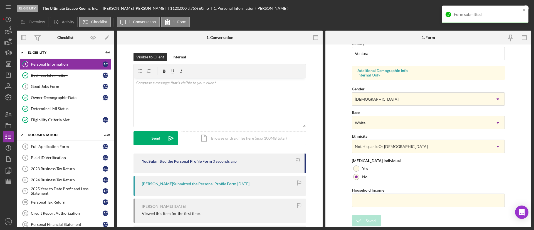
click at [499, 9] on div "Form submitted" at bounding box center [484, 15] width 87 height 18
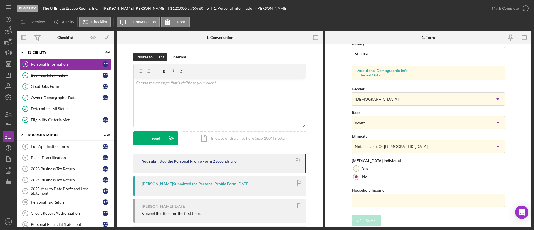
click at [510, 11] on div "Mark Complete" at bounding box center [504, 8] width 27 height 11
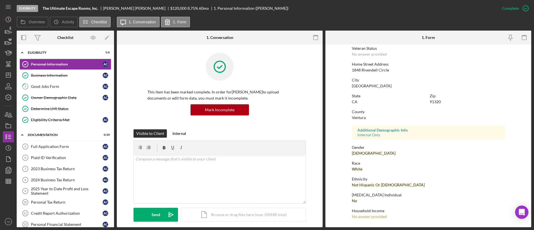
scroll to position [77, 0]
click at [53, 160] on div "Plaid ID Verification" at bounding box center [67, 157] width 72 height 4
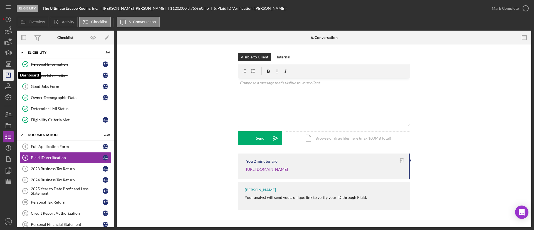
click at [10, 73] on icon "Icon/Dashboard" at bounding box center [8, 75] width 14 height 14
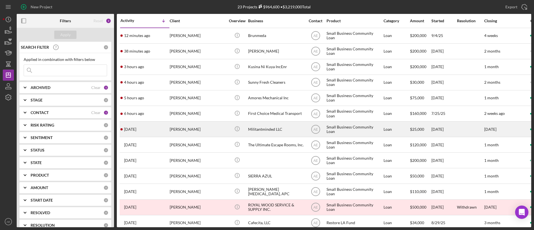
click at [195, 131] on div "[PERSON_NAME]" at bounding box center [198, 129] width 56 height 15
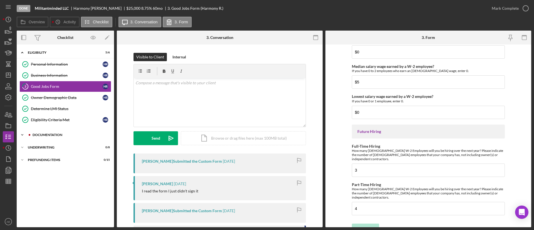
click at [69, 131] on div "Icon/Expander Documentation 5 / 20" at bounding box center [65, 134] width 97 height 11
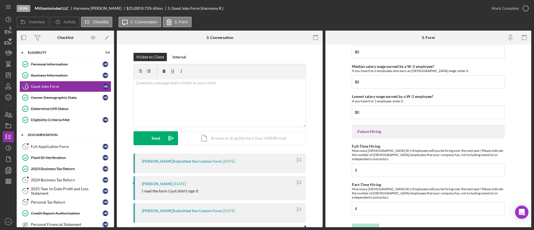
scroll to position [42, 0]
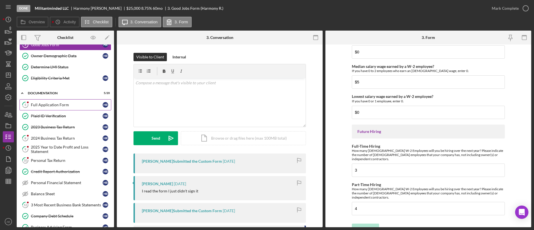
click at [59, 109] on link "5 Full Application Form H R" at bounding box center [65, 104] width 92 height 11
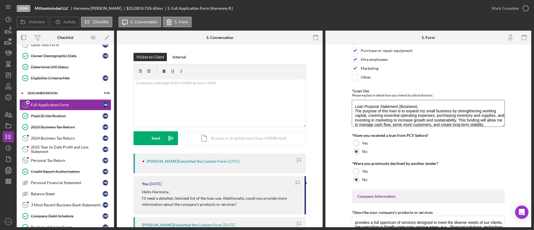
scroll to position [83, 0]
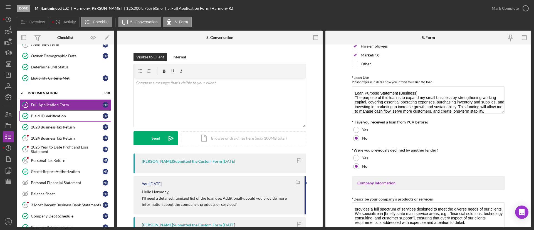
click at [61, 118] on div "Plaid ID Verification" at bounding box center [67, 116] width 72 height 4
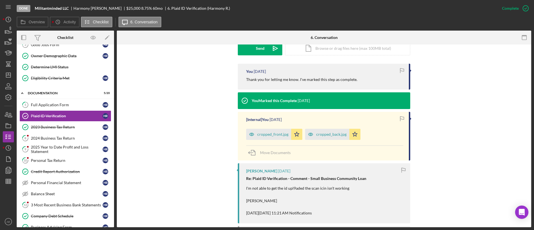
scroll to position [167, 0]
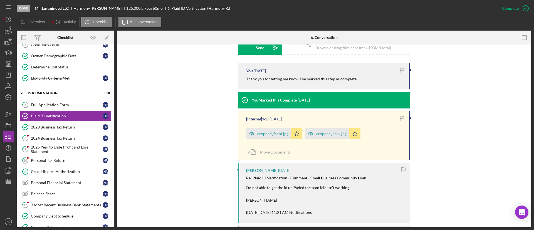
click at [244, 132] on div "[Internal] You 3 weeks ago cropped_front.jpg Icon/Star cropped_back.jpg Icon/St…" at bounding box center [324, 135] width 172 height 49
click at [247, 131] on icon "button" at bounding box center [251, 133] width 11 height 11
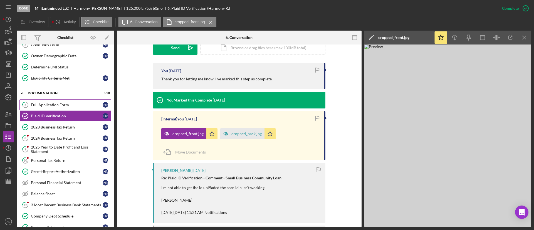
click at [71, 108] on link "5 Full Application Form H R" at bounding box center [65, 104] width 92 height 11
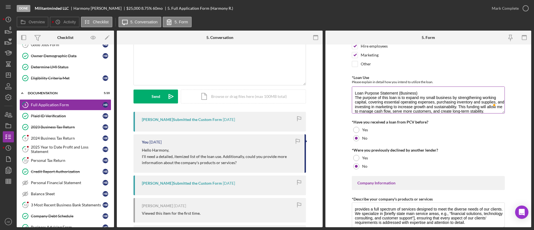
click at [388, 101] on textarea "Loan Purpose Statement (Business) The purpose of this loan is to expand my smal…" at bounding box center [428, 99] width 153 height 27
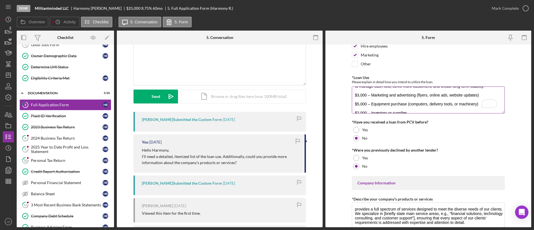
scroll to position [36, 0]
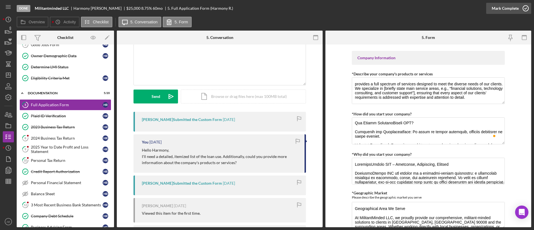
click at [505, 6] on div "Mark Complete" at bounding box center [504, 8] width 27 height 11
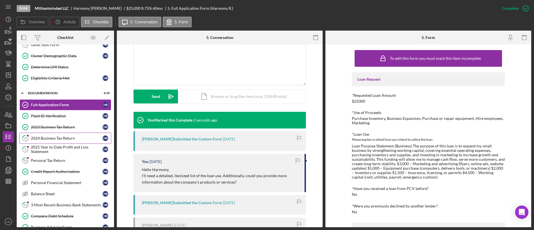
click at [69, 136] on div "2024 Business Tax Return" at bounding box center [67, 138] width 72 height 4
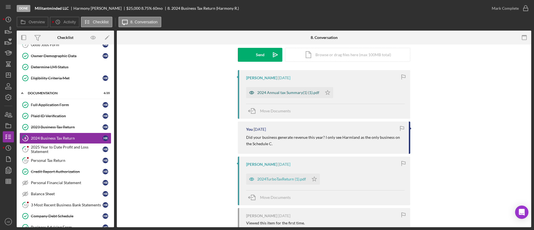
click at [251, 92] on icon "button" at bounding box center [251, 92] width 1 height 1
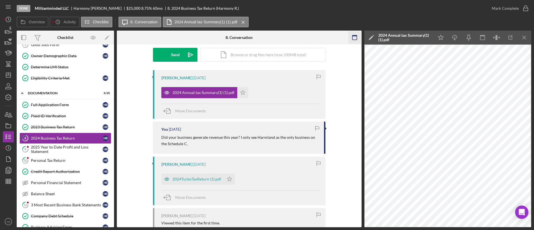
click at [350, 37] on icon "button" at bounding box center [354, 37] width 13 height 13
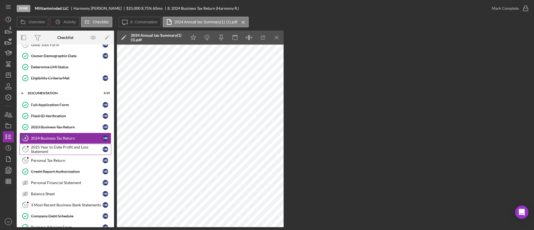
click at [76, 145] on div "2025 Year to Date Profit and Loss Statement" at bounding box center [67, 149] width 72 height 9
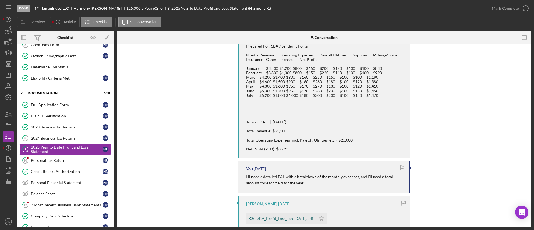
scroll to position [158, 0]
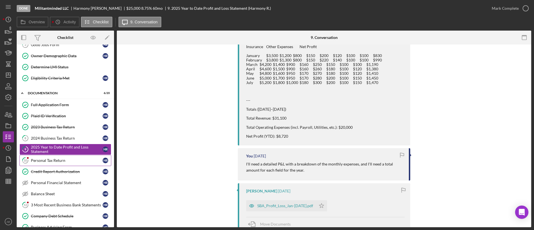
click at [59, 156] on link "10 Personal Tax Return H R" at bounding box center [65, 160] width 92 height 11
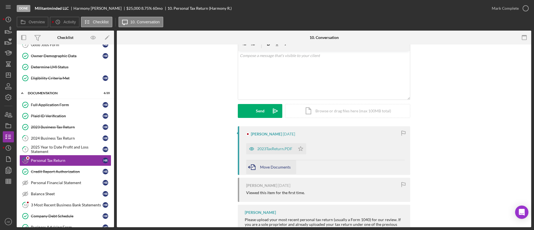
scroll to position [54, 0]
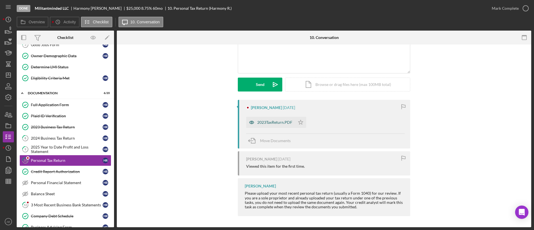
click at [250, 121] on icon "button" at bounding box center [251, 122] width 11 height 11
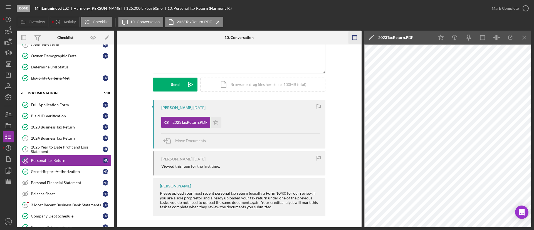
click at [353, 38] on icon "button" at bounding box center [354, 37] width 13 height 13
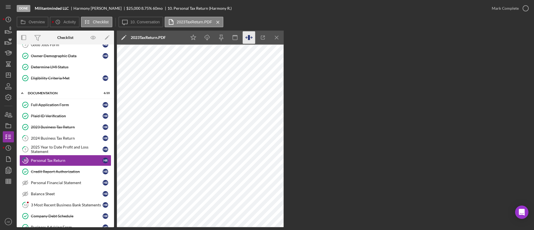
click at [245, 36] on icon "button" at bounding box center [249, 37] width 13 height 13
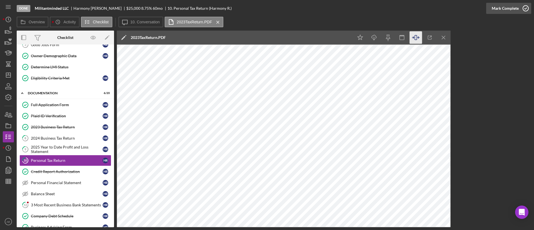
click at [502, 8] on div "Mark Complete" at bounding box center [504, 8] width 27 height 11
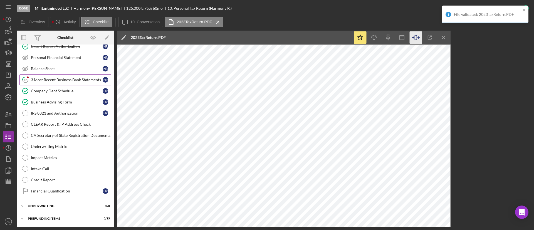
click at [68, 78] on div "3 Most Recent Business Bank Statements" at bounding box center [67, 80] width 72 height 4
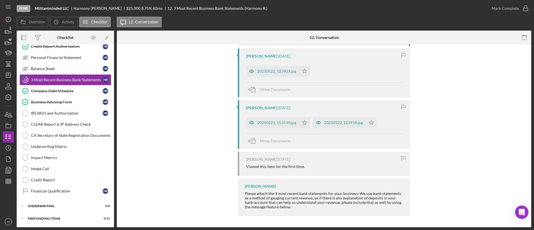
scroll to position [131, 0]
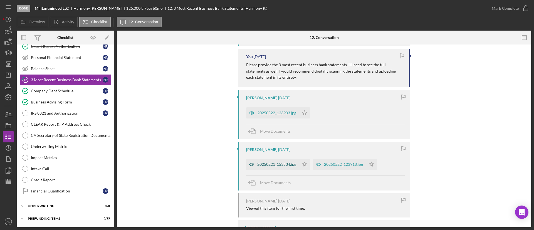
click at [251, 163] on icon "button" at bounding box center [251, 163] width 1 height 1
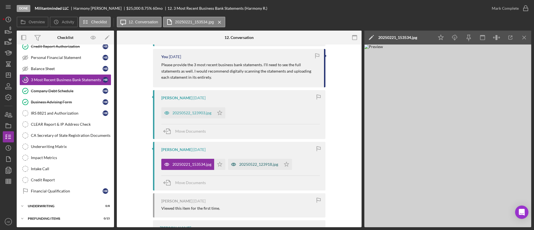
click at [237, 164] on icon "button" at bounding box center [233, 164] width 11 height 11
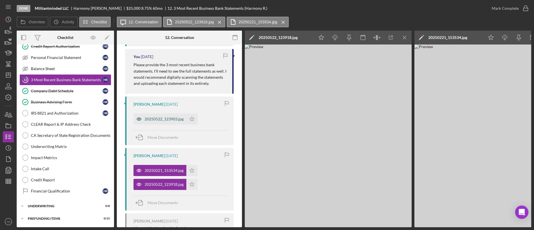
click at [142, 119] on icon "button" at bounding box center [138, 118] width 11 height 11
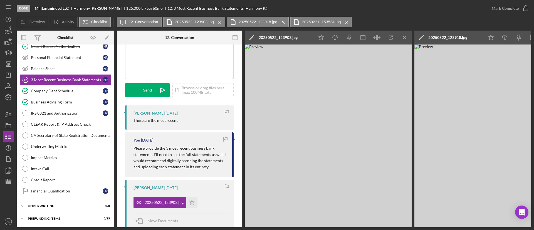
scroll to position [6, 0]
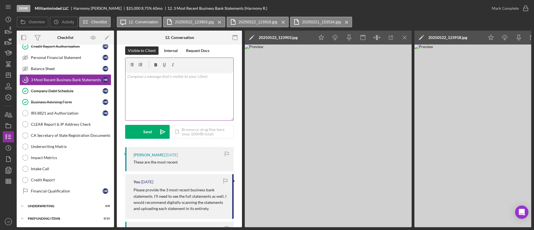
click at [150, 100] on div "v Color teal Color pink Remove color Add row above Add row below Add column bef…" at bounding box center [179, 96] width 108 height 49
click at [165, 76] on p "Hello Harmony, there is a lot of things we need to discuss. I'd like to schedul…" at bounding box center [179, 82] width 105 height 19
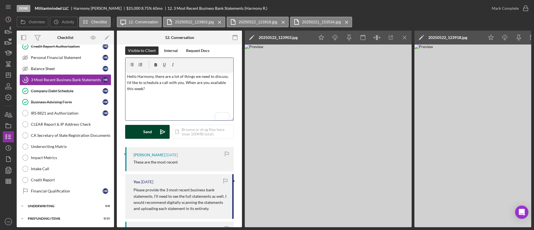
click at [158, 132] on icon "Icon/icon-invite-send" at bounding box center [163, 132] width 14 height 14
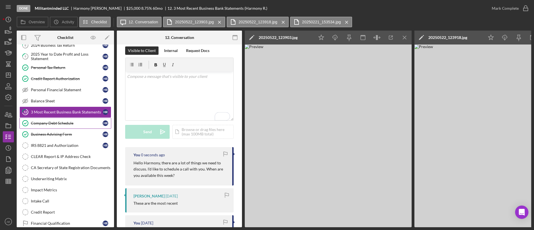
scroll to position [83, 0]
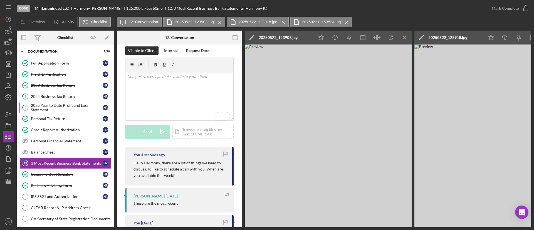
click at [69, 108] on div "2025 Year to Date Profit and Loss Statement" at bounding box center [67, 107] width 72 height 9
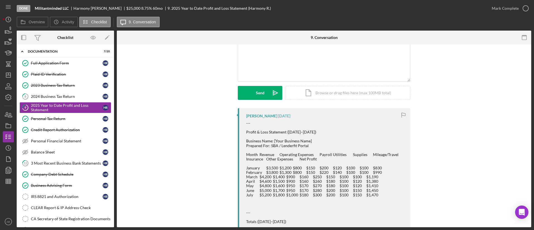
scroll to position [42, 0]
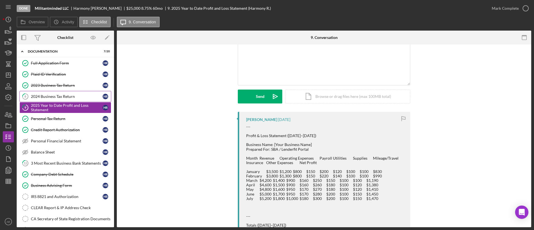
click at [63, 98] on div "2024 Business Tax Return" at bounding box center [67, 96] width 72 height 4
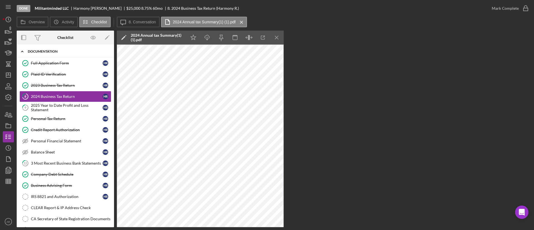
click at [55, 47] on div "Icon/Expander Documentation 7 / 20" at bounding box center [65, 51] width 97 height 11
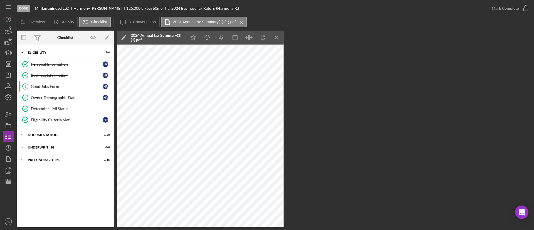
click at [57, 90] on link "3 Good Jobs Form H R" at bounding box center [65, 86] width 92 height 11
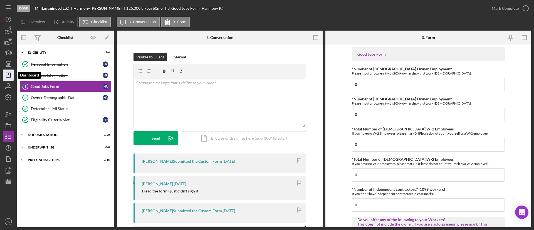
click at [7, 77] on polygon "button" at bounding box center [8, 75] width 4 height 4
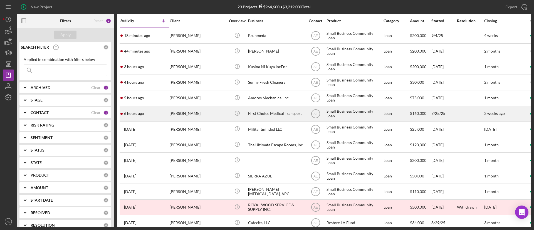
click at [198, 113] on div "[PERSON_NAME]" at bounding box center [198, 113] width 56 height 15
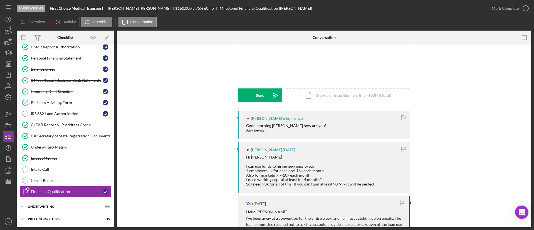
scroll to position [83, 0]
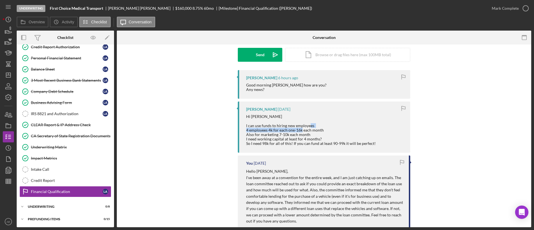
drag, startPoint x: 248, startPoint y: 131, endPoint x: 312, endPoint y: 131, distance: 63.7
click at [312, 131] on div "Hi Alberto I can use funds to hiring new employees 4 employees 4k for each one-…" at bounding box center [311, 129] width 130 height 31
drag, startPoint x: 250, startPoint y: 134, endPoint x: 301, endPoint y: 135, distance: 50.9
click at [301, 135] on div "Hi Alberto I can use funds to hiring new employees 4 employees 4k for each one-…" at bounding box center [311, 129] width 130 height 31
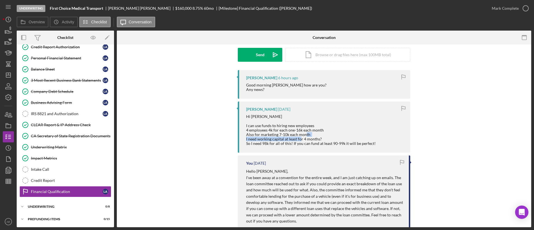
drag, startPoint x: 247, startPoint y: 138, endPoint x: 310, endPoint y: 140, distance: 62.9
click at [310, 140] on div "Hi Alberto I can use funds to hiring new employees 4 employees 4k for each one-…" at bounding box center [311, 129] width 130 height 31
drag, startPoint x: 250, startPoint y: 143, endPoint x: 342, endPoint y: 147, distance: 92.1
click at [342, 147] on div "Levon Arakelyan 4 days ago Hi Alberto I can use funds to hiring new employees 4…" at bounding box center [324, 126] width 172 height 51
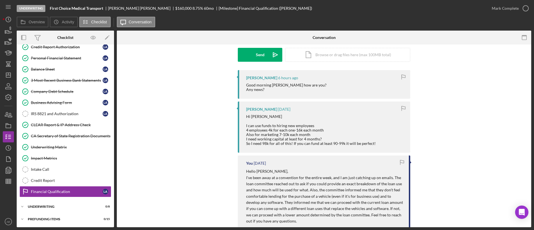
click at [363, 147] on div "Levon Arakelyan 4 days ago Hi Alberto I can use funds to hiring new employees 4…" at bounding box center [324, 126] width 172 height 51
click at [55, 114] on div "IRS 8821 and Authorization" at bounding box center [67, 113] width 72 height 4
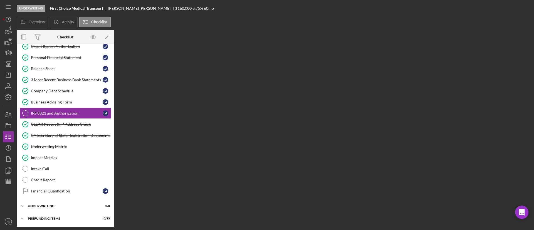
scroll to position [97, 0]
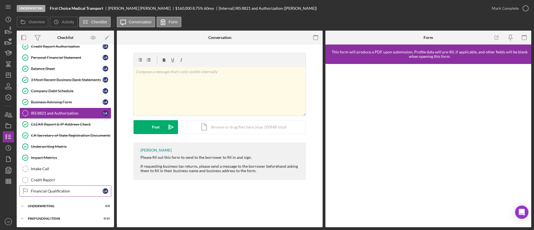
click at [59, 194] on link "Financial Qualification Financial Qualification L A" at bounding box center [65, 190] width 92 height 11
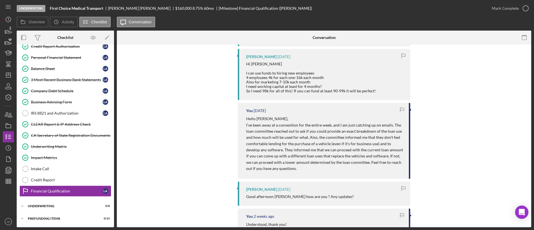
scroll to position [83, 0]
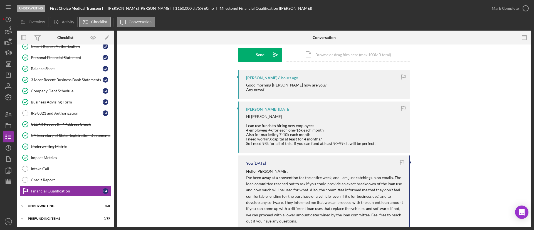
drag, startPoint x: 398, startPoint y: 110, endPoint x: 359, endPoint y: 130, distance: 43.8
click at [398, 110] on icon "button" at bounding box center [403, 108] width 13 height 13
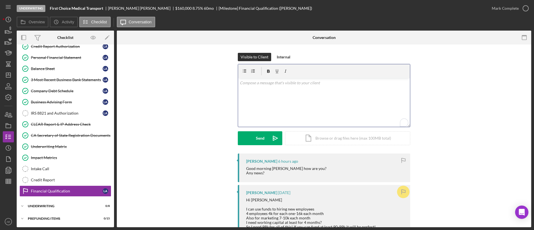
click at [268, 103] on div "v Color teal Color pink Remove color Add row above Add row below Add column bef…" at bounding box center [324, 102] width 172 height 49
click at [254, 99] on p "I've recieved no updates yet from the loan committee. As soon as I hear back, I…" at bounding box center [324, 98] width 169 height 6
click at [260, 139] on div "Send" at bounding box center [260, 138] width 9 height 14
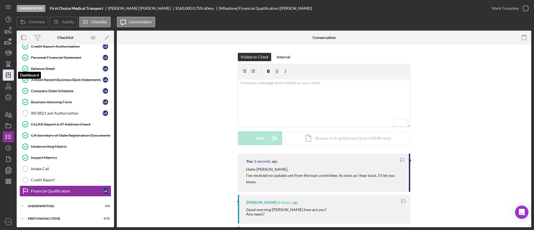
click at [8, 77] on polygon "button" at bounding box center [8, 75] width 4 height 4
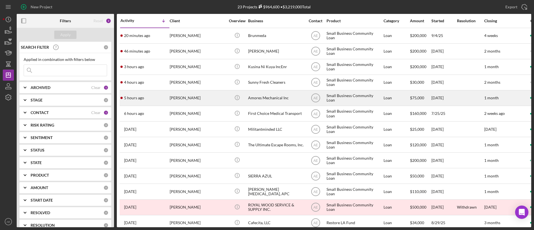
click at [200, 95] on div "[PERSON_NAME]" at bounding box center [198, 98] width 56 height 15
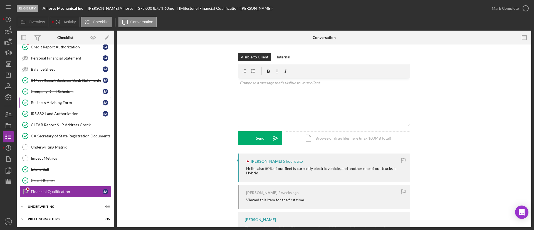
scroll to position [55, 0]
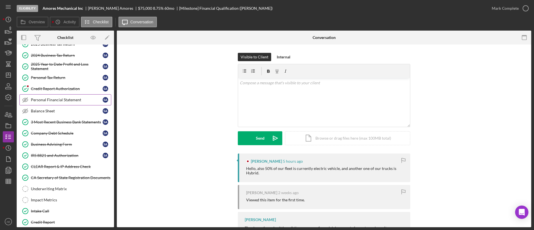
drag, startPoint x: 52, startPoint y: 87, endPoint x: 101, endPoint y: 98, distance: 49.9
click at [52, 87] on div "Credit Report Authorization" at bounding box center [67, 88] width 72 height 4
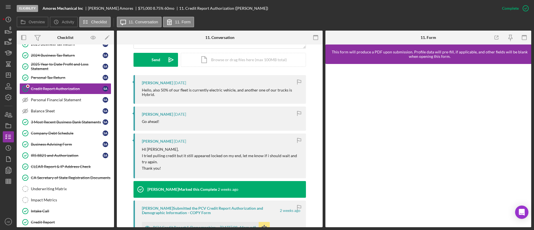
scroll to position [167, 0]
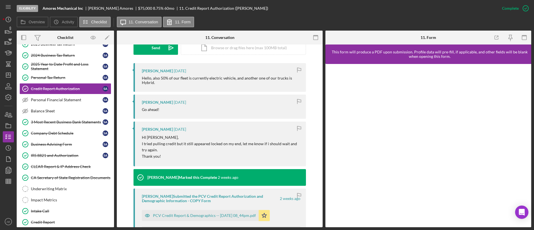
drag, startPoint x: 298, startPoint y: 71, endPoint x: 190, endPoint y: 115, distance: 117.1
click at [297, 71] on icon "button" at bounding box center [299, 70] width 13 height 13
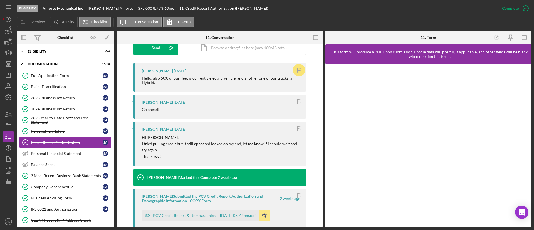
scroll to position [0, 0]
click at [4, 78] on icon "Icon/Dashboard" at bounding box center [8, 75] width 14 height 14
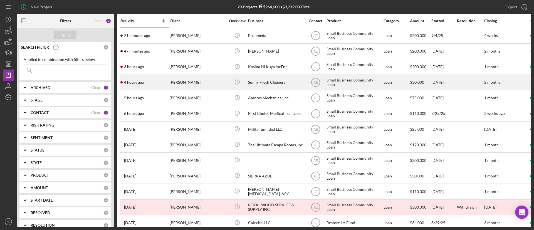
click at [196, 84] on div "[PERSON_NAME]" at bounding box center [198, 82] width 56 height 15
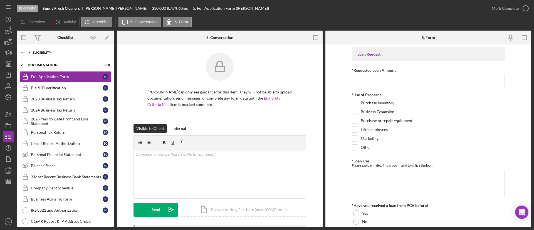
click at [60, 57] on div "Icon/Expander Eligibility 0 / 6" at bounding box center [65, 52] width 97 height 11
click at [59, 56] on div "Icon/Expander Eligibility 0 / 6" at bounding box center [65, 52] width 97 height 11
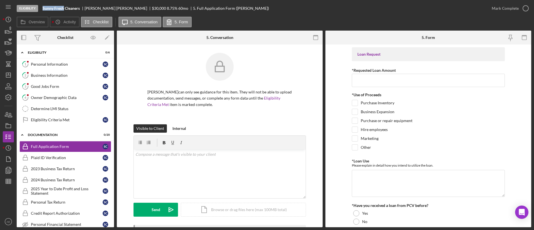
drag, startPoint x: 42, startPoint y: 10, endPoint x: 64, endPoint y: 9, distance: 22.0
click at [64, 9] on div "Eligibility Sunny Fresh Cleaners Steve Chung $30,000 $6,000 8.75 % 60 mo 5. Ful…" at bounding box center [251, 8] width 469 height 17
copy b "Sunny Fresh"
click at [60, 65] on div "Personal Information" at bounding box center [67, 64] width 72 height 4
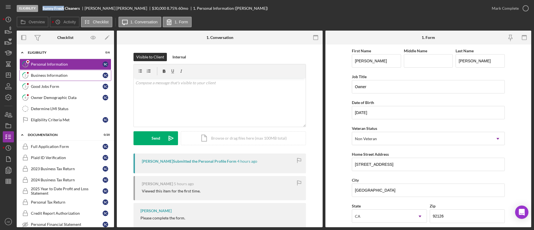
click at [62, 77] on div "Business Information" at bounding box center [67, 75] width 72 height 4
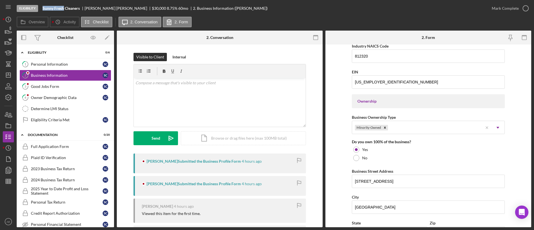
scroll to position [250, 0]
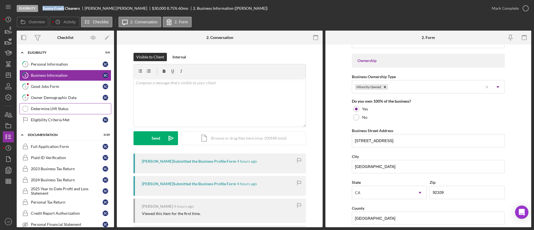
click at [59, 107] on div "Determine LMI Status" at bounding box center [71, 108] width 80 height 4
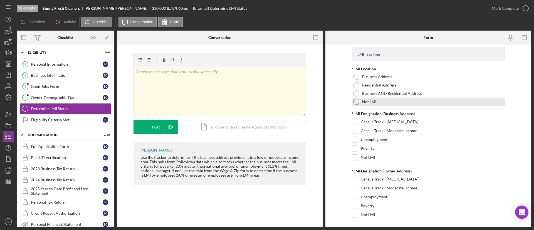
click at [358, 102] on div "Not LMI" at bounding box center [428, 102] width 153 height 8
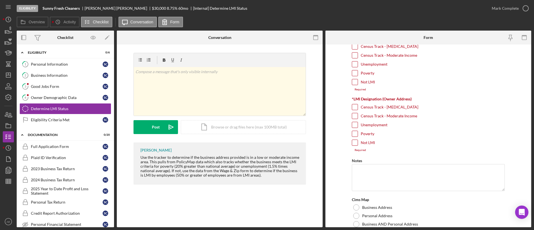
scroll to position [83, 0]
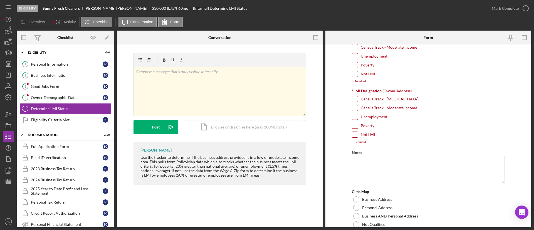
click at [354, 76] on input "Not LMI" at bounding box center [355, 74] width 6 height 6
checkbox input "true"
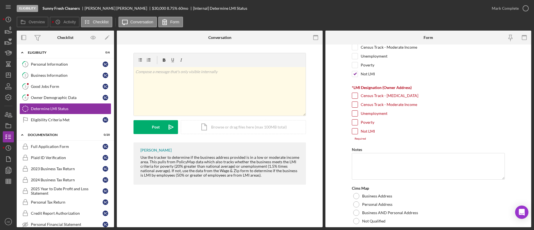
click at [356, 132] on input "Not LMI" at bounding box center [355, 131] width 6 height 6
checkbox input "true"
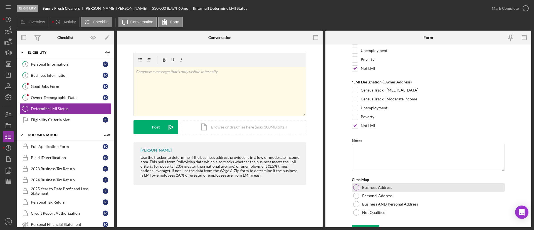
scroll to position [99, 0]
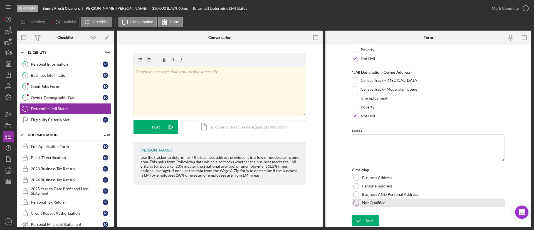
click at [360, 205] on div "Not Qualified" at bounding box center [428, 202] width 153 height 8
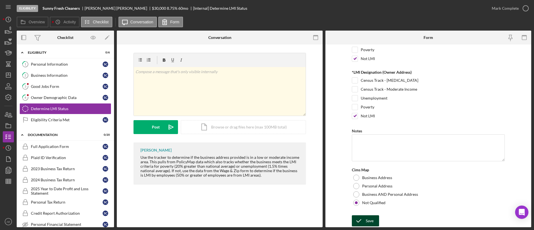
click at [366, 220] on div "Save" at bounding box center [370, 220] width 8 height 11
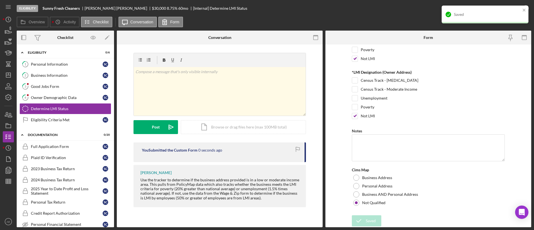
click at [504, 5] on div "Saved" at bounding box center [484, 16] width 89 height 24
click at [508, 9] on div "Saved" at bounding box center [484, 15] width 87 height 18
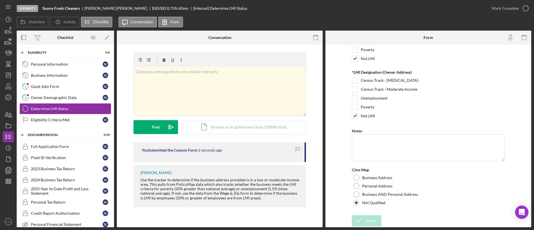
click at [508, 9] on div "Mark Complete" at bounding box center [504, 8] width 27 height 11
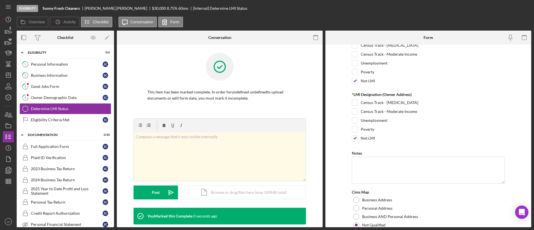
scroll to position [121, 0]
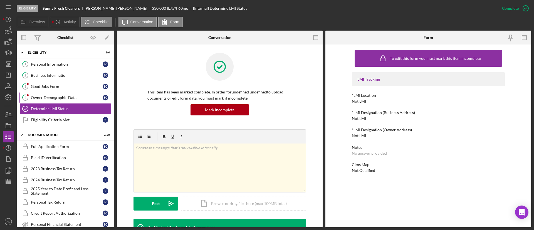
click at [65, 96] on div "Owner Demographic Data" at bounding box center [67, 97] width 72 height 4
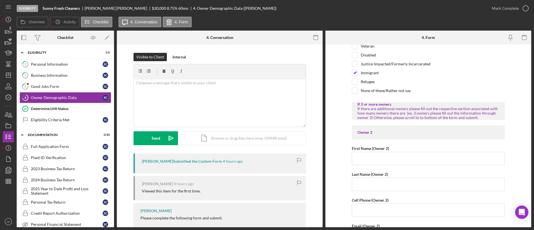
scroll to position [542, 0]
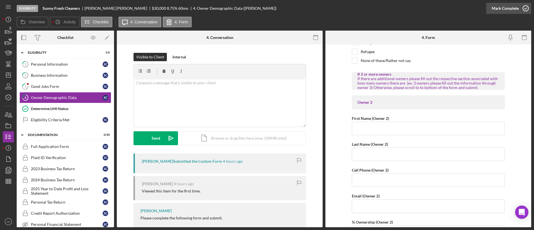
click at [502, 9] on div "Mark Complete" at bounding box center [504, 8] width 27 height 11
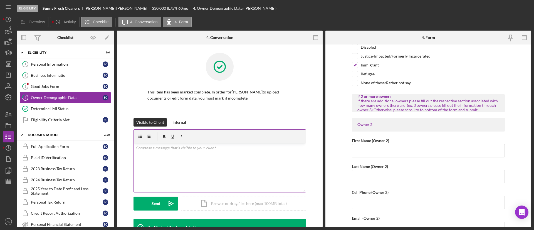
scroll to position [564, 0]
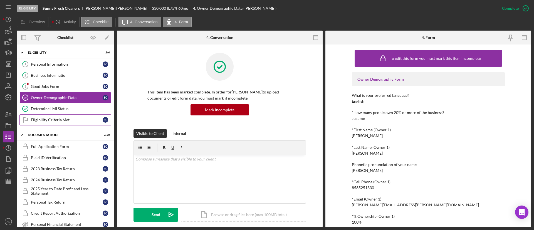
click at [71, 121] on div "Eligibility Criteria Met" at bounding box center [67, 120] width 72 height 4
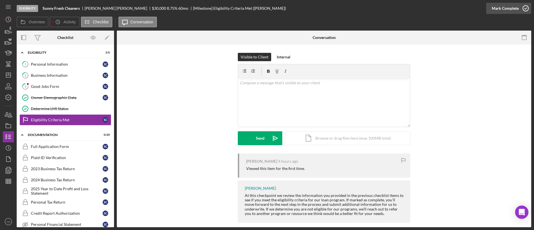
click at [502, 13] on div "Mark Complete" at bounding box center [504, 8] width 27 height 11
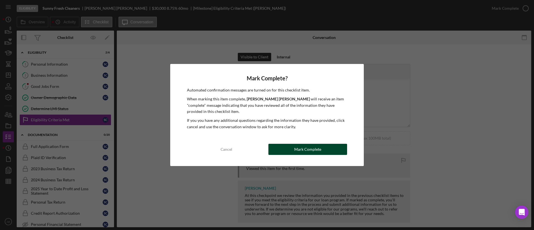
click at [320, 150] on div "Mark Complete" at bounding box center [307, 149] width 27 height 11
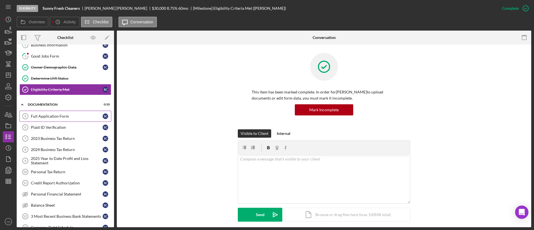
scroll to position [42, 0]
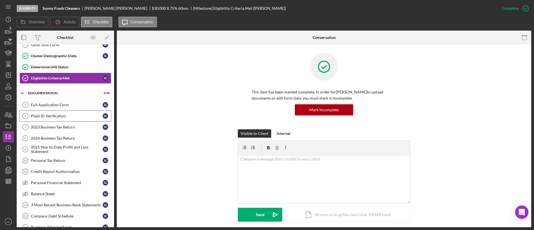
click at [58, 117] on div "Plaid ID Verification" at bounding box center [67, 116] width 72 height 4
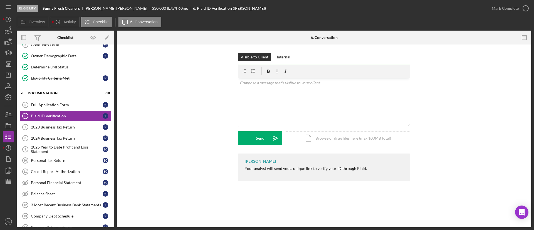
click at [309, 110] on div "v Color teal Color pink Remove color Add row above Add row below Add column bef…" at bounding box center [324, 102] width 172 height 49
click at [255, 140] on button "Send Icon/icon-invite-send" at bounding box center [260, 138] width 44 height 14
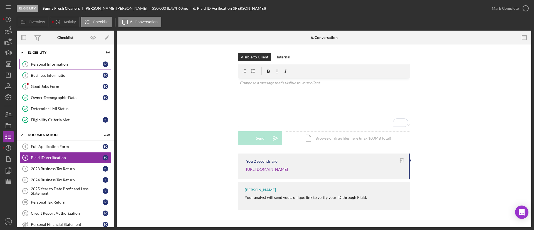
click at [57, 67] on link "1 Personal Information S C" at bounding box center [65, 64] width 92 height 11
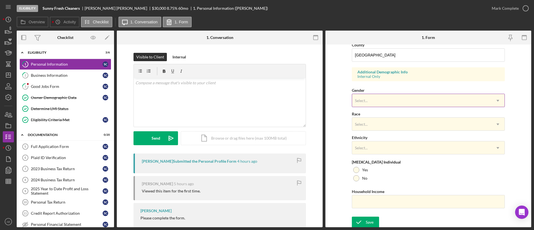
scroll to position [188, 0]
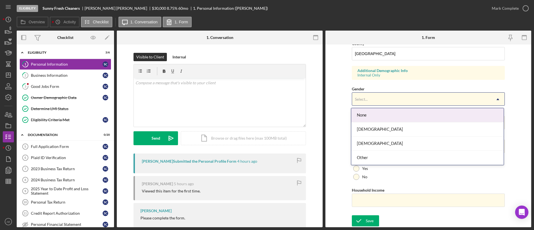
click at [361, 98] on div "Select..." at bounding box center [361, 99] width 13 height 4
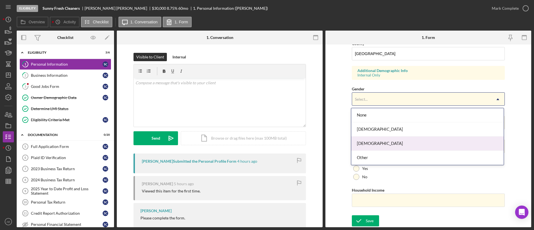
click at [380, 141] on div "[DEMOGRAPHIC_DATA]" at bounding box center [427, 143] width 152 height 14
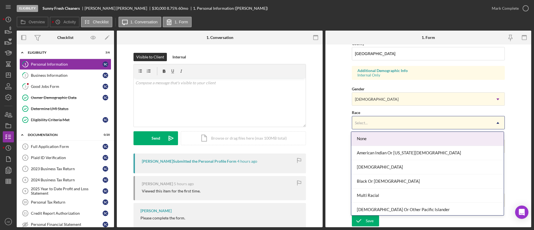
click at [371, 126] on div "Select..." at bounding box center [421, 122] width 139 height 13
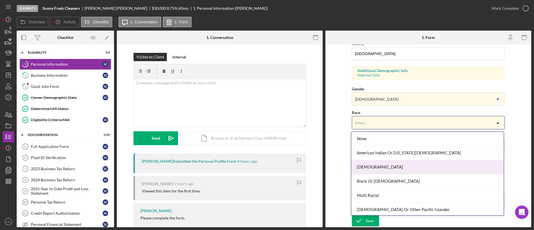
click at [388, 166] on div "[DEMOGRAPHIC_DATA]" at bounding box center [427, 167] width 152 height 14
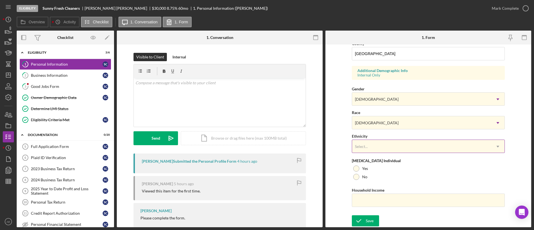
click at [375, 147] on div "Select..." at bounding box center [421, 146] width 139 height 13
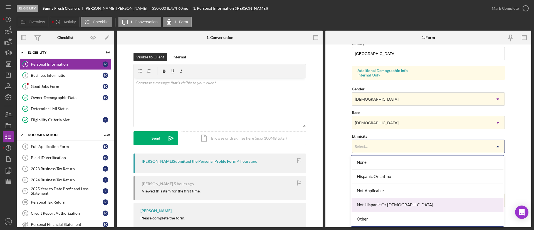
click at [388, 202] on div "Not Hispanic Or [DEMOGRAPHIC_DATA]" at bounding box center [427, 205] width 152 height 14
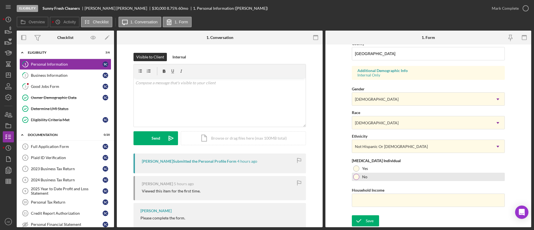
click at [366, 179] on div "No" at bounding box center [428, 177] width 153 height 8
click at [369, 220] on div "Save" at bounding box center [370, 220] width 8 height 11
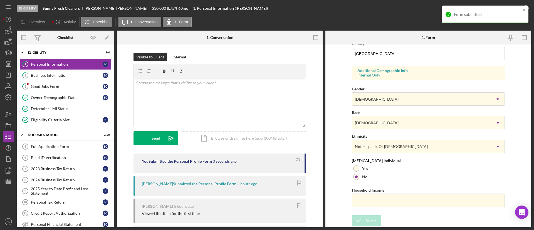
click at [494, 11] on div "Form submitted" at bounding box center [483, 14] width 78 height 9
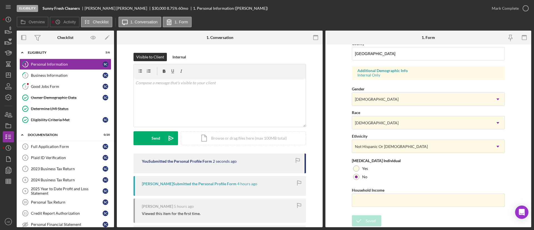
click at [510, 8] on div "Mark Complete" at bounding box center [504, 8] width 27 height 11
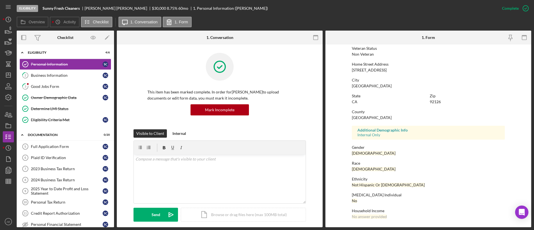
scroll to position [77, 0]
click at [67, 87] on div "Good Jobs Form" at bounding box center [67, 86] width 72 height 4
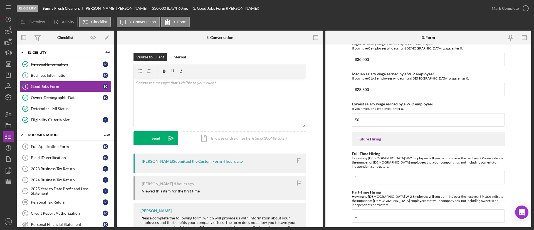
scroll to position [1230, 0]
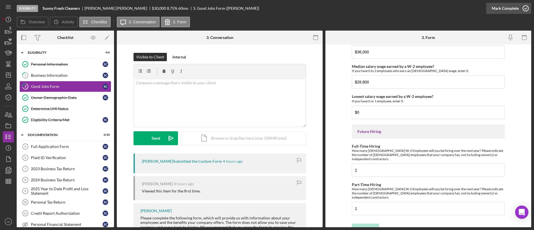
click at [501, 8] on div "Mark Complete" at bounding box center [504, 8] width 27 height 11
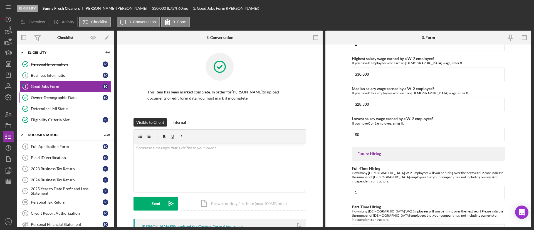
scroll to position [1253, 0]
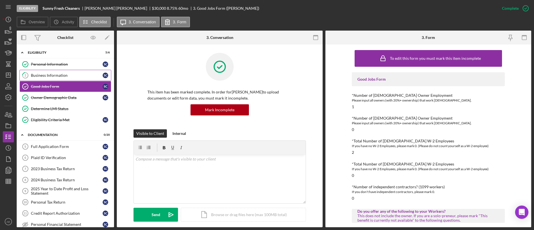
click at [68, 75] on div "Business Information" at bounding box center [67, 75] width 72 height 4
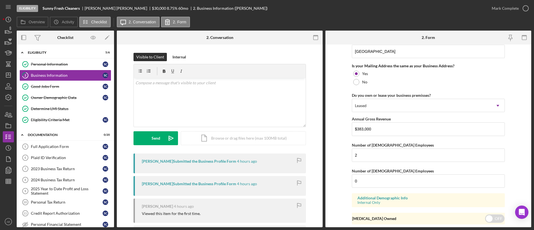
scroll to position [435, 0]
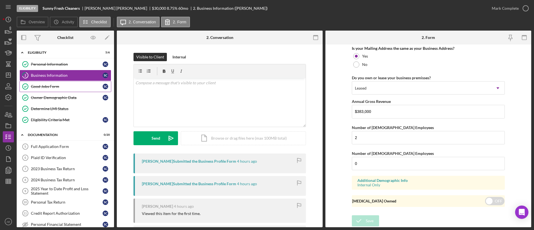
click at [57, 81] on link "Good Jobs Form Good Jobs Form S C" at bounding box center [65, 86] width 92 height 11
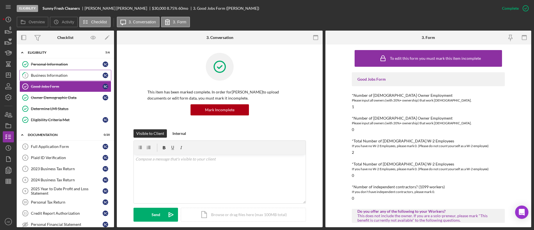
click at [54, 72] on link "2 Business Information S C" at bounding box center [65, 75] width 92 height 11
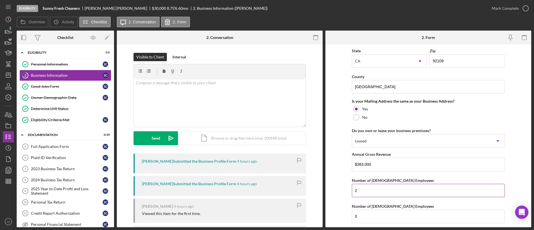
scroll to position [435, 0]
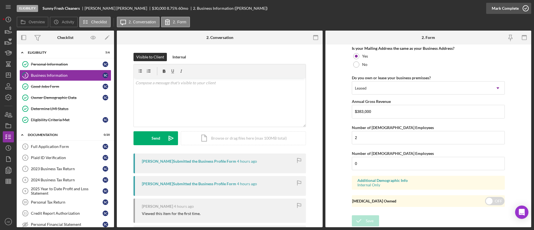
click at [499, 5] on div "Mark Complete" at bounding box center [504, 8] width 27 height 11
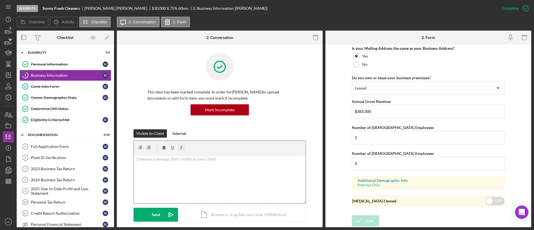
scroll to position [237, 0]
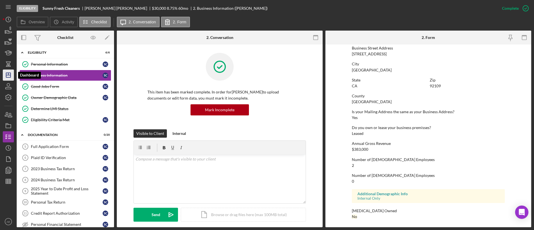
click at [8, 75] on line "button" at bounding box center [8, 74] width 0 height 2
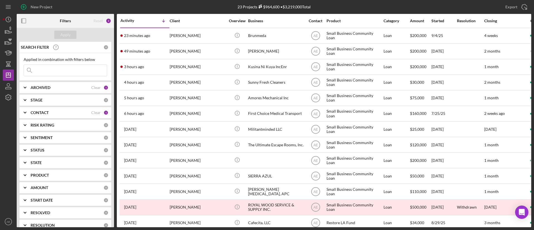
click at [64, 113] on div "CONTACT" at bounding box center [61, 112] width 61 height 4
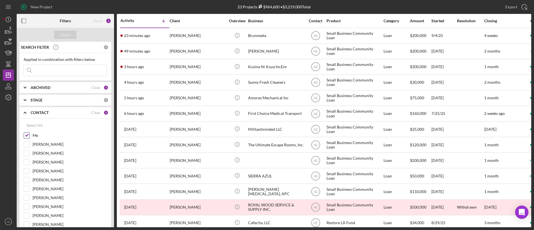
drag, startPoint x: 26, startPoint y: 135, endPoint x: 31, endPoint y: 139, distance: 6.7
click at [26, 134] on input "Me" at bounding box center [27, 136] width 6 height 6
checkbox input "false"
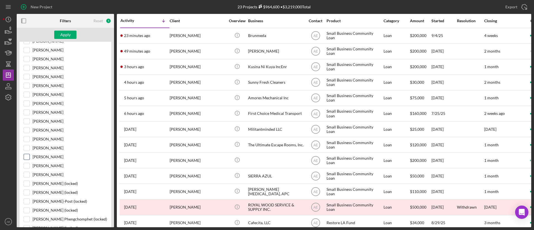
scroll to position [167, 0]
click at [29, 129] on input "Cassandra Cervera" at bounding box center [27, 129] width 6 height 6
checkbox input "true"
click at [67, 36] on div "Apply" at bounding box center [65, 35] width 10 height 8
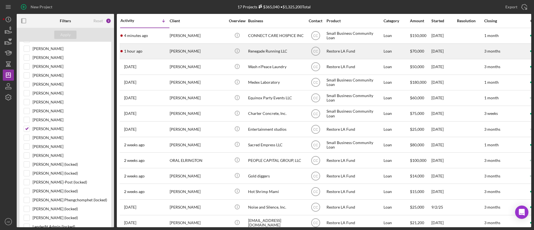
click at [195, 51] on div "Victor Diaz" at bounding box center [198, 51] width 56 height 15
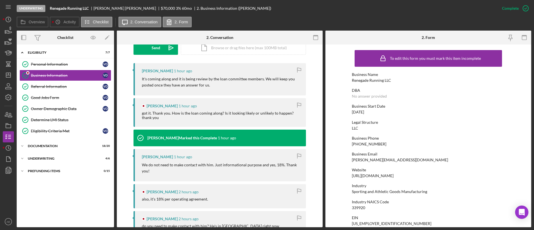
scroll to position [125, 0]
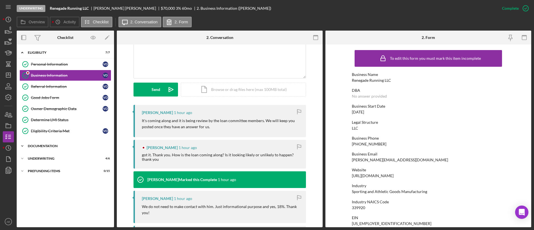
click at [59, 143] on div "Icon/Expander Documentation 18 / 20" at bounding box center [65, 145] width 97 height 11
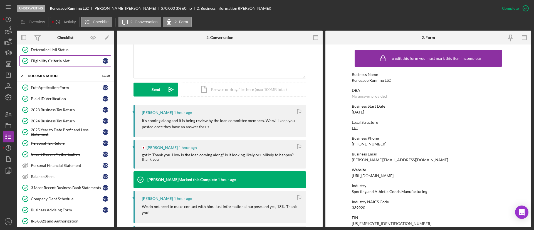
scroll to position [53, 0]
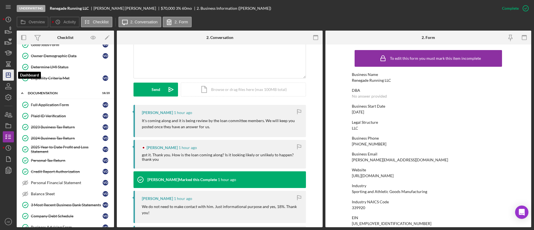
click at [10, 75] on icon "Icon/Dashboard" at bounding box center [8, 75] width 14 height 14
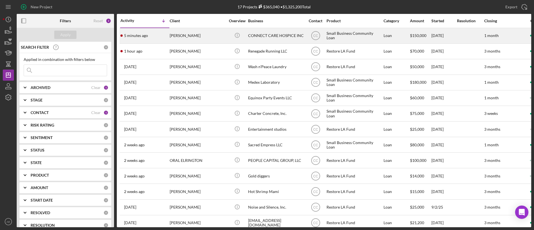
click at [185, 37] on div "HOVHANNES ILANGYOZYAN" at bounding box center [198, 35] width 56 height 15
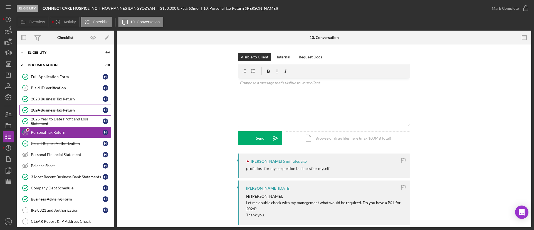
click at [64, 107] on link "2024 Business Tax Return 2024 Business Tax Return H I" at bounding box center [65, 110] width 92 height 11
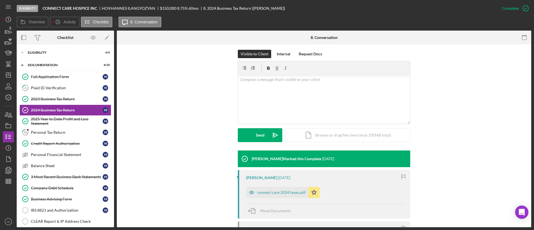
scroll to position [140, 0]
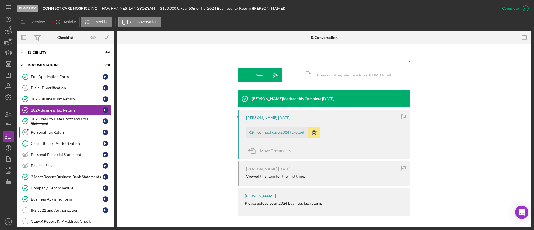
click at [65, 132] on div "Personal Tax Return" at bounding box center [67, 132] width 72 height 4
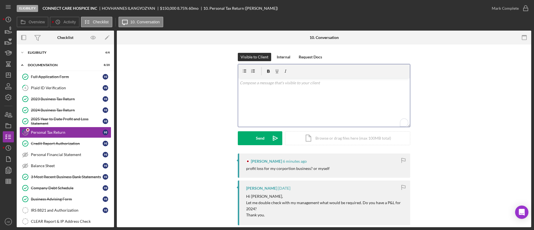
click at [277, 118] on div "v Color teal Color pink Remove color Add row above Add row below Add column bef…" at bounding box center [324, 102] width 172 height 49
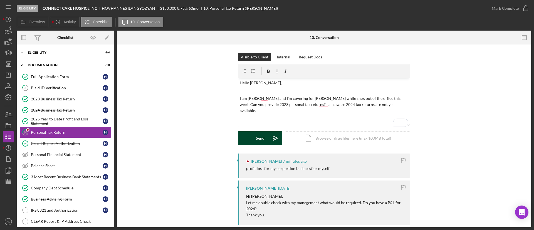
click at [261, 138] on div "Send" at bounding box center [260, 138] width 9 height 14
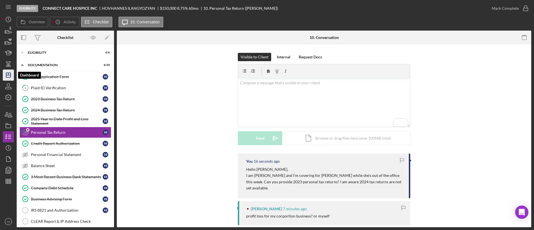
click at [9, 73] on polygon "button" at bounding box center [8, 75] width 4 height 4
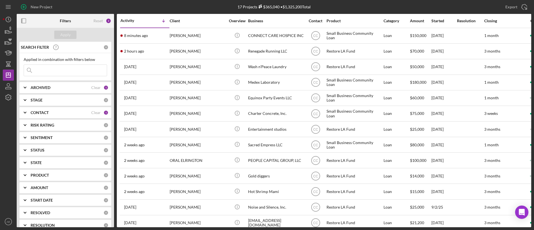
click at [72, 114] on div "CONTACT" at bounding box center [61, 112] width 61 height 4
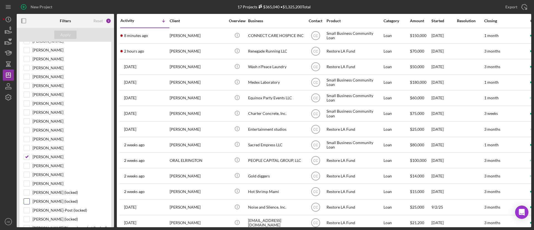
scroll to position [167, 0]
click at [26, 131] on div at bounding box center [27, 129] width 6 height 6
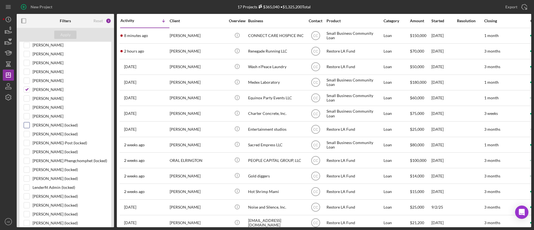
scroll to position [208, 0]
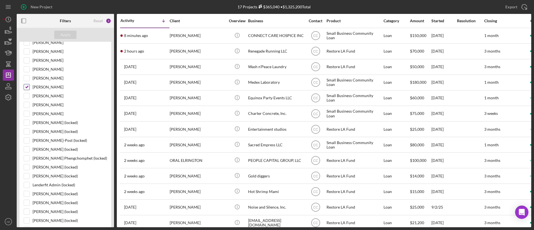
click at [25, 87] on input "Cassandra Cervera" at bounding box center [27, 87] width 6 height 6
checkbox input "false"
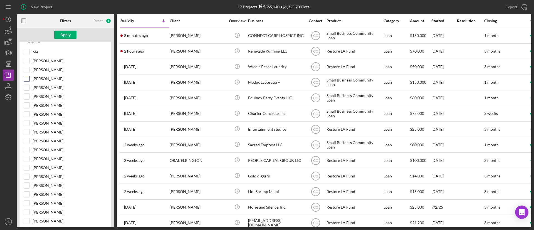
scroll to position [42, 0]
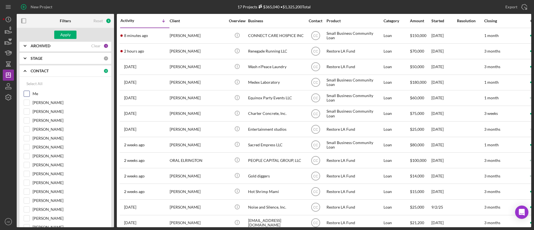
click at [25, 93] on input "Me" at bounding box center [27, 94] width 6 height 6
checkbox input "true"
click at [66, 32] on div "Apply" at bounding box center [65, 35] width 10 height 8
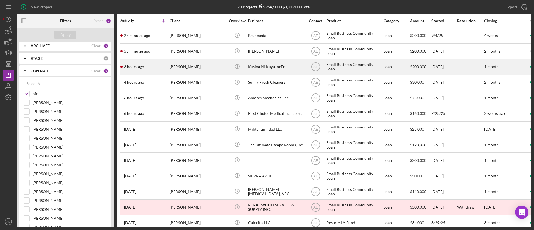
click at [195, 66] on div "[PERSON_NAME]" at bounding box center [198, 66] width 56 height 15
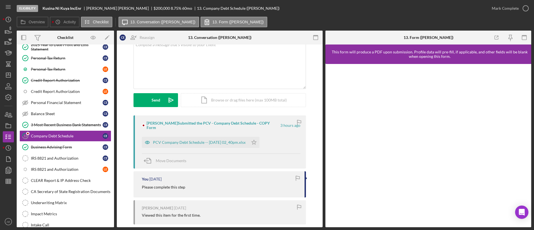
scroll to position [82, 0]
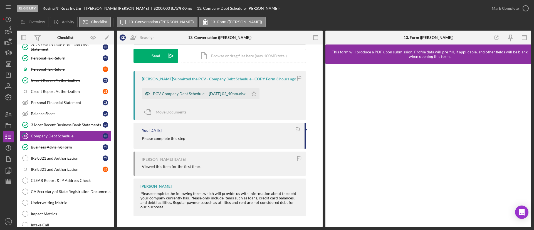
click at [148, 94] on icon "button" at bounding box center [147, 93] width 4 height 3
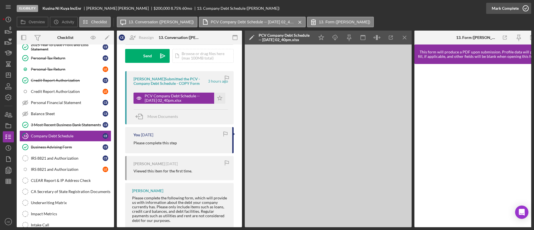
click at [513, 9] on div "Mark Complete" at bounding box center [504, 8] width 27 height 11
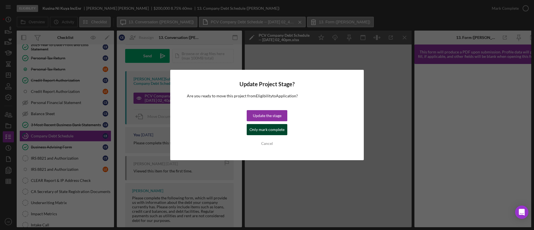
click at [264, 130] on div "Only mark complete" at bounding box center [266, 129] width 35 height 11
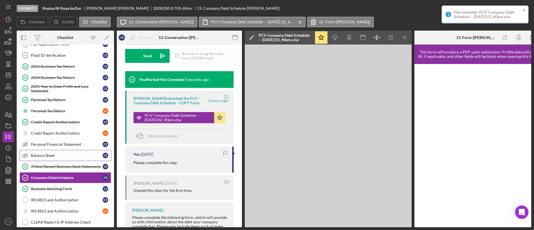
scroll to position [3, 0]
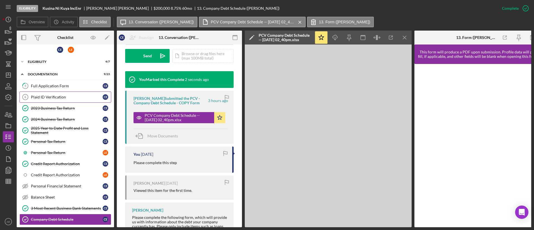
click at [54, 97] on div "Plaid ID Verification" at bounding box center [67, 97] width 72 height 4
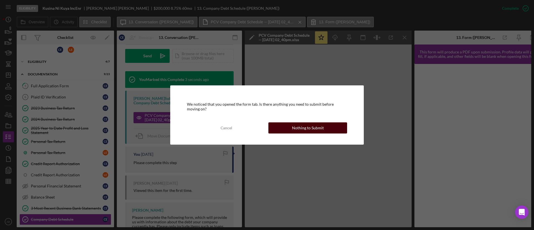
click at [289, 131] on button "Nothing to Submit" at bounding box center [307, 127] width 79 height 11
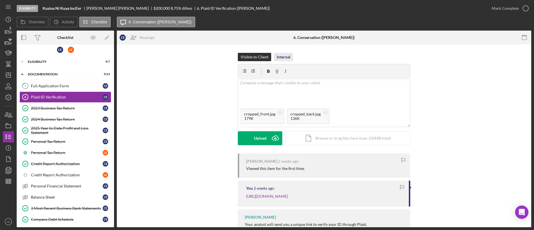
click at [282, 55] on div "Internal" at bounding box center [284, 57] width 14 height 8
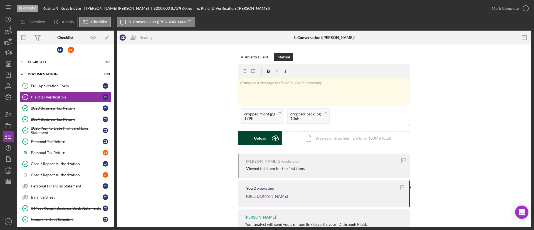
click at [248, 138] on button "Upload Icon/Upload" at bounding box center [260, 138] width 44 height 14
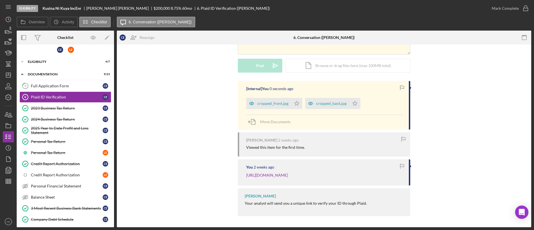
scroll to position [79, 0]
click at [300, 98] on icon "Icon/Star" at bounding box center [296, 103] width 11 height 11
drag, startPoint x: 353, startPoint y: 99, endPoint x: 420, endPoint y: 81, distance: 69.7
click at [353, 101] on polygon "button" at bounding box center [354, 103] width 5 height 4
click at [501, 4] on div "Mark Complete" at bounding box center [504, 8] width 27 height 11
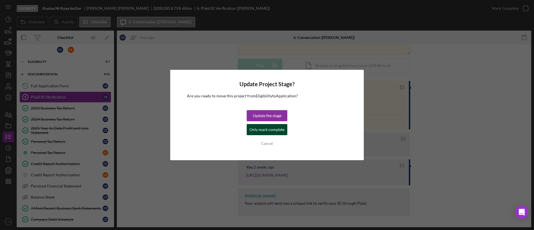
click at [267, 130] on div "Only mark complete" at bounding box center [266, 129] width 35 height 11
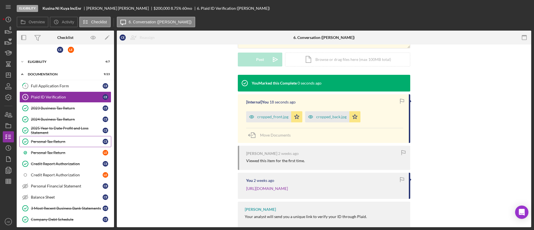
scroll to position [155, 0]
click at [56, 94] on link "Plaid ID Verification Plaid ID Verification C E" at bounding box center [65, 96] width 92 height 11
click at [58, 89] on link "5 Full Application Form C E" at bounding box center [65, 85] width 92 height 11
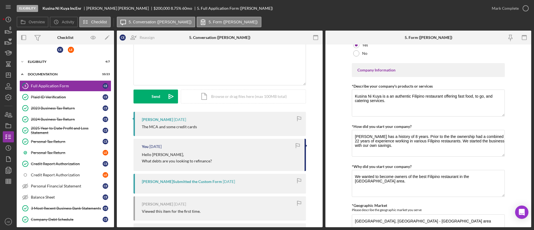
scroll to position [208, 0]
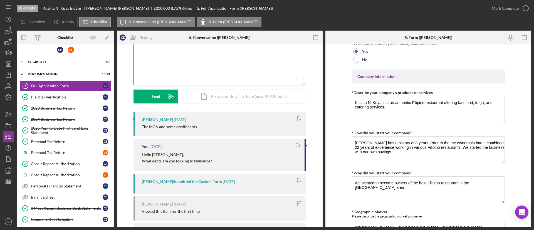
click at [181, 68] on div "v Color teal Color pink Remove color Add row above Add row below Add column bef…" at bounding box center [220, 60] width 172 height 49
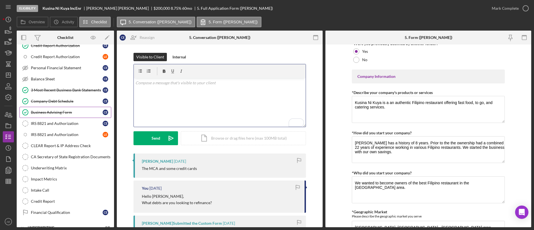
scroll to position [128, 0]
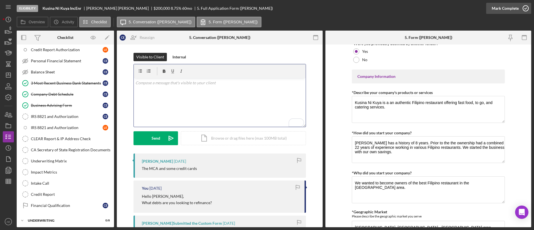
click at [524, 11] on circle "button" at bounding box center [526, 9] width 6 height 6
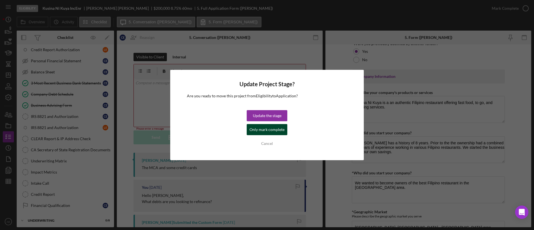
click at [255, 128] on div "Only mark complete" at bounding box center [266, 129] width 35 height 11
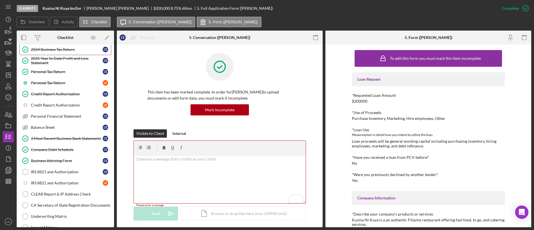
scroll to position [3, 0]
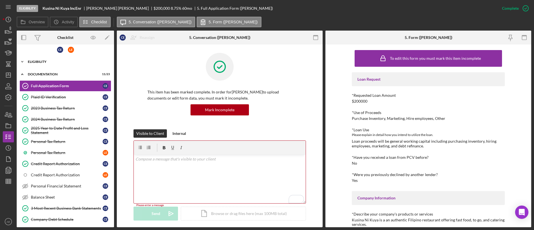
click at [59, 63] on div "Eligibility" at bounding box center [67, 61] width 79 height 3
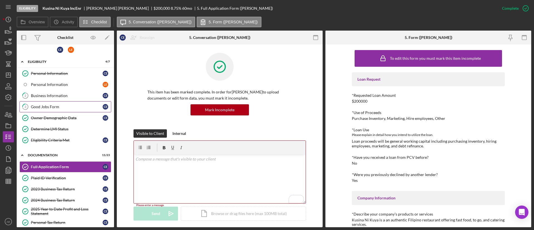
click at [61, 105] on div "Good Jobs Form" at bounding box center [67, 107] width 72 height 4
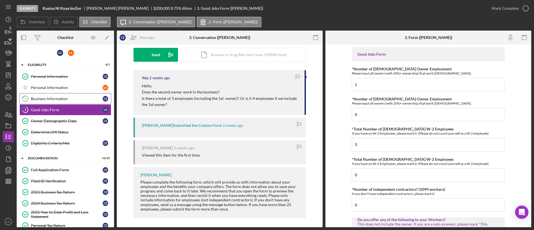
click at [66, 97] on div "Business Information" at bounding box center [67, 98] width 72 height 4
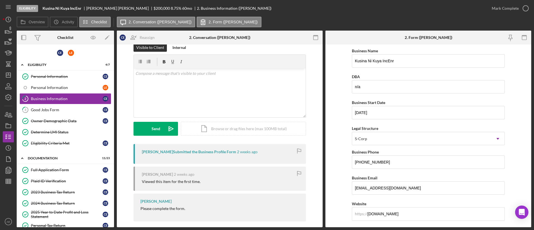
scroll to position [15, 0]
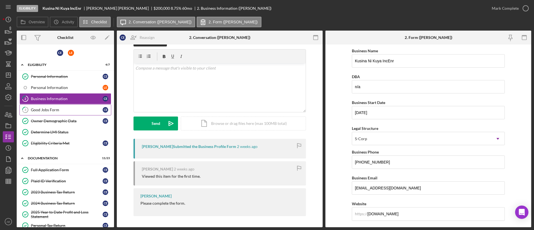
click at [82, 108] on div "Good Jobs Form" at bounding box center [67, 110] width 72 height 4
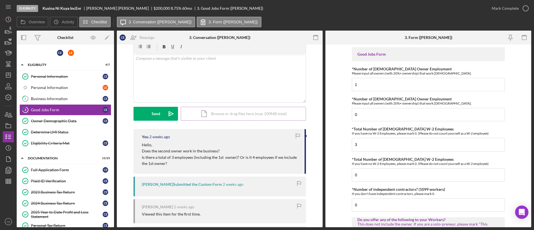
scroll to position [42, 0]
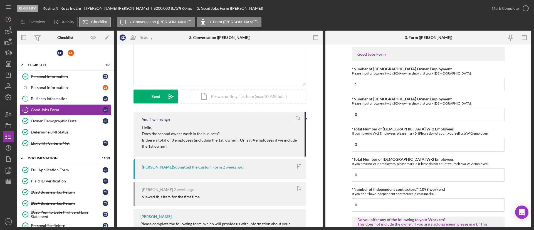
drag, startPoint x: 56, startPoint y: 118, endPoint x: 196, endPoint y: 135, distance: 140.6
click at [56, 118] on link "Owner Demographic Data Owner Demographic Data C E" at bounding box center [65, 120] width 92 height 11
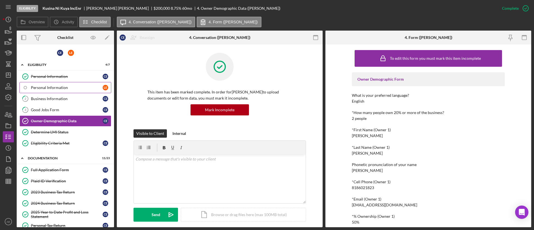
click at [58, 90] on link "Personal Information L E" at bounding box center [65, 87] width 92 height 11
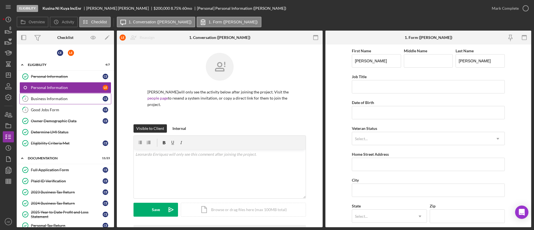
click at [65, 96] on link "2 Business Information C E" at bounding box center [65, 98] width 92 height 11
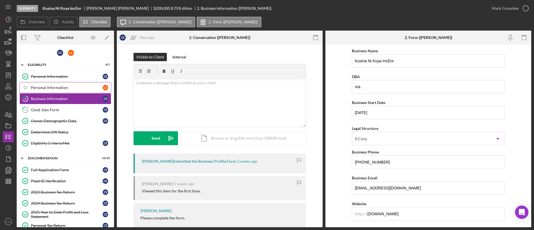
drag, startPoint x: 51, startPoint y: 107, endPoint x: 99, endPoint y: 86, distance: 52.3
click at [52, 106] on link "3 Good Jobs Form C E" at bounding box center [65, 109] width 92 height 11
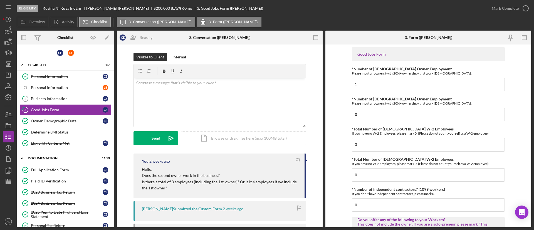
drag, startPoint x: 138, startPoint y: 175, endPoint x: 219, endPoint y: 175, distance: 80.1
click at [219, 175] on div "You 2 weeks ago Hello, Does the second owner work in the business? Is there a t…" at bounding box center [219, 175] width 172 height 45
copy p "Does the second owner work in the business?"
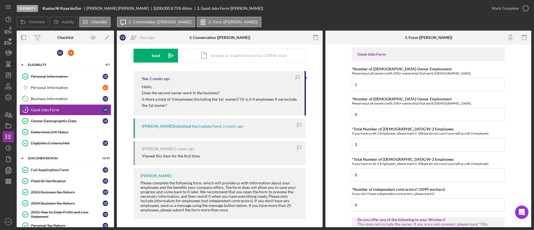
scroll to position [83, 0]
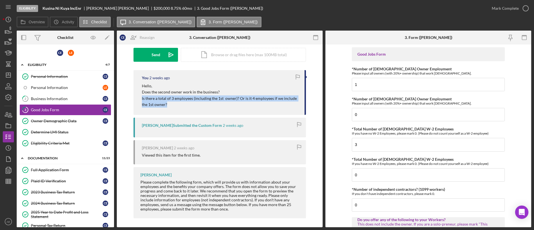
drag, startPoint x: 140, startPoint y: 100, endPoint x: 180, endPoint y: 107, distance: 40.7
click at [180, 107] on div "You 2 weeks ago Hello, Does the second owner work in the business? Is there a t…" at bounding box center [219, 92] width 172 height 45
copy p "Is there a total of 3 employees (including the 1st owner)? Or is it 4 employees…"
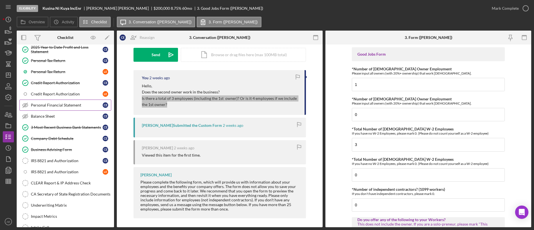
scroll to position [167, 0]
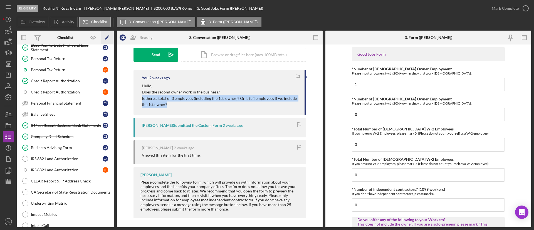
click at [109, 39] on icon "Icon/Edit" at bounding box center [107, 37] width 13 height 13
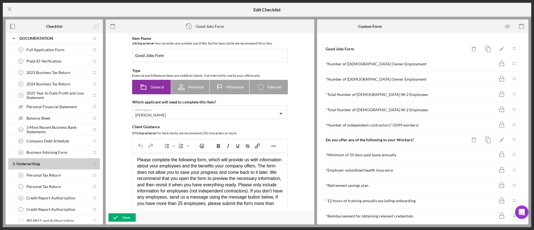
scroll to position [125, 0]
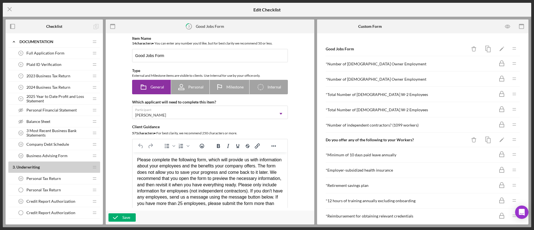
click at [58, 111] on span "Personal Financial Statement" at bounding box center [51, 110] width 50 height 4
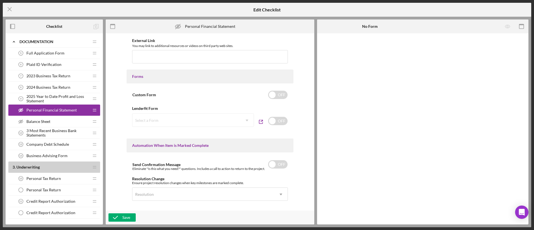
scroll to position [342, 0]
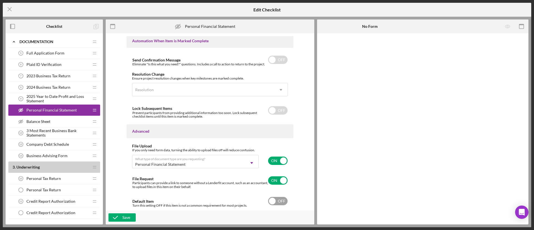
drag, startPoint x: 277, startPoint y: 202, endPoint x: 207, endPoint y: 213, distance: 71.0
click at [275, 202] on input "checkbox" at bounding box center [277, 201] width 19 height 8
checkbox input "true"
click at [134, 215] on button "Save" at bounding box center [121, 217] width 27 height 8
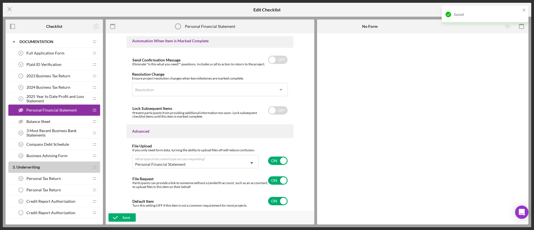
click at [54, 121] on div "Balance Sheet Balance Sheet" at bounding box center [52, 121] width 74 height 11
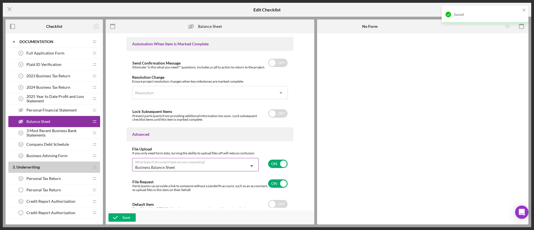
scroll to position [344, 0]
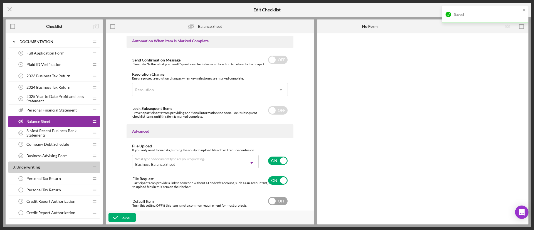
click at [279, 198] on input "checkbox" at bounding box center [277, 201] width 19 height 8
checkbox input "true"
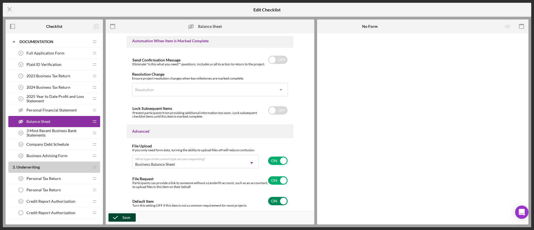
click at [121, 213] on icon "button" at bounding box center [115, 217] width 14 height 14
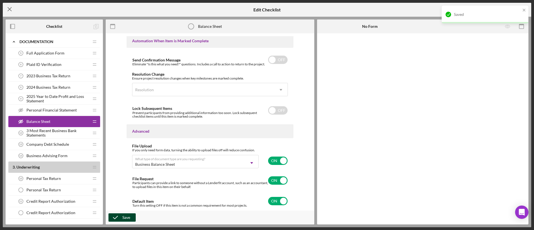
click at [8, 9] on icon "Icon/Menu Close" at bounding box center [10, 9] width 14 height 14
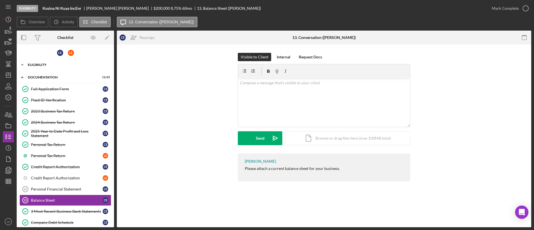
click at [34, 65] on div "Eligibility" at bounding box center [67, 64] width 79 height 3
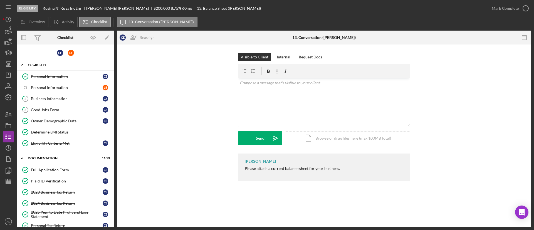
click at [34, 65] on div "Eligibility" at bounding box center [67, 64] width 79 height 3
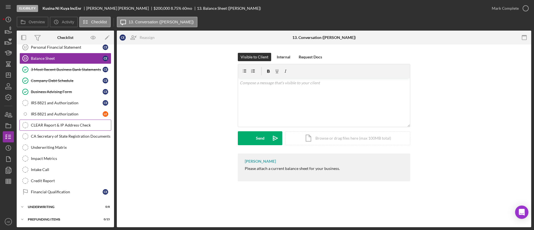
scroll to position [143, 0]
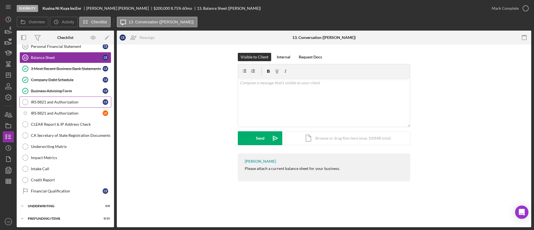
click at [57, 103] on div "IRS 8821 and Authorization" at bounding box center [67, 102] width 72 height 4
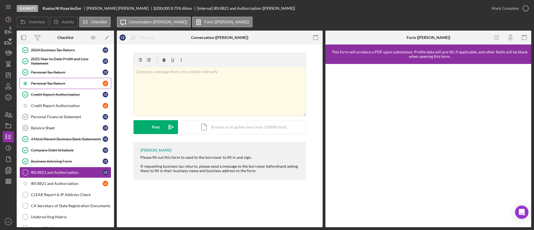
scroll to position [59, 0]
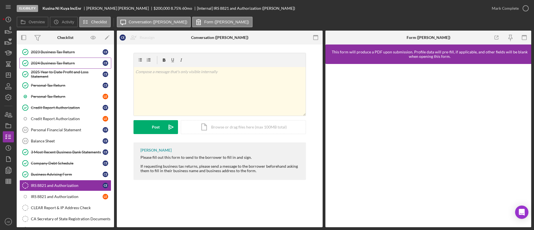
click at [61, 65] on div "2024 Business Tax Return" at bounding box center [67, 63] width 72 height 4
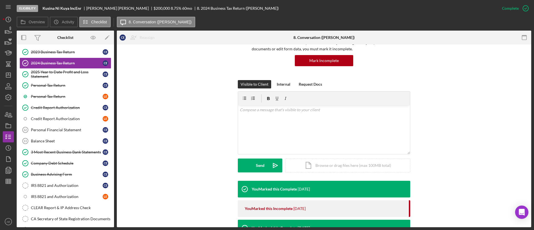
scroll to position [125, 0]
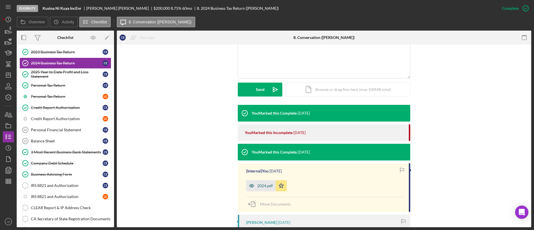
click at [251, 189] on icon "button" at bounding box center [251, 185] width 11 height 11
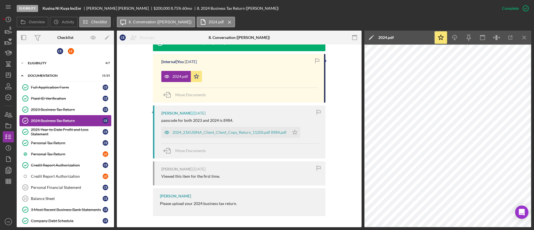
scroll to position [0, 0]
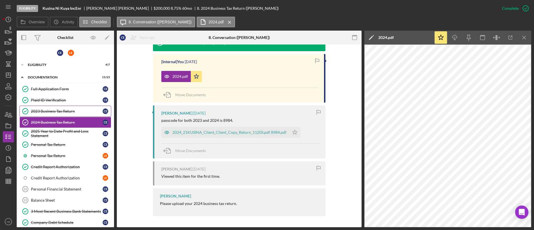
drag, startPoint x: 60, startPoint y: 106, endPoint x: 64, endPoint y: 107, distance: 4.6
click at [60, 106] on link "2023 Business Tax Return 2023 Business Tax Return C E" at bounding box center [65, 111] width 92 height 11
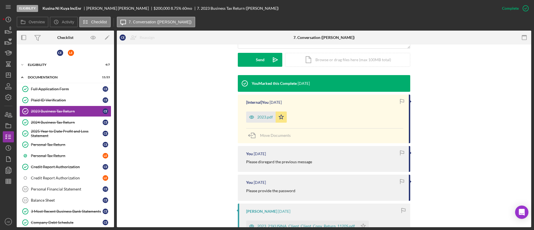
scroll to position [167, 0]
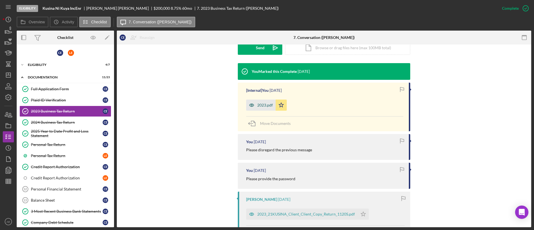
click at [247, 103] on icon "button" at bounding box center [251, 105] width 11 height 11
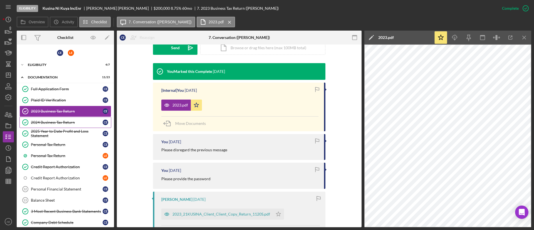
drag, startPoint x: 75, startPoint y: 122, endPoint x: 85, endPoint y: 124, distance: 10.2
click at [75, 122] on div "2024 Business Tax Return" at bounding box center [67, 122] width 72 height 4
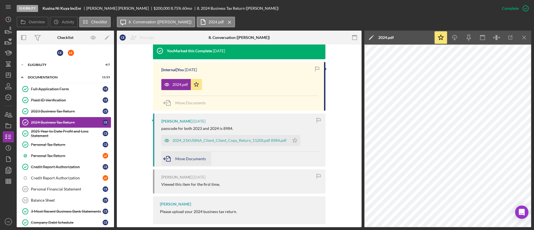
scroll to position [234, 0]
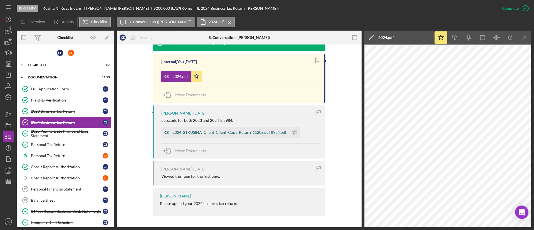
click at [171, 132] on icon "button" at bounding box center [166, 132] width 11 height 11
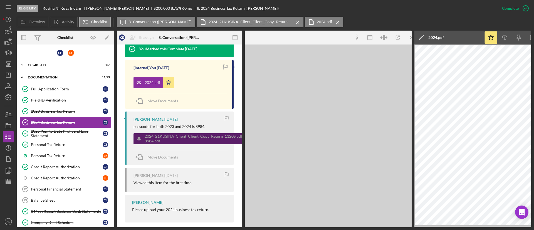
scroll to position [240, 0]
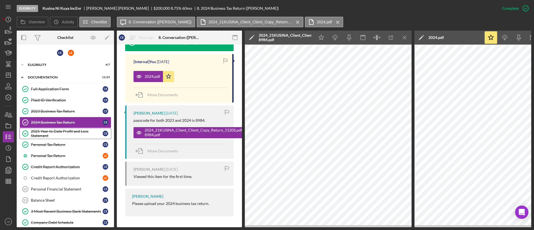
click at [67, 129] on div "2025 Year to Date Profit and Loss Statement" at bounding box center [67, 133] width 72 height 9
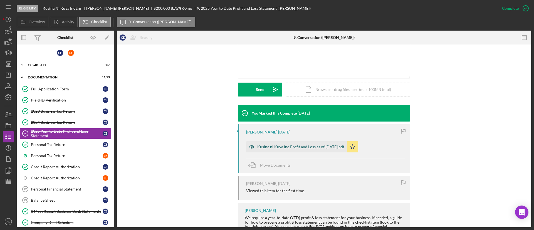
scroll to position [150, 0]
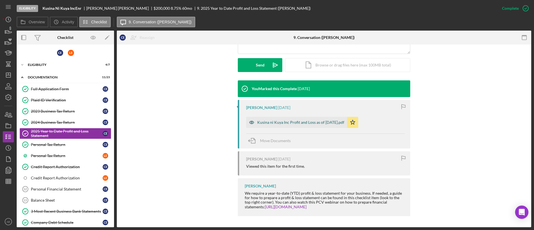
click at [255, 121] on icon "button" at bounding box center [251, 122] width 11 height 11
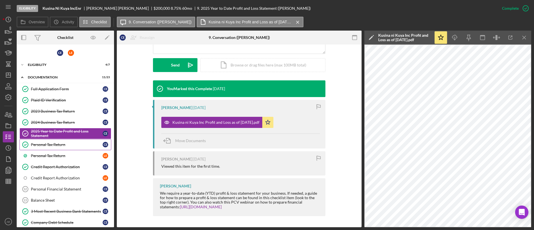
click at [77, 143] on div "Personal Tax Return" at bounding box center [67, 144] width 72 height 4
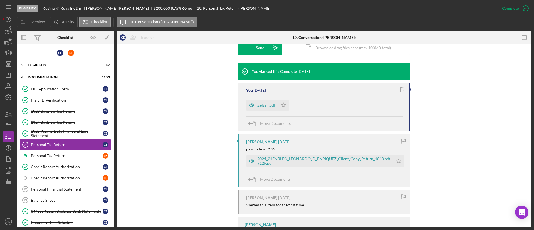
scroll to position [205, 0]
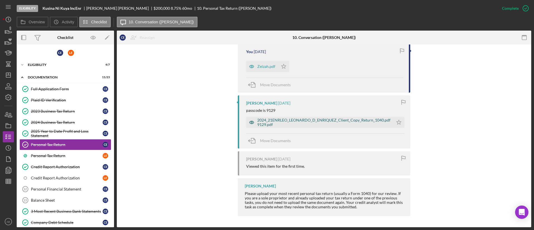
click at [247, 121] on icon "button" at bounding box center [251, 122] width 11 height 11
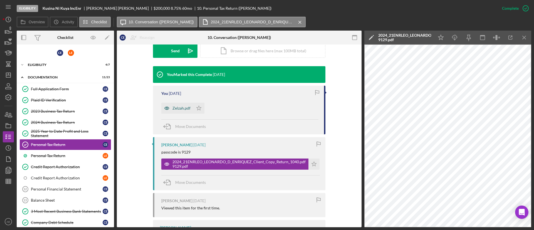
click at [165, 108] on icon "button" at bounding box center [167, 108] width 4 height 3
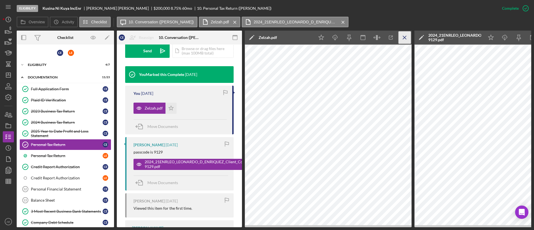
click at [402, 38] on icon "Icon/Menu Close" at bounding box center [404, 37] width 13 height 13
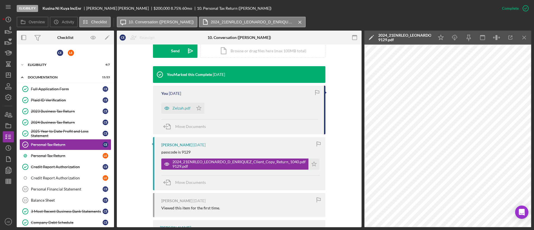
drag, startPoint x: 521, startPoint y: 41, endPoint x: 519, endPoint y: 47, distance: 6.3
click at [521, 42] on icon "Icon/Menu Close" at bounding box center [524, 37] width 13 height 13
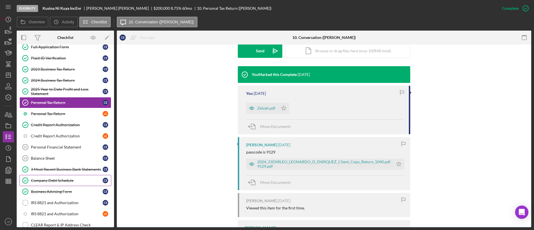
scroll to position [83, 0]
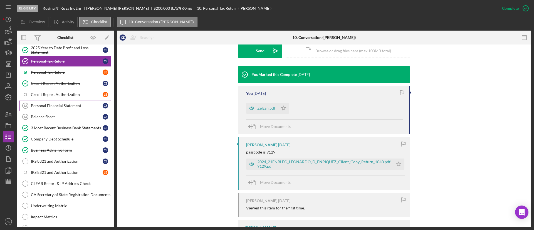
click at [62, 103] on div "Personal Financial Statement" at bounding box center [67, 105] width 72 height 4
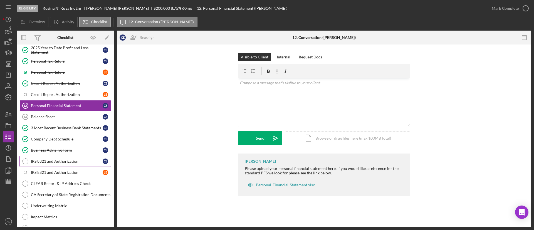
click at [61, 159] on div "IRS 8821 and Authorization" at bounding box center [67, 161] width 72 height 4
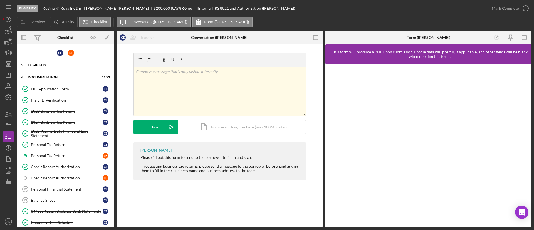
click at [53, 66] on div "Icon/Expander Eligibility 4 / 7" at bounding box center [65, 64] width 97 height 11
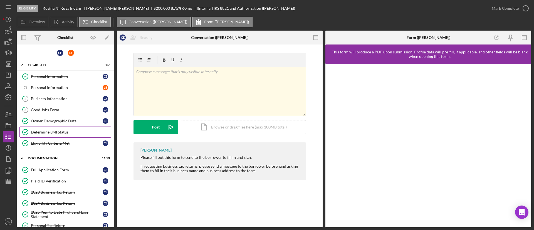
click at [66, 130] on div "Determine LMI Status" at bounding box center [71, 132] width 80 height 4
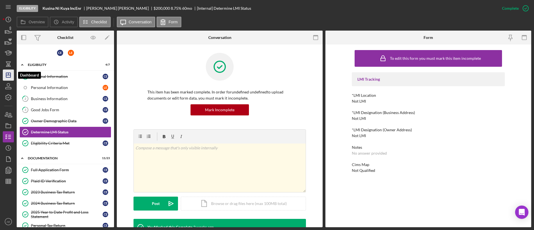
click at [9, 73] on icon "Icon/Dashboard" at bounding box center [8, 75] width 14 height 14
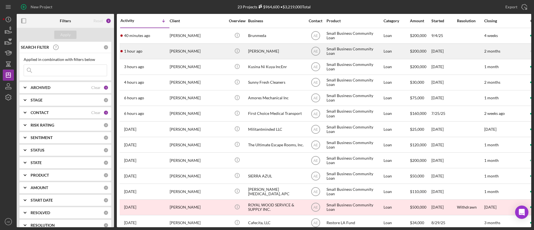
click at [221, 58] on div "[PERSON_NAME]" at bounding box center [198, 51] width 56 height 15
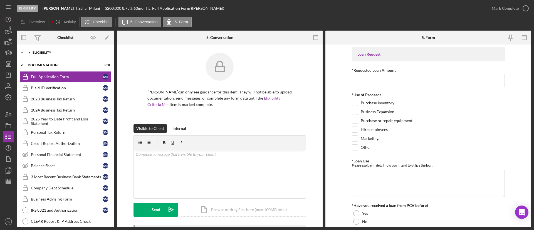
click at [46, 54] on div "Eligibility" at bounding box center [70, 52] width 75 height 3
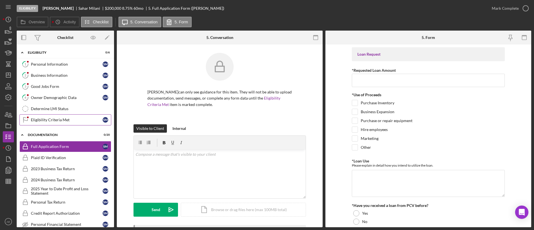
click at [59, 118] on div "Eligibility Criteria Met" at bounding box center [67, 120] width 72 height 4
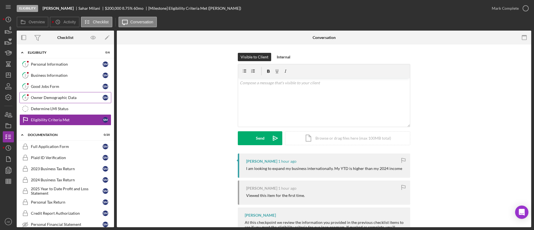
click at [56, 96] on div "Owner Demographic Data" at bounding box center [67, 97] width 72 height 4
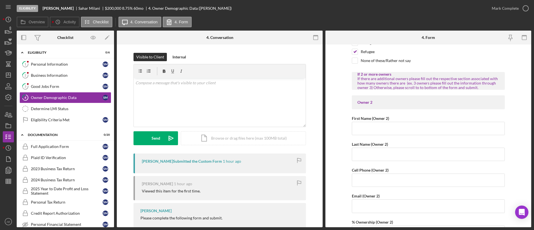
scroll to position [667, 0]
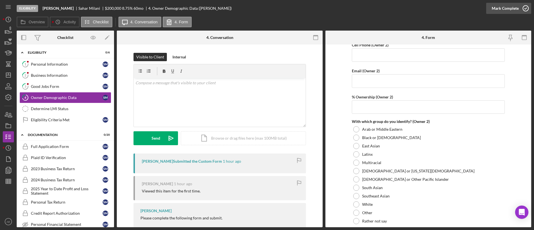
click at [491, 11] on button "Mark Complete" at bounding box center [508, 8] width 45 height 11
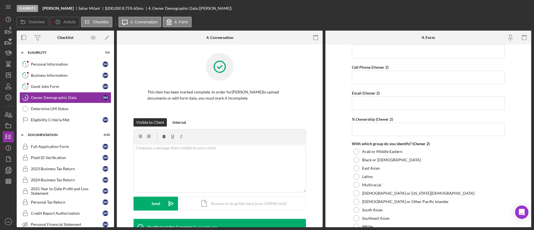
scroll to position [689, 0]
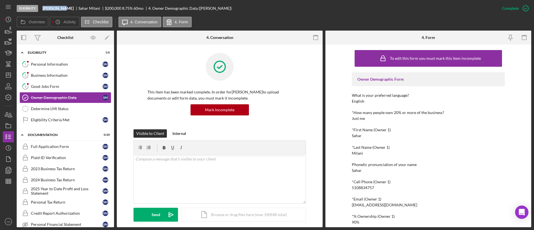
drag, startPoint x: 43, startPoint y: 9, endPoint x: 60, endPoint y: 7, distance: 17.1
click at [60, 7] on b "[PERSON_NAME]" at bounding box center [58, 8] width 31 height 4
drag, startPoint x: 57, startPoint y: 116, endPoint x: 62, endPoint y: 115, distance: 5.0
click at [58, 116] on link "Eligibility Criteria Met Eligibility Criteria Met S M" at bounding box center [65, 119] width 92 height 11
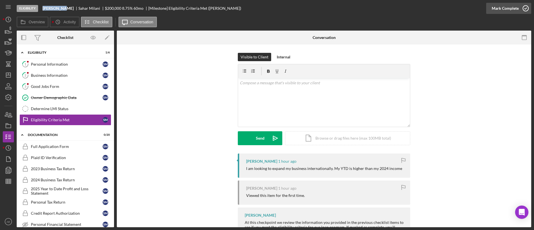
click at [503, 6] on div "Mark Complete" at bounding box center [504, 8] width 27 height 11
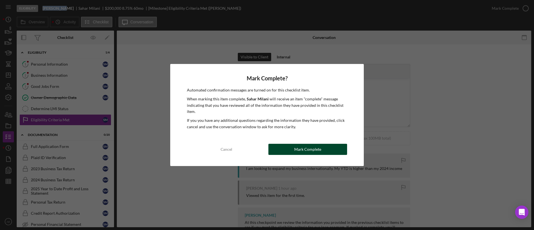
click at [311, 147] on div "Mark Complete" at bounding box center [307, 149] width 27 height 11
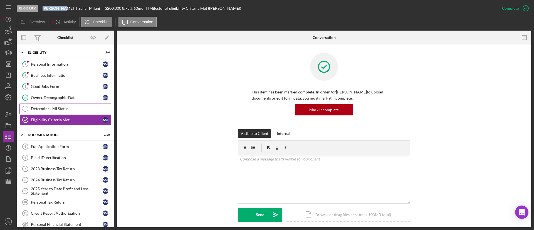
scroll to position [42, 0]
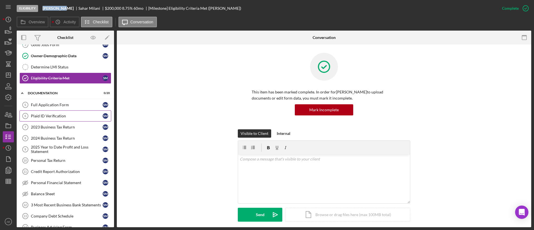
click at [67, 117] on div "Plaid ID Verification" at bounding box center [67, 116] width 72 height 4
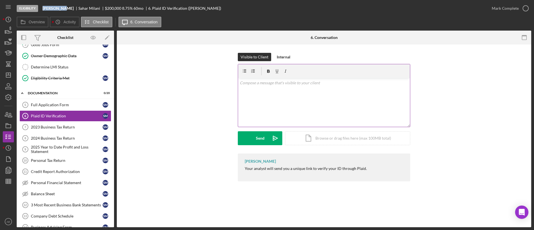
click at [320, 110] on div "v Color teal Color pink Remove color Add row above Add row below Add column bef…" at bounding box center [324, 102] width 172 height 49
click at [263, 138] on div "Send" at bounding box center [260, 138] width 9 height 14
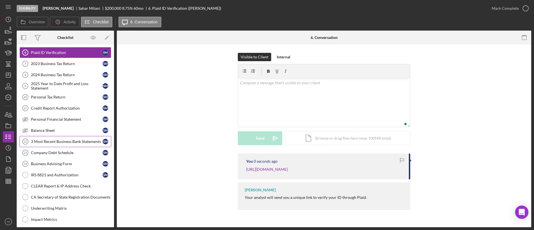
scroll to position [125, 0]
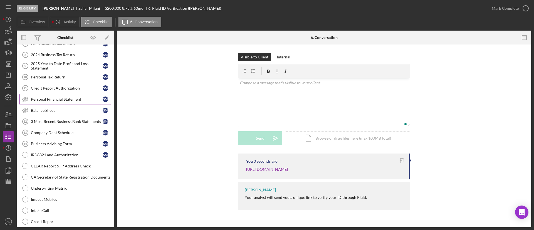
click at [61, 99] on div "Personal Financial Statement" at bounding box center [67, 99] width 72 height 4
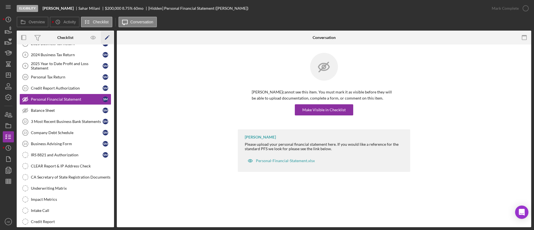
click at [110, 36] on icon "Icon/Edit" at bounding box center [107, 37] width 13 height 13
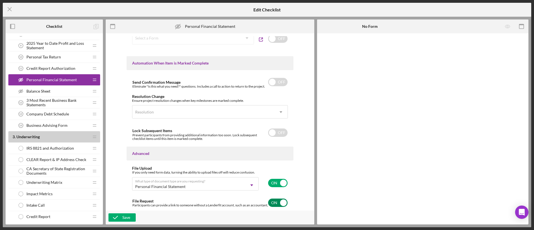
scroll to position [342, 0]
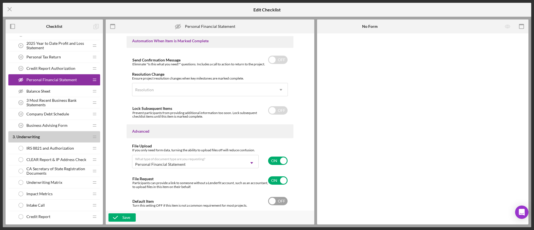
click at [280, 199] on input "checkbox" at bounding box center [277, 201] width 19 height 8
checkbox input "true"
click at [122, 217] on div "Save" at bounding box center [126, 217] width 8 height 8
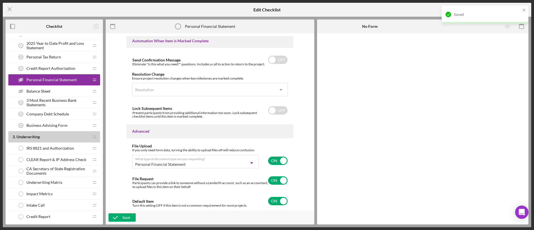
click at [58, 90] on div "Balance Sheet Balance Sheet" at bounding box center [52, 91] width 74 height 11
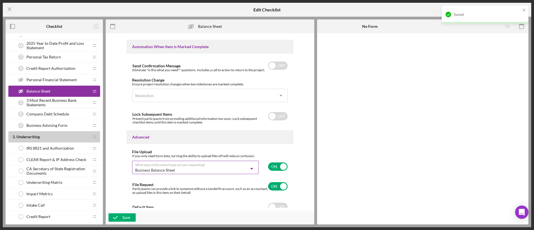
scroll to position [344, 0]
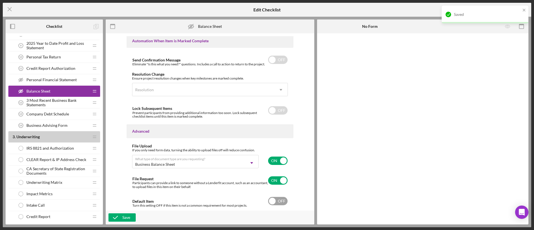
click at [276, 203] on input "checkbox" at bounding box center [277, 201] width 19 height 8
checkbox input "true"
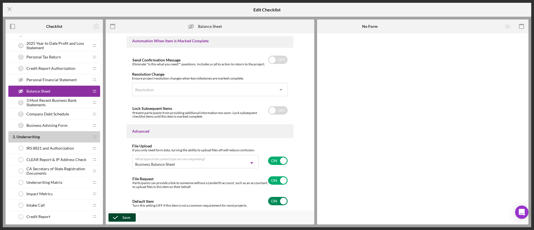
click at [129, 215] on div "Save" at bounding box center [126, 217] width 8 height 8
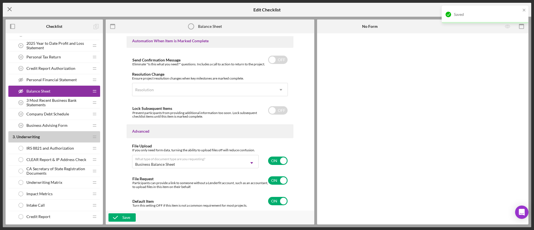
click at [9, 10] on line at bounding box center [10, 10] width 4 height 4
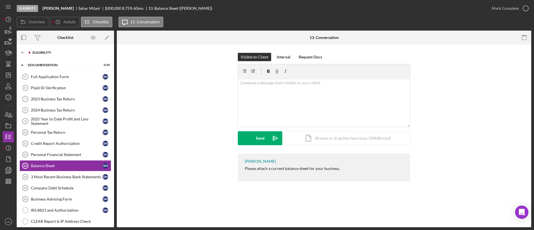
click at [58, 54] on div "Eligibility" at bounding box center [70, 52] width 75 height 3
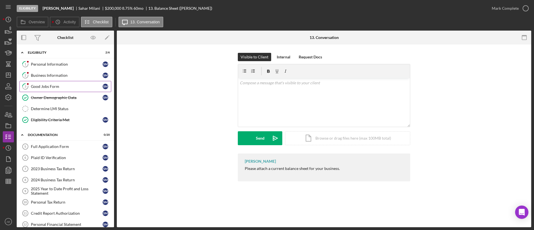
click at [61, 82] on link "3 Good Jobs Form S M" at bounding box center [65, 86] width 92 height 11
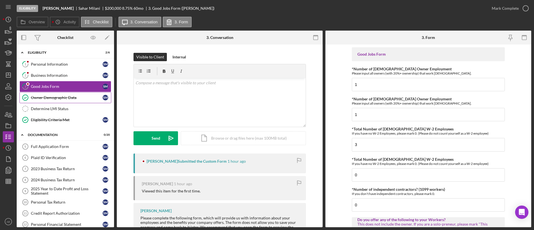
click at [65, 97] on div "Owner Demographic Data" at bounding box center [67, 97] width 72 height 4
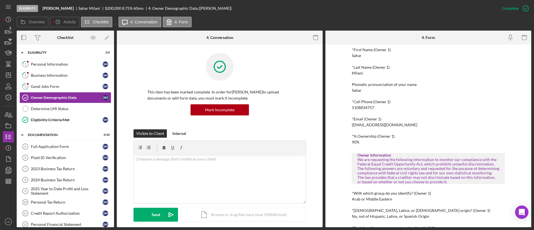
scroll to position [208, 0]
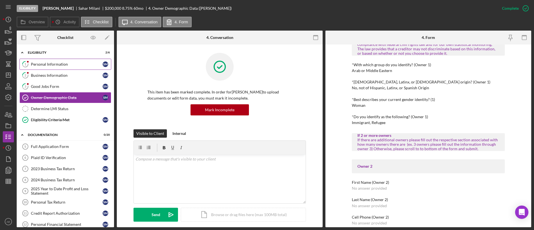
click at [63, 64] on div "Personal Information" at bounding box center [67, 64] width 72 height 4
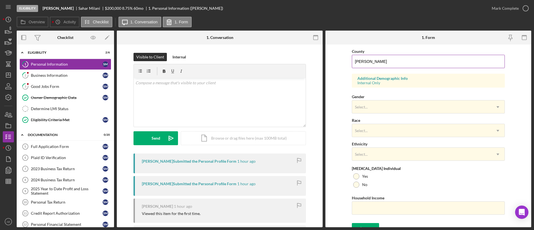
scroll to position [188, 0]
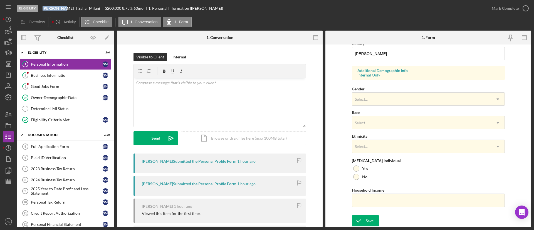
drag, startPoint x: 42, startPoint y: 7, endPoint x: 60, endPoint y: 8, distance: 17.5
click at [60, 8] on div "Eligibility Rossi Milani Sahar Milani $200,000 $40,000 8.75 % 60 mo 1. Personal…" at bounding box center [251, 8] width 469 height 17
copy b "Rossi Mila"
click at [65, 111] on link "Determine LMI Status Determine LMI Status" at bounding box center [65, 108] width 92 height 11
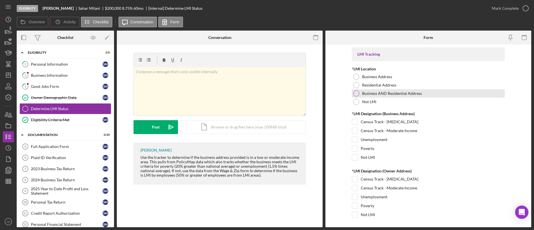
click at [385, 95] on label "Business AND Residential Address" at bounding box center [392, 93] width 60 height 4
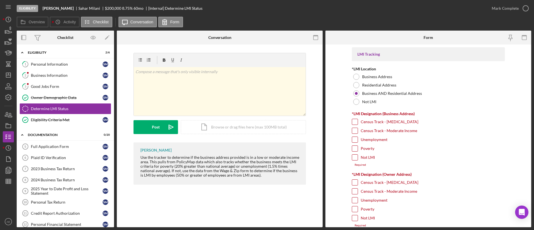
click at [382, 132] on label "Census Track - Moderate Income" at bounding box center [389, 131] width 56 height 6
click at [358, 132] on input "Census Track - Moderate Income" at bounding box center [355, 131] width 6 height 6
checkbox input "true"
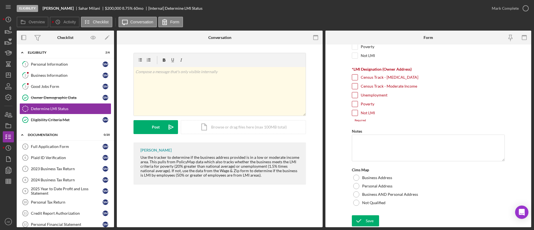
drag, startPoint x: 368, startPoint y: 92, endPoint x: 380, endPoint y: 107, distance: 19.5
click at [368, 92] on label "Unemployment" at bounding box center [374, 95] width 27 height 6
click at [358, 92] on input "Unemployment" at bounding box center [355, 95] width 6 height 6
checkbox input "true"
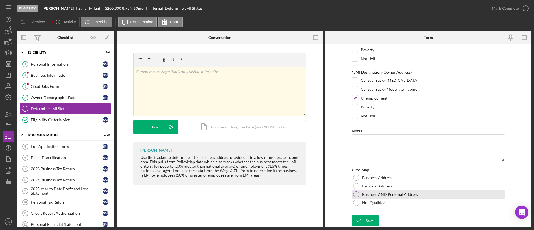
click at [394, 193] on label "Business AND Personal Address" at bounding box center [390, 194] width 56 height 4
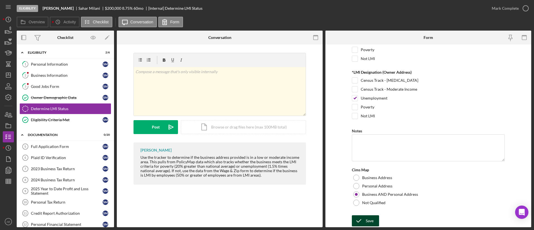
click at [367, 221] on div "Save" at bounding box center [370, 220] width 8 height 11
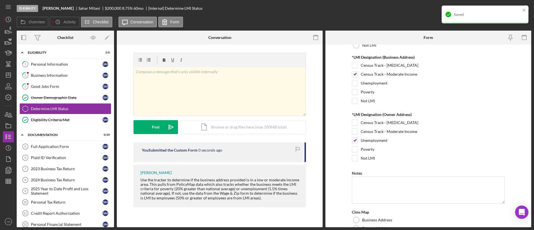
scroll to position [15, 0]
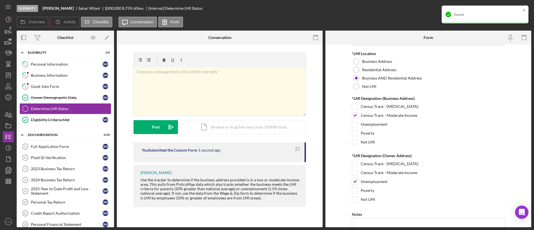
click at [521, 11] on div "Saved" at bounding box center [483, 14] width 78 height 9
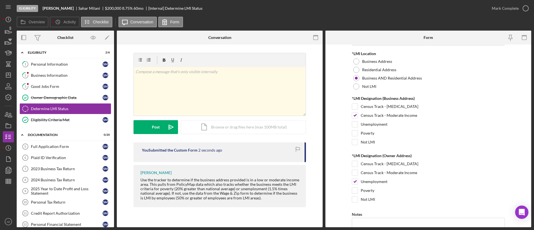
click at [515, 10] on div "Mark Complete" at bounding box center [504, 8] width 27 height 11
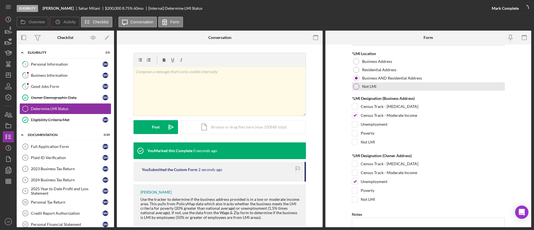
scroll to position [38, 0]
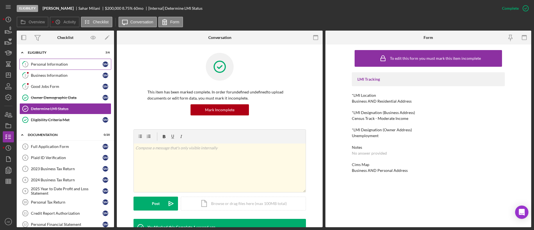
click at [53, 63] on div "Personal Information" at bounding box center [67, 64] width 72 height 4
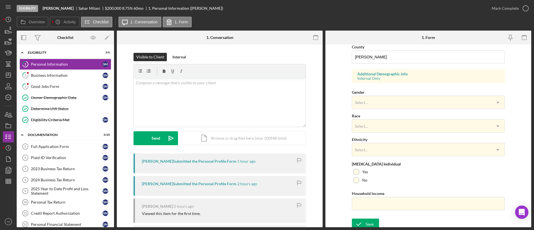
scroll to position [188, 0]
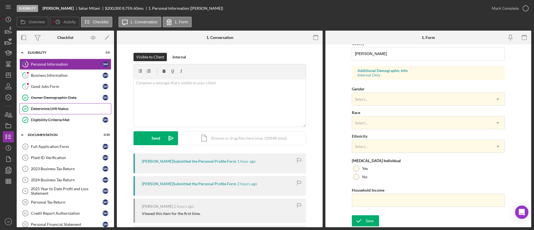
click at [62, 110] on div "Determine LMI Status" at bounding box center [71, 108] width 80 height 4
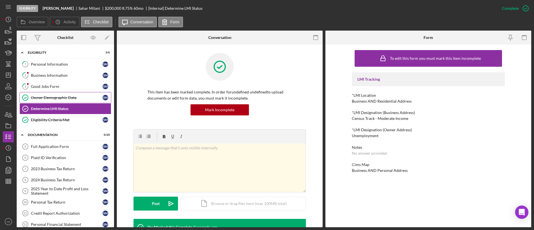
click at [72, 94] on link "Owner Demographic Data Owner Demographic Data S M" at bounding box center [65, 97] width 92 height 11
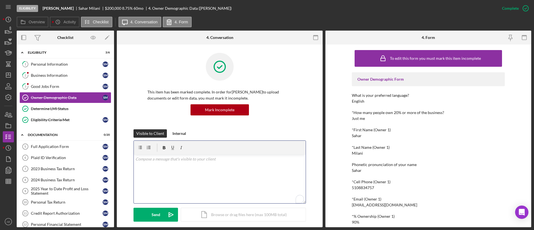
click at [234, 170] on div "v Color teal Color pink Remove color Add row above Add row below Add column bef…" at bounding box center [220, 179] width 172 height 49
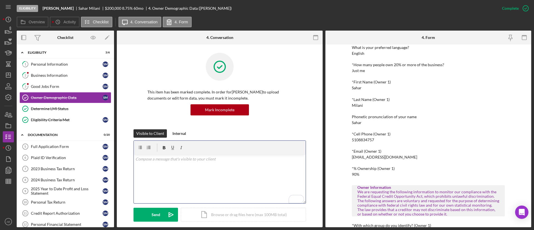
scroll to position [83, 0]
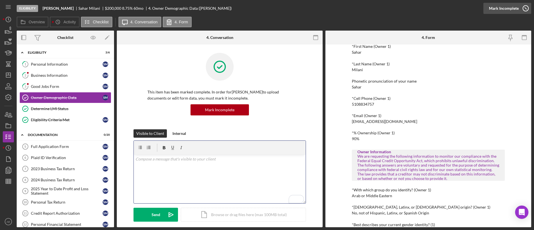
click at [502, 8] on div "Mark Incomplete" at bounding box center [504, 8] width 30 height 11
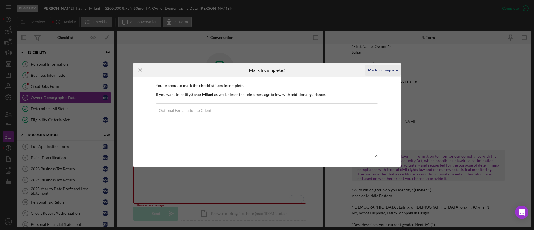
click at [376, 71] on div "Mark Incomplete" at bounding box center [383, 69] width 30 height 11
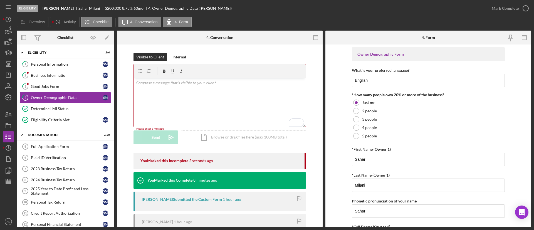
click at [186, 97] on div "v Color teal Color pink Remove color Add row above Add row below Add column bef…" at bounding box center [220, 102] width 172 height 49
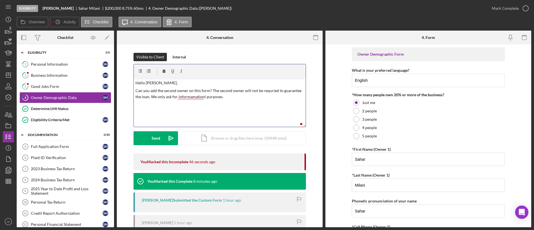
click at [187, 97] on p "Can you add the second owner on this form? The second owner will not be requrie…" at bounding box center [219, 94] width 169 height 13
click at [192, 97] on p "Can you add the second owner on this form? The second owner will not be requrie…" at bounding box center [219, 94] width 169 height 13
click at [266, 92] on p "Can you add the second owner on this form? The second owner will not be requrie…" at bounding box center [219, 94] width 169 height 13
click at [197, 98] on p "Can you add the second owner on this form? The second owner will not be require…" at bounding box center [219, 94] width 169 height 13
click at [154, 135] on div "Send" at bounding box center [156, 138] width 9 height 14
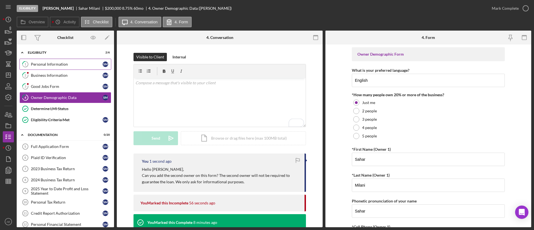
click at [64, 69] on link "1 Personal Information S M" at bounding box center [65, 64] width 92 height 11
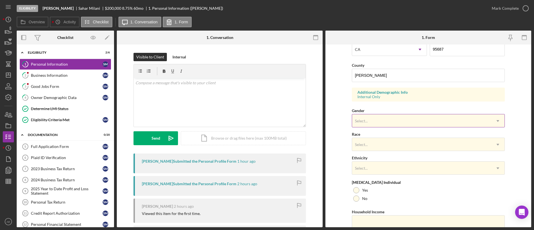
scroll to position [188, 0]
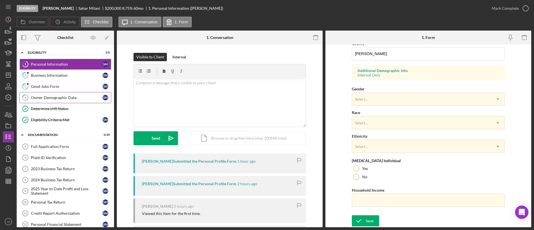
click at [66, 96] on div "Owner Demographic Data" at bounding box center [67, 97] width 72 height 4
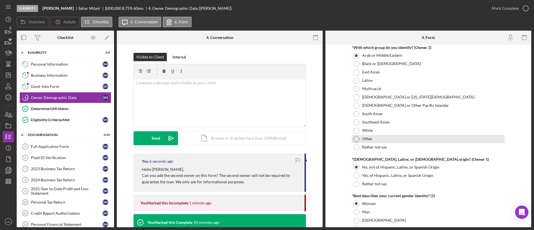
scroll to position [334, 0]
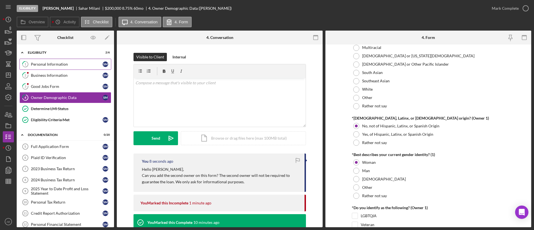
click at [41, 65] on div "Personal Information" at bounding box center [67, 64] width 72 height 4
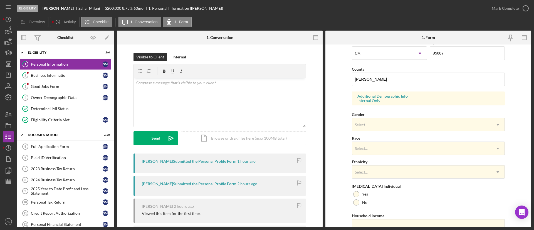
scroll to position [167, 0]
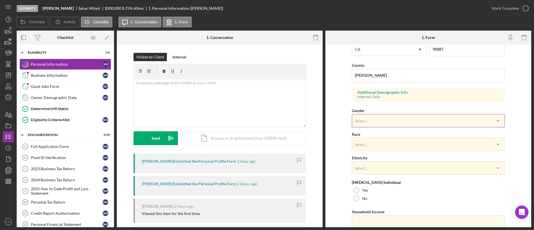
click at [394, 121] on div "Select..." at bounding box center [421, 121] width 139 height 13
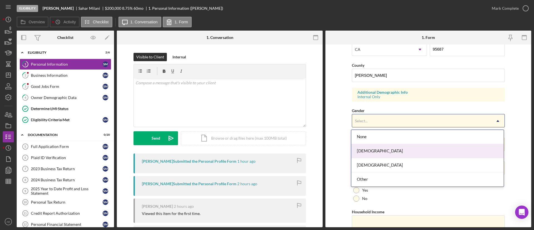
click at [393, 147] on div "[DEMOGRAPHIC_DATA]" at bounding box center [427, 151] width 152 height 14
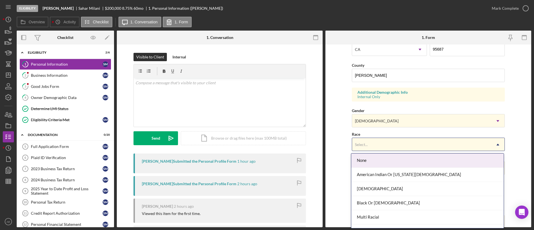
click at [386, 143] on div "Select..." at bounding box center [421, 144] width 139 height 13
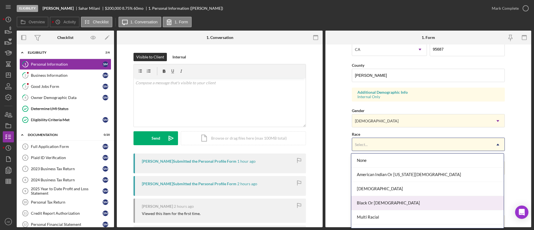
scroll to position [39, 0]
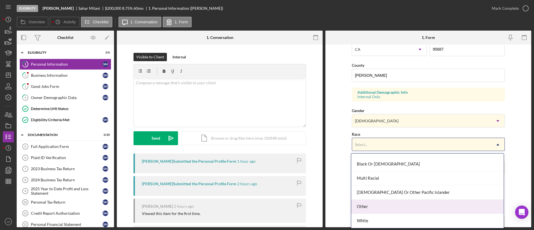
click at [384, 204] on div "Other" at bounding box center [427, 207] width 152 height 14
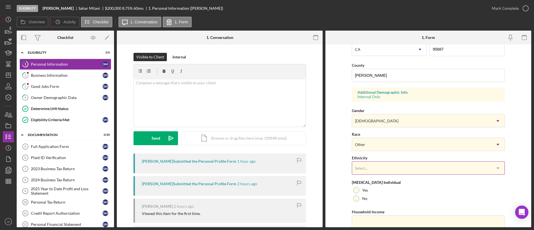
click at [384, 167] on div "Select..." at bounding box center [421, 168] width 139 height 13
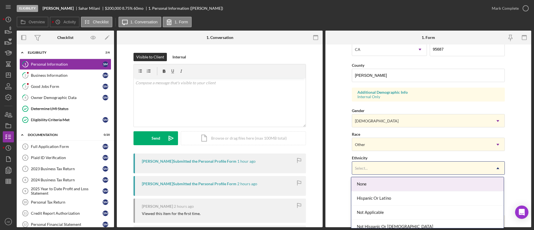
scroll to position [20, 0]
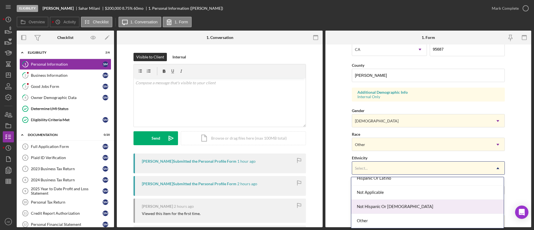
drag, startPoint x: 395, startPoint y: 205, endPoint x: 393, endPoint y: 187, distance: 17.9
click at [394, 202] on div "Not Hispanic Or [DEMOGRAPHIC_DATA]" at bounding box center [427, 207] width 152 height 14
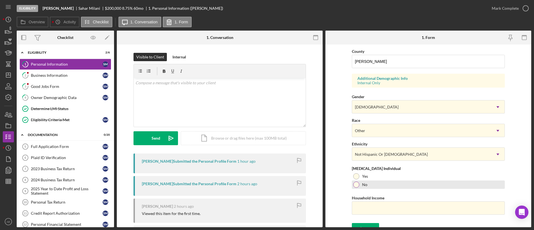
scroll to position [188, 0]
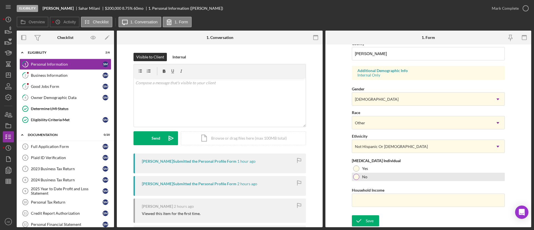
click at [382, 179] on div "No" at bounding box center [428, 177] width 153 height 8
click at [369, 222] on div "Save" at bounding box center [370, 220] width 8 height 11
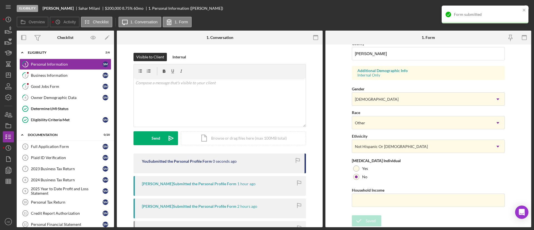
click at [505, 11] on div "Form submitted" at bounding box center [483, 14] width 78 height 9
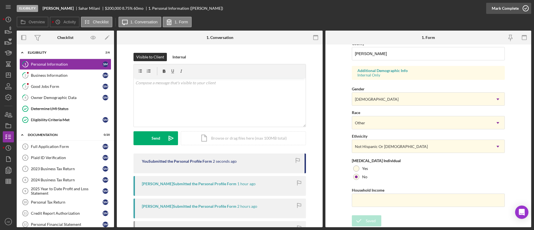
click at [508, 8] on div "Mark Complete" at bounding box center [504, 8] width 27 height 11
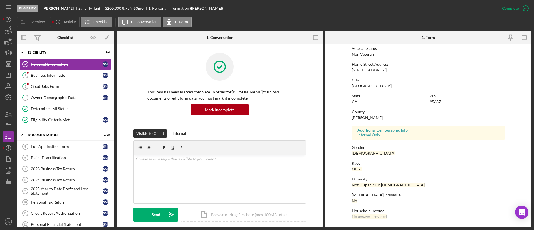
scroll to position [77, 0]
click at [74, 97] on div "Owner Demographic Data" at bounding box center [67, 97] width 72 height 4
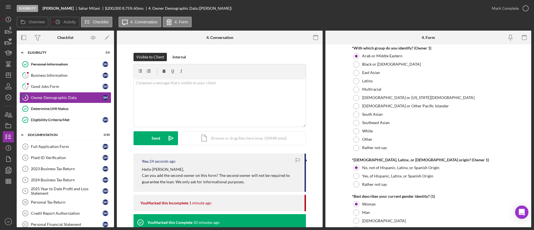
scroll to position [334, 0]
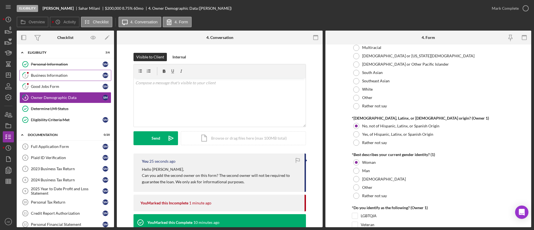
click at [52, 78] on link "2 Business Information S M" at bounding box center [65, 75] width 92 height 11
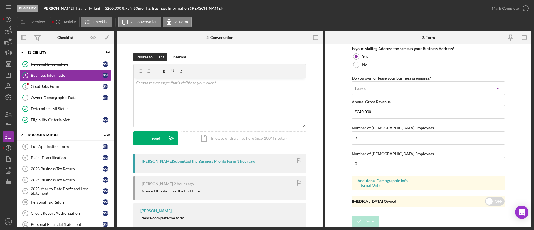
scroll to position [435, 0]
click at [511, 8] on div "Mark Complete" at bounding box center [504, 8] width 27 height 11
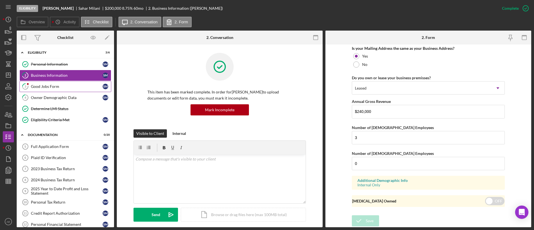
scroll to position [237, 0]
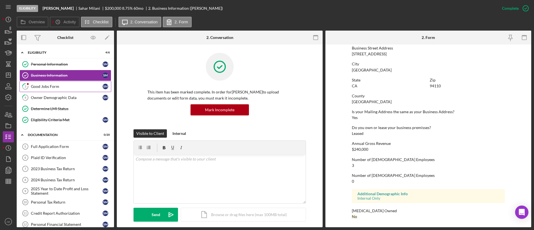
click at [50, 87] on div "Good Jobs Form" at bounding box center [67, 86] width 72 height 4
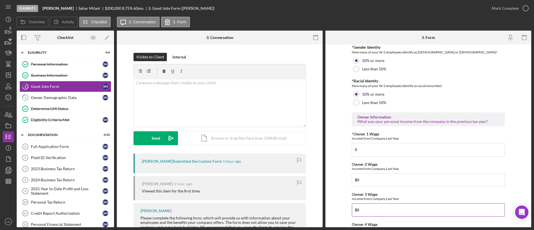
scroll to position [813, 0]
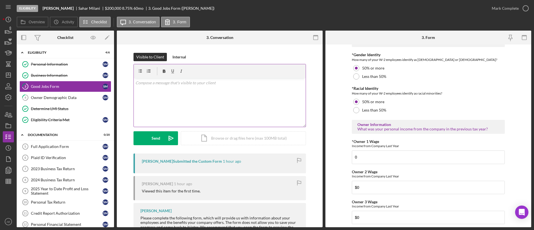
click at [167, 96] on div "v Color teal Color pink Remove color Add row above Add row below Add column bef…" at bounding box center [220, 102] width 172 height 49
click at [159, 87] on div "v Color teal Color pink Remove color Add row above Add row below Add column bef…" at bounding box center [220, 102] width 172 height 49
click at [160, 85] on p "Do either owners make a salary" at bounding box center [219, 83] width 169 height 6
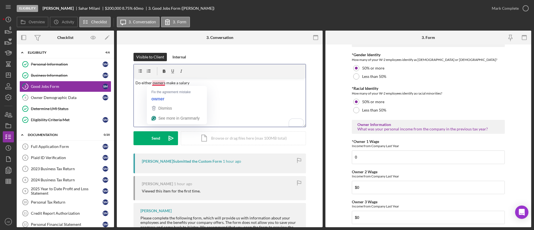
click at [226, 85] on p "Do either owners make a salary" at bounding box center [219, 83] width 169 height 6
click at [139, 84] on p "Do either owners make a salary" at bounding box center [219, 83] width 169 height 6
click at [205, 83] on p "Do either owners make a salary" at bounding box center [219, 83] width 169 height 6
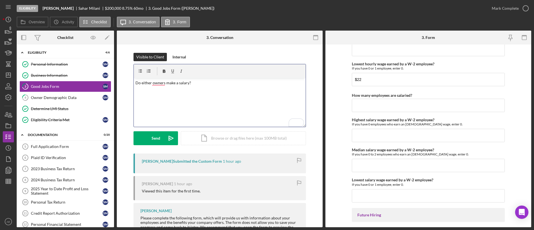
drag, startPoint x: 209, startPoint y: 82, endPoint x: 219, endPoint y: 83, distance: 10.3
click at [209, 82] on p "Do either owners make a salary?" at bounding box center [219, 83] width 169 height 6
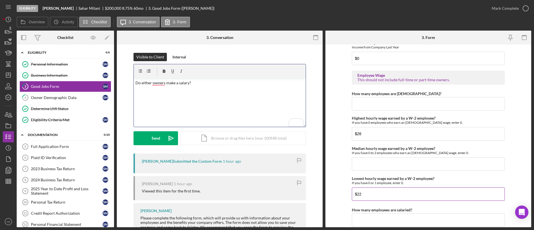
scroll to position [1022, 0]
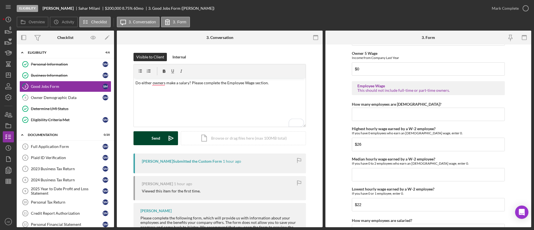
click at [158, 144] on div "Send" at bounding box center [156, 138] width 9 height 14
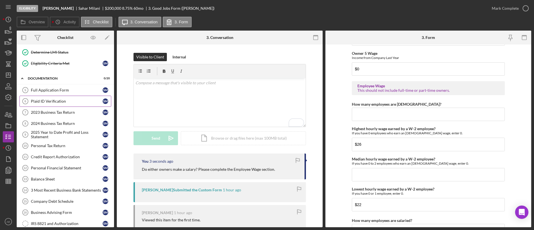
scroll to position [42, 0]
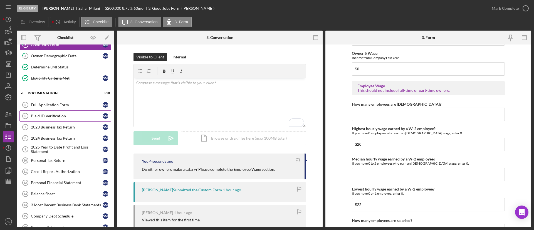
click at [75, 117] on div "Plaid ID Verification" at bounding box center [67, 116] width 72 height 4
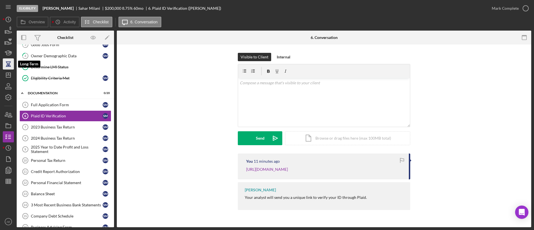
click at [12, 62] on icon "button" at bounding box center [8, 64] width 14 height 14
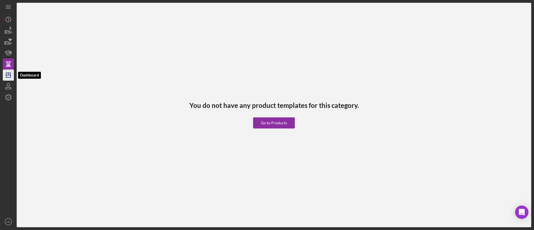
click at [8, 74] on icon "Icon/Dashboard" at bounding box center [8, 75] width 14 height 14
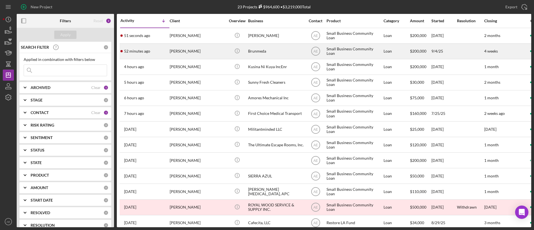
click at [200, 54] on div "[PERSON_NAME]" at bounding box center [198, 51] width 56 height 15
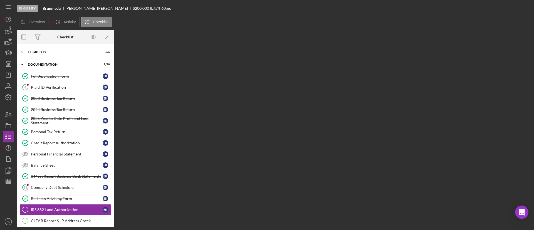
scroll to position [74, 0]
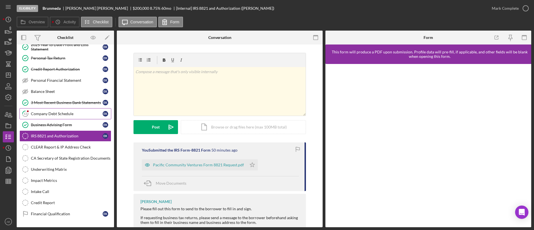
click at [52, 111] on div "Company Debt Schedule" at bounding box center [67, 113] width 72 height 4
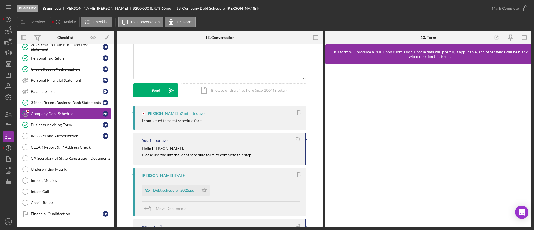
scroll to position [83, 0]
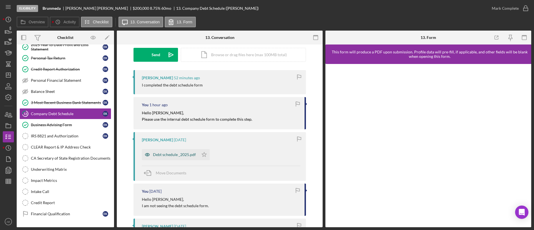
click at [147, 152] on icon "button" at bounding box center [147, 154] width 11 height 11
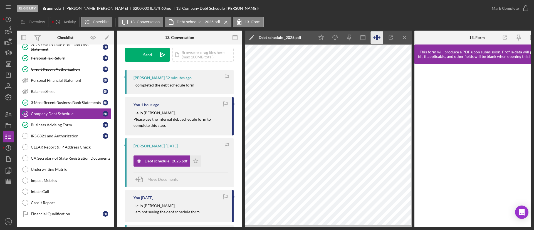
click at [376, 35] on icon "button" at bounding box center [377, 37] width 2 height 5
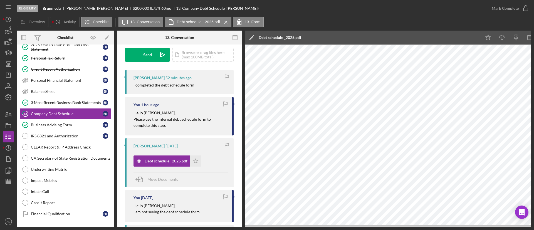
scroll to position [0, 0]
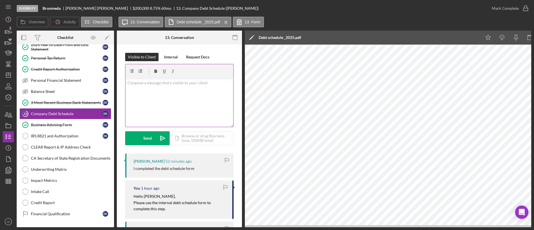
click at [180, 114] on div "v Color teal Color pink Remove color Add row above Add row below Add column bef…" at bounding box center [179, 102] width 108 height 49
click at [129, 85] on p "You uploaded a debt schedule" at bounding box center [179, 83] width 105 height 6
click at [193, 85] on p "Correct, you uploaded a debt schedule" at bounding box center [179, 83] width 105 height 6
click at [196, 83] on p "Correct, you uploaded a debt schedule but I need you to use the internal debt s…" at bounding box center [179, 86] width 105 height 13
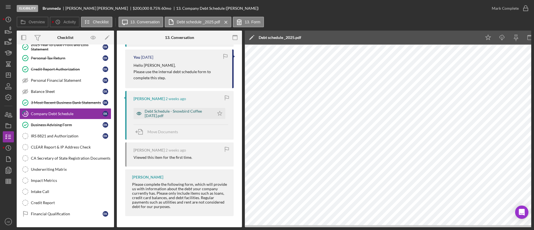
click at [140, 109] on icon "button" at bounding box center [138, 113] width 11 height 11
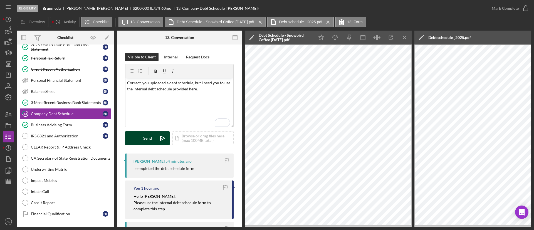
click at [148, 138] on div "Send" at bounding box center [147, 138] width 9 height 14
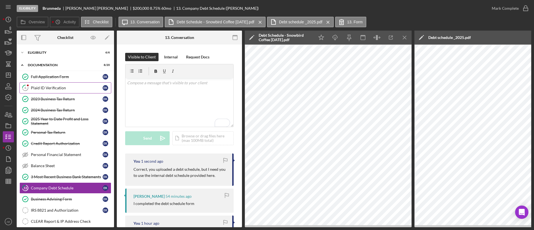
click at [53, 90] on link "6 Plaid ID Verification E K" at bounding box center [65, 87] width 92 height 11
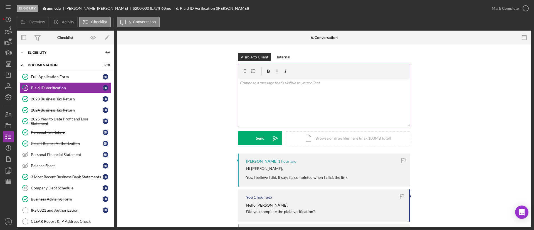
click at [274, 104] on div "v Color teal Color pink Remove color Add row above Add row below Add column bef…" at bounding box center [324, 102] width 172 height 49
click at [290, 84] on p "I only see [PERSON_NAME]" at bounding box center [324, 83] width 169 height 6
drag, startPoint x: 291, startPoint y: 84, endPoint x: 174, endPoint y: 79, distance: 117.2
click at [174, 79] on div "Visible to Client Internal v Color teal Color pink Remove color Add row above A…" at bounding box center [324, 103] width 398 height 101
copy p "I only see [PERSON_NAME]"
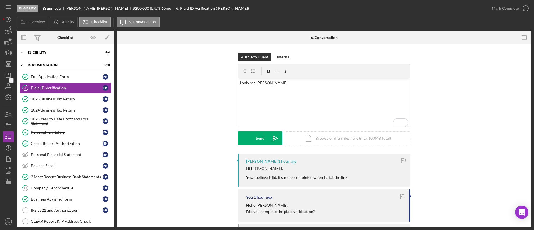
click at [47, 45] on div "Icon/Expander Eligibility 6 / 6 Icon/Expander Documentation 8 / 20 Full Applica…" at bounding box center [65, 135] width 97 height 183
click at [47, 50] on div "Icon/Expander Eligibility 6 / 6" at bounding box center [65, 52] width 97 height 11
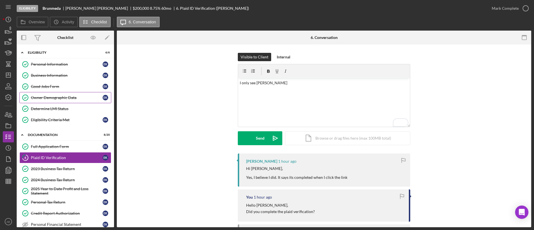
click at [63, 98] on div "Owner Demographic Data" at bounding box center [67, 97] width 72 height 4
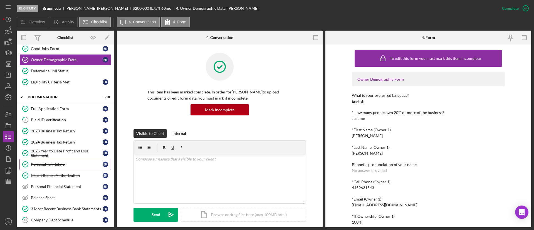
scroll to position [83, 0]
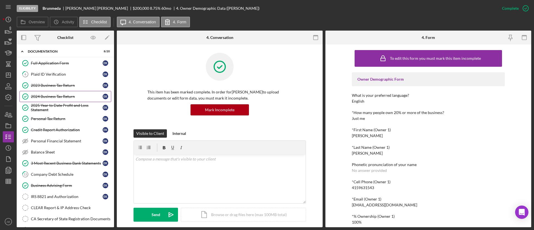
click at [49, 99] on link "2024 Business Tax Return 2024 Business Tax Return E K" at bounding box center [65, 96] width 92 height 11
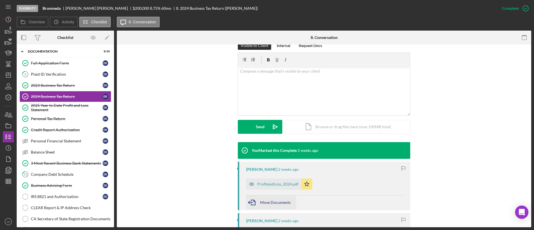
scroll to position [167, 0]
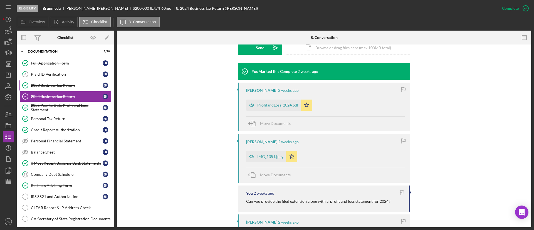
click at [40, 86] on div "2023 Business Tax Return" at bounding box center [67, 85] width 72 height 4
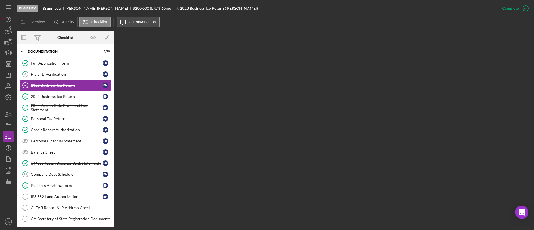
click at [142, 26] on button "Icon/Message 7. Conversation" at bounding box center [138, 22] width 43 height 11
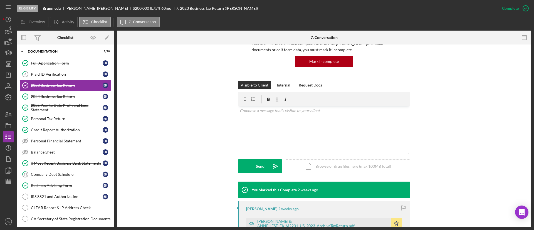
scroll to position [125, 0]
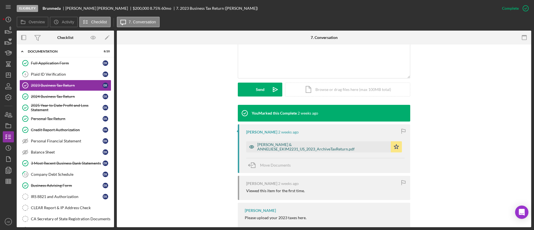
click at [246, 150] on icon "button" at bounding box center [251, 146] width 11 height 11
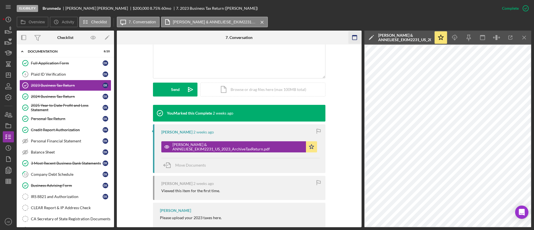
click at [356, 34] on icon "button" at bounding box center [354, 37] width 13 height 13
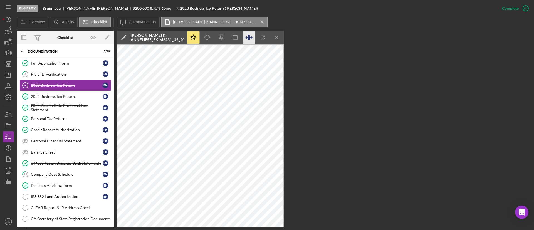
click at [250, 41] on icon "button" at bounding box center [249, 37] width 13 height 13
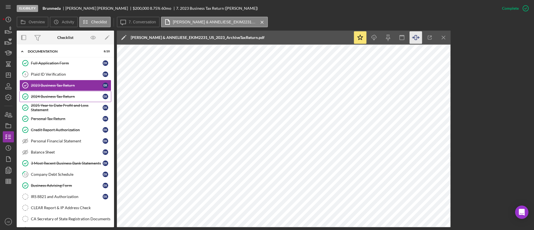
drag, startPoint x: 54, startPoint y: 74, endPoint x: 98, endPoint y: 93, distance: 47.3
click at [54, 74] on div "Plaid ID Verification" at bounding box center [67, 74] width 72 height 4
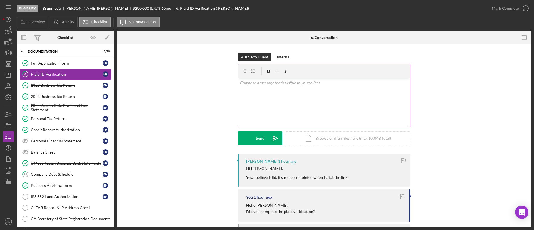
click at [283, 121] on div "v Color teal Color pink Remove color Add row above Add row below Add column bef…" at bounding box center [324, 102] width 172 height 49
paste div "To enrich screen reader interactions, please activate Accessibility in Grammarl…"
click at [328, 86] on div "v Color teal Color pink Remove color Add row above Add row below Add column bef…" at bounding box center [324, 102] width 172 height 49
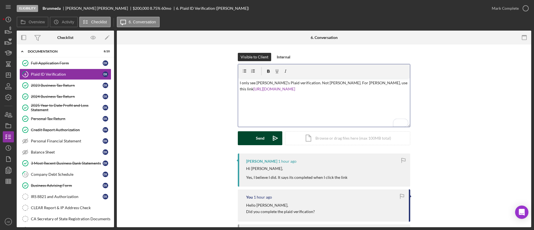
click at [268, 138] on icon "Icon/icon-invite-send" at bounding box center [275, 138] width 14 height 14
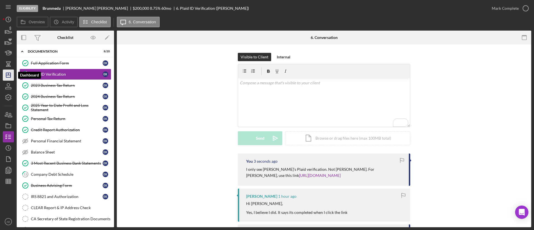
click at [12, 75] on icon "Icon/Dashboard" at bounding box center [8, 75] width 14 height 14
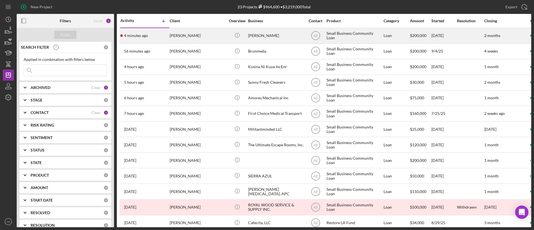
click at [209, 34] on div "[PERSON_NAME]" at bounding box center [198, 35] width 56 height 15
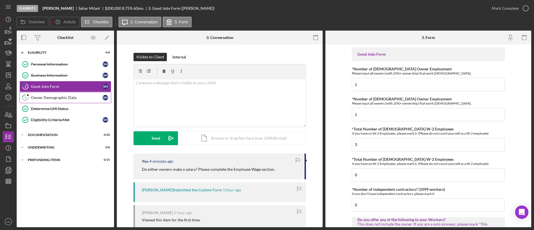
click at [67, 98] on div "Owner Demographic Data" at bounding box center [67, 97] width 72 height 4
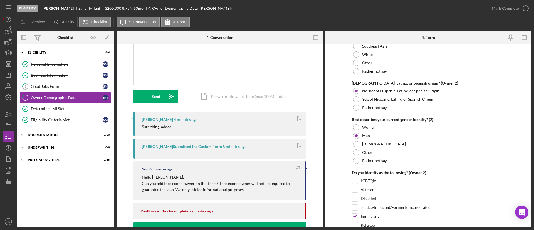
scroll to position [834, 0]
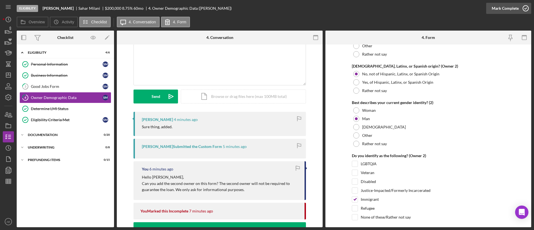
click at [509, 11] on div "Mark Complete" at bounding box center [504, 8] width 27 height 11
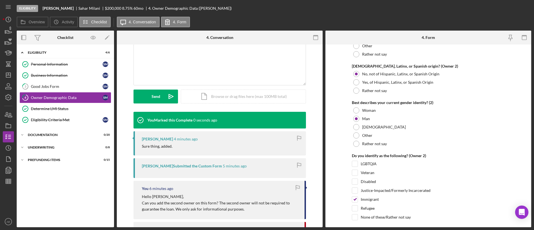
scroll to position [118, 0]
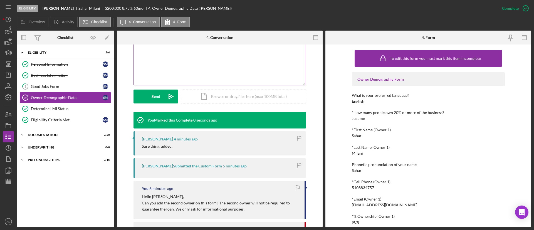
click at [165, 67] on div "v Color teal Color pink Remove color Add row above Add row below Add column bef…" at bounding box center [220, 60] width 172 height 49
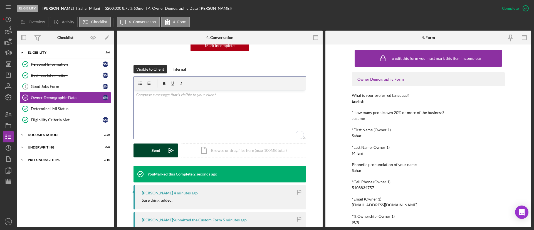
scroll to position [0, 0]
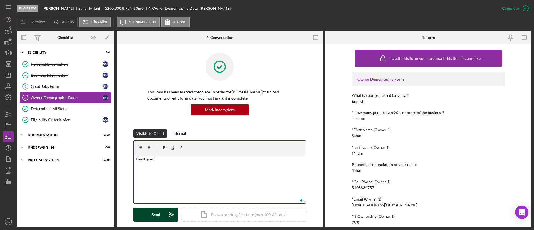
click at [160, 213] on button "Send Icon/icon-invite-send" at bounding box center [155, 215] width 44 height 14
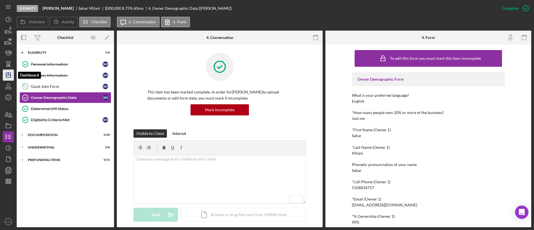
drag, startPoint x: 9, startPoint y: 73, endPoint x: 13, endPoint y: 73, distance: 3.3
click at [9, 73] on icon "Icon/Dashboard" at bounding box center [8, 75] width 14 height 14
